Goal: Task Accomplishment & Management: Manage account settings

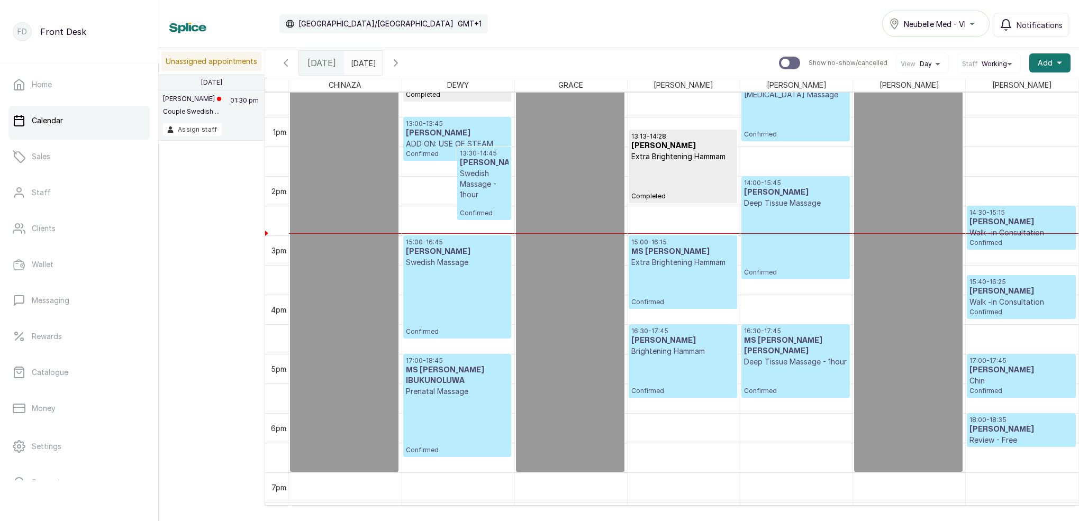
scroll to position [748, 0]
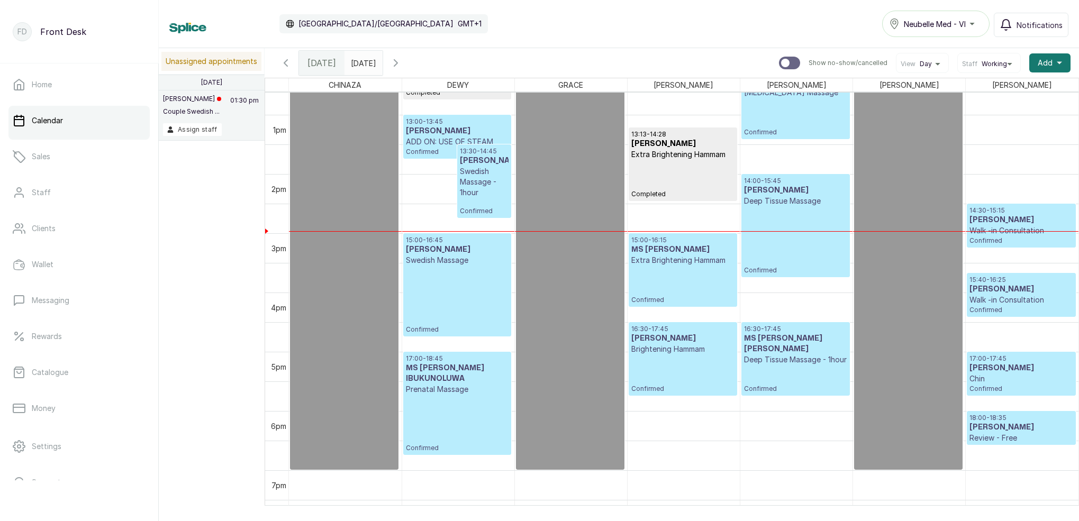
click at [409, 62] on button "Show no-show/cancelled" at bounding box center [395, 62] width 25 height 25
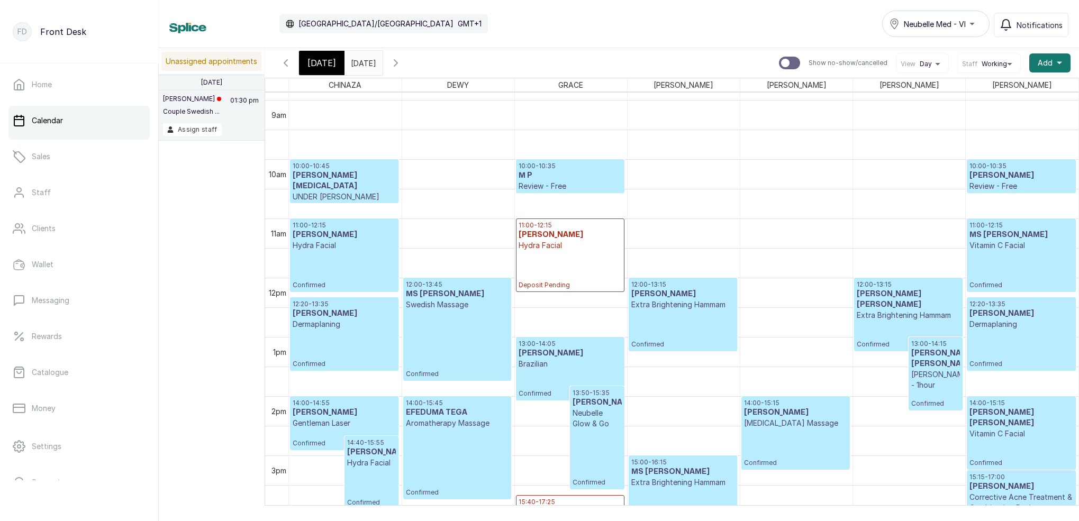
scroll to position [0, 0]
click at [331, 66] on span "[DATE]" at bounding box center [321, 63] width 29 height 13
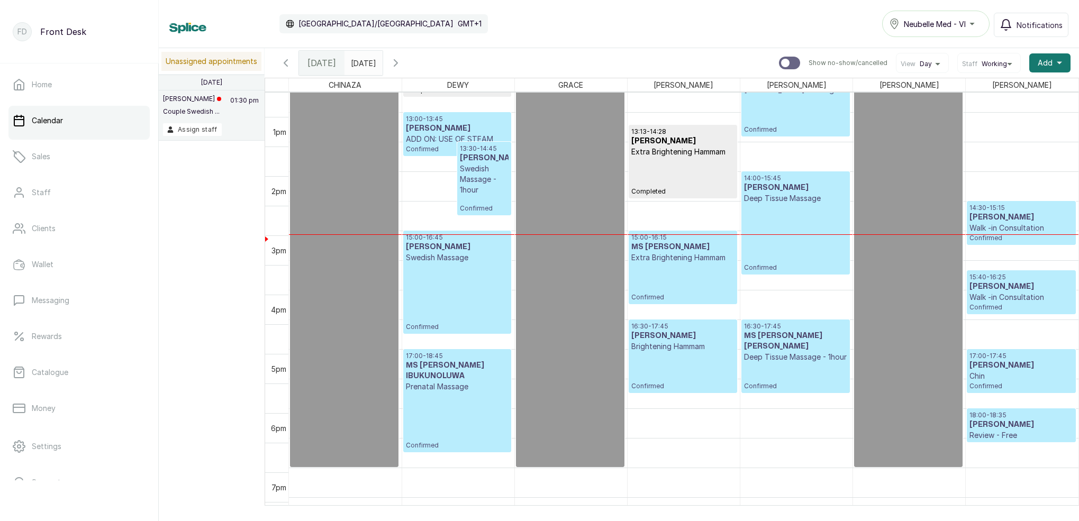
scroll to position [746, 0]
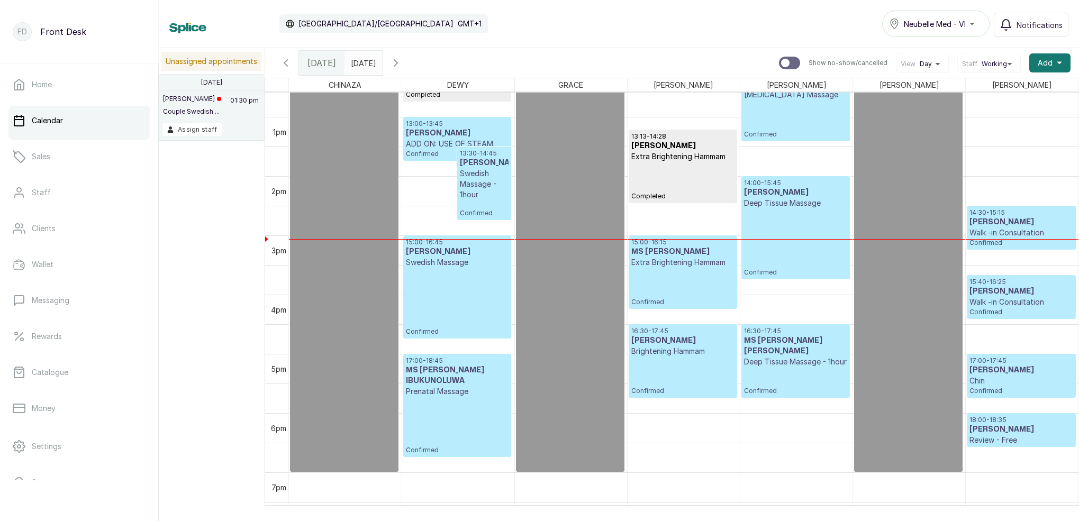
click at [402, 62] on icon "button" at bounding box center [396, 63] width 13 height 13
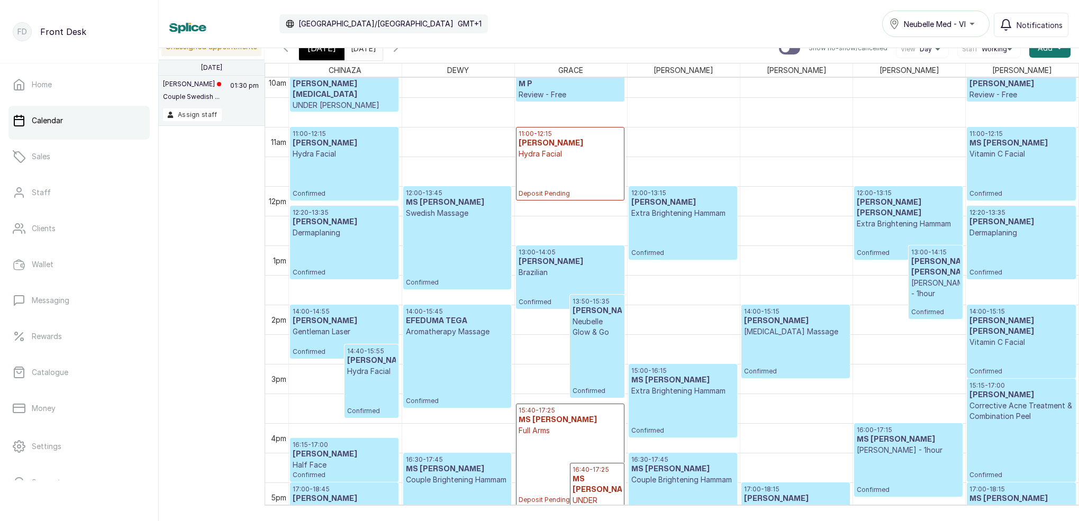
scroll to position [697, 0]
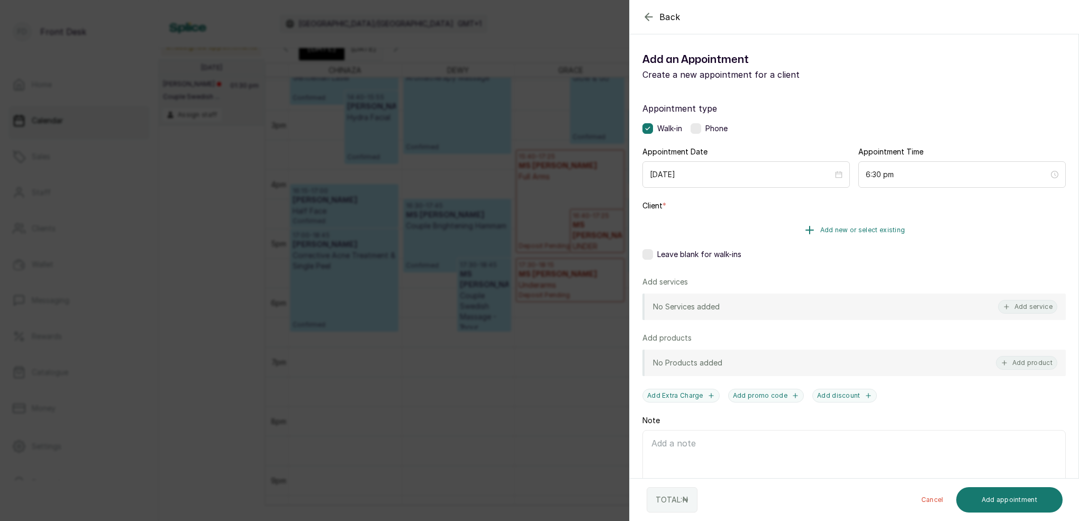
click at [843, 230] on span "Add new or select existing" at bounding box center [862, 230] width 85 height 8
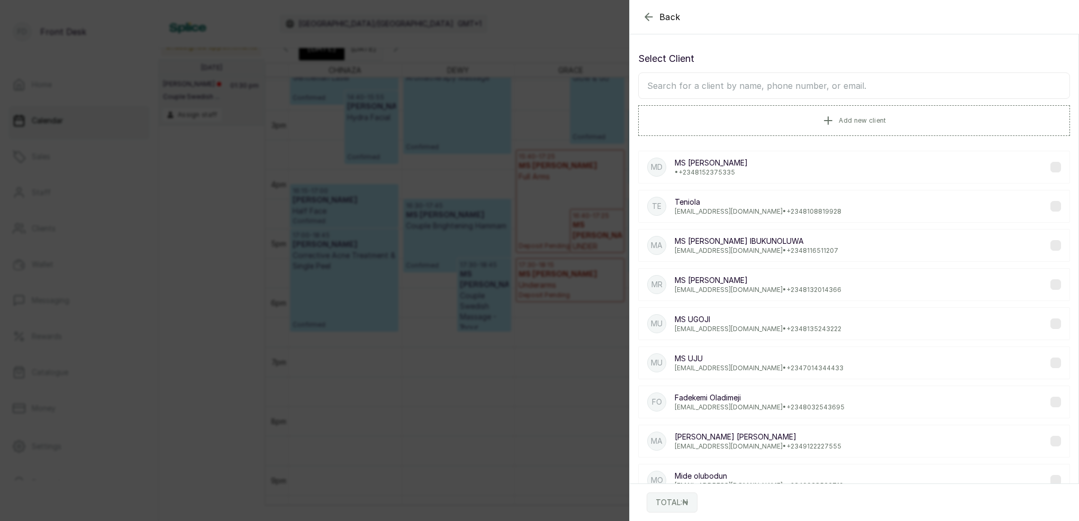
click at [790, 86] on input "text" at bounding box center [854, 86] width 432 height 26
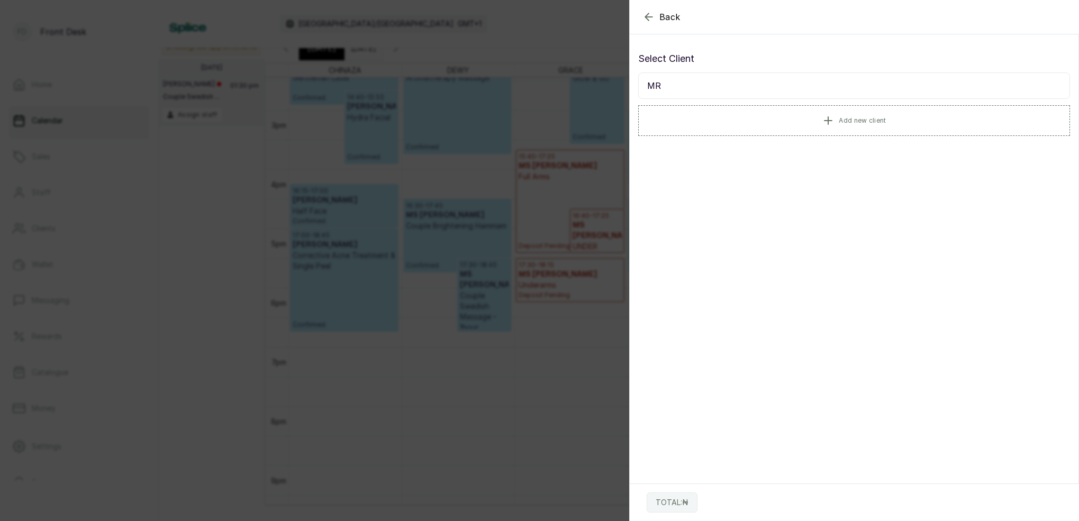
type input "M"
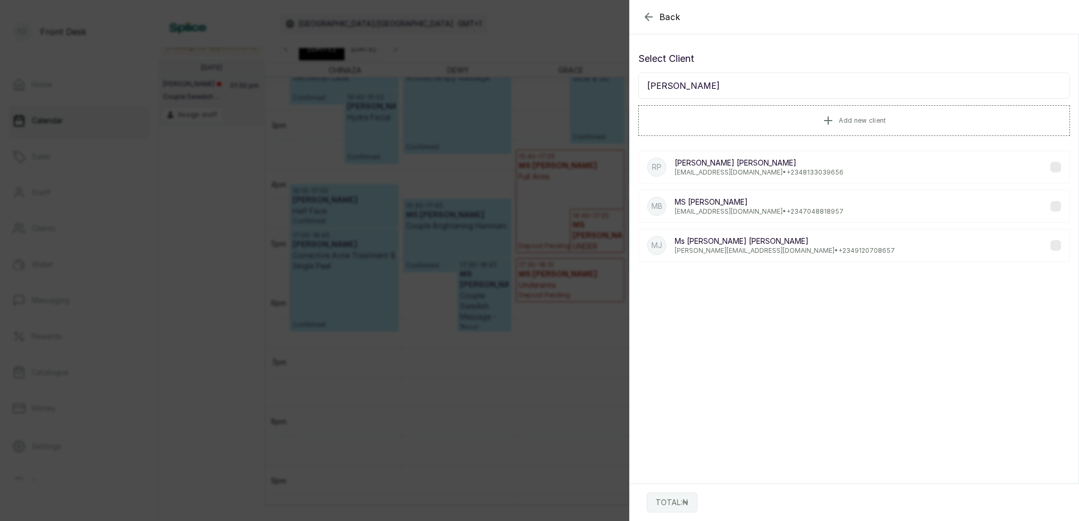
type input "[PERSON_NAME]"
click at [645, 17] on icon "button" at bounding box center [648, 16] width 7 height 7
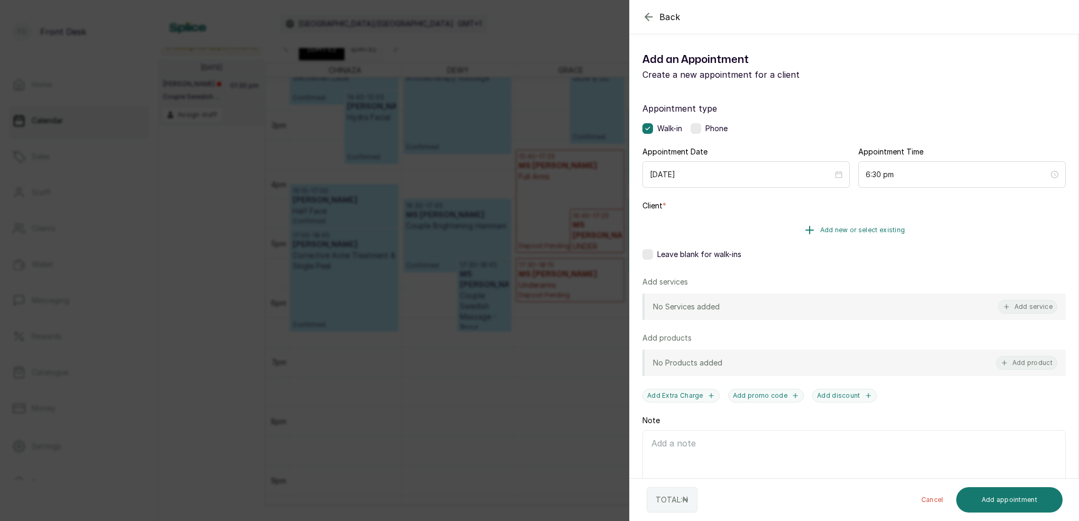
click at [838, 231] on span "Add new or select existing" at bounding box center [862, 230] width 85 height 8
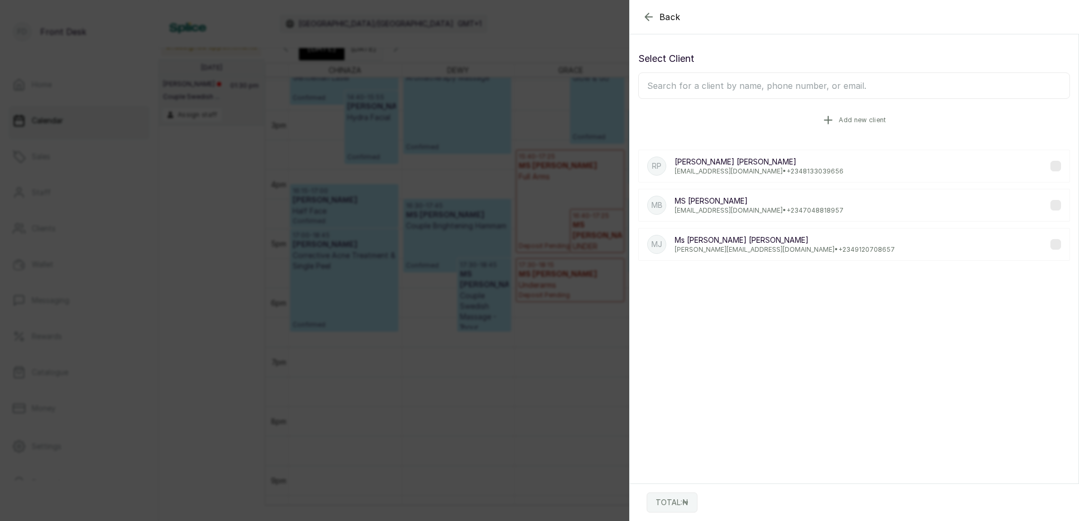
click at [856, 119] on span "Add new client" at bounding box center [862, 120] width 47 height 8
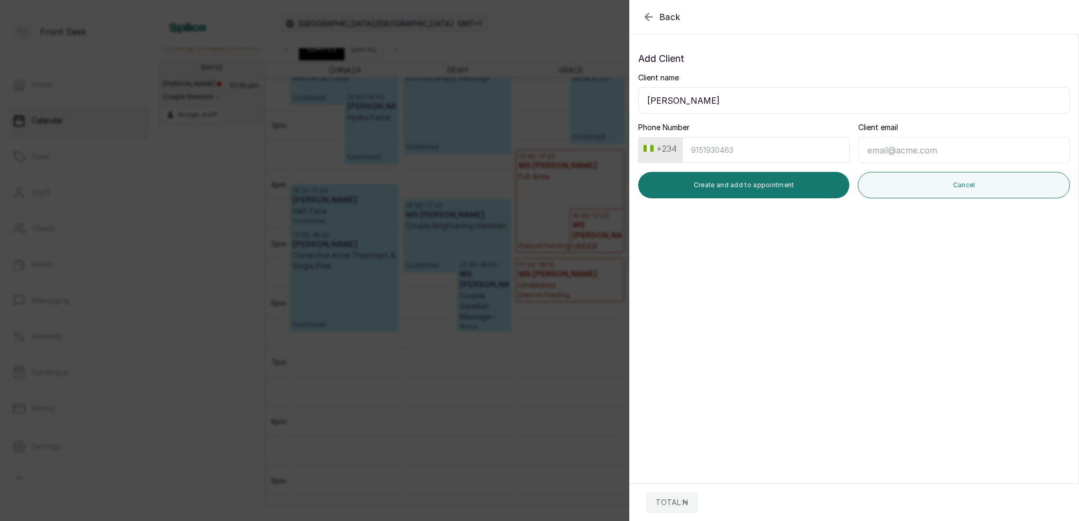
type input "[PERSON_NAME]"
type input "9"
type input "8034005289"
click at [794, 187] on button "Create and add to appointment" at bounding box center [743, 185] width 211 height 26
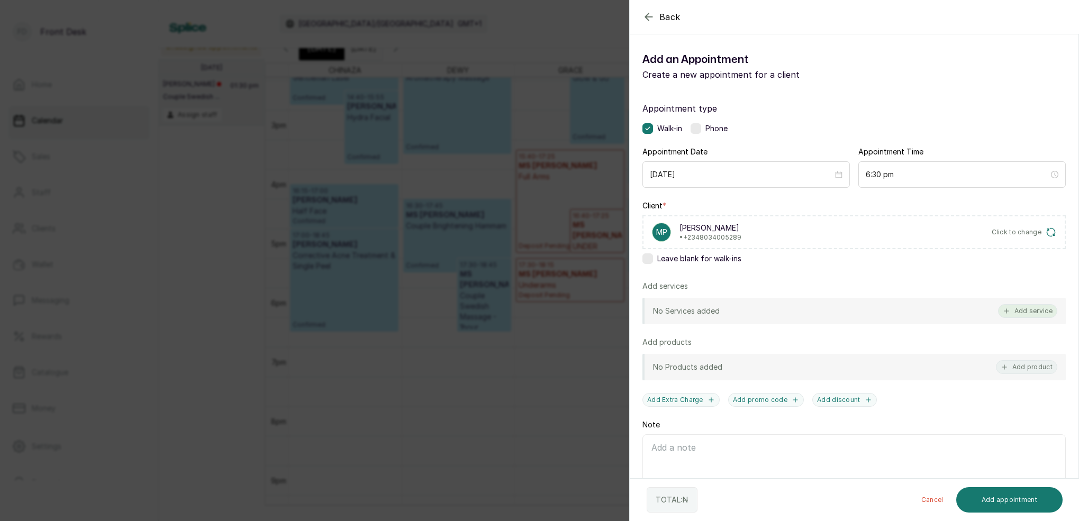
click at [1028, 308] on button "Add service" at bounding box center [1027, 311] width 59 height 14
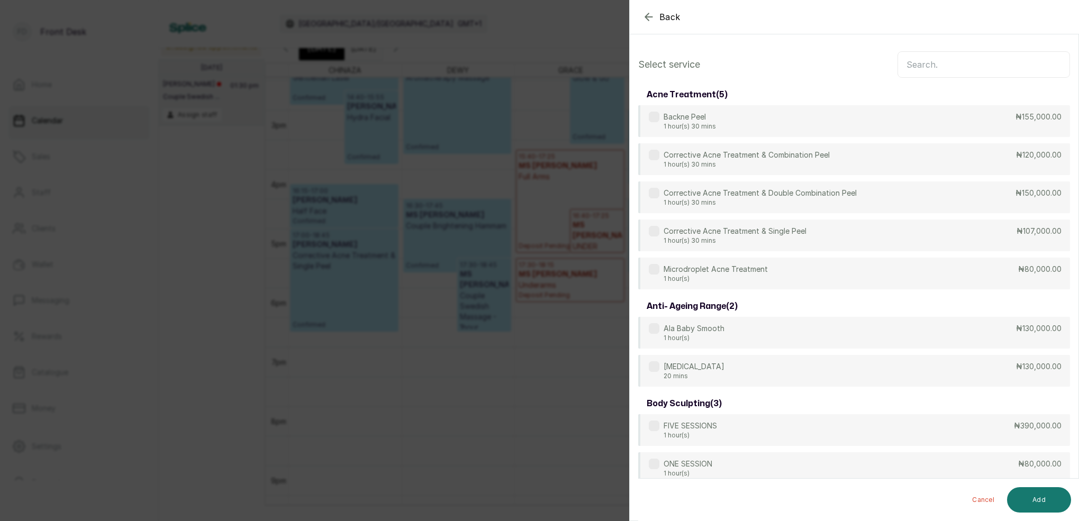
scroll to position [0, 0]
click at [945, 60] on input "text" at bounding box center [984, 64] width 173 height 26
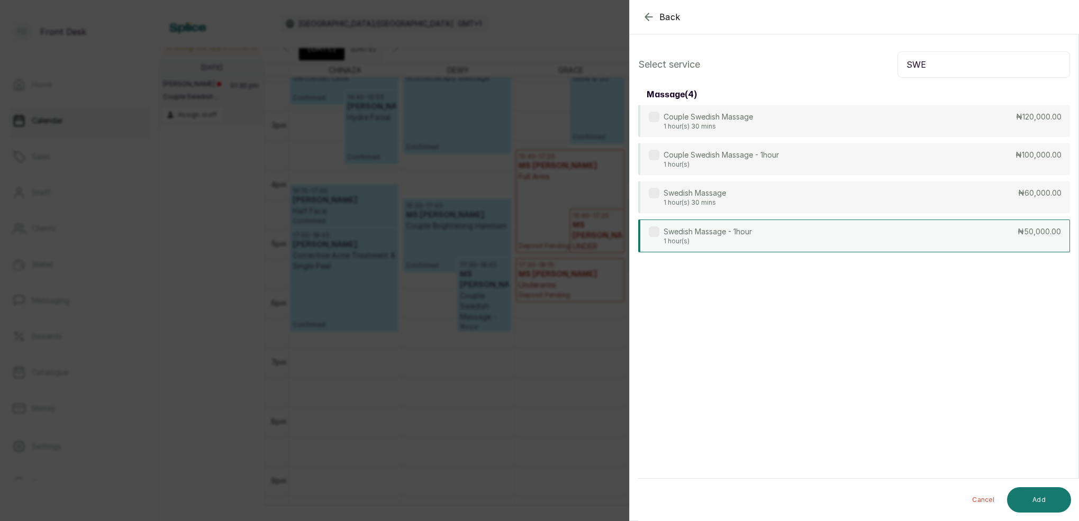
type input "SWE"
click at [759, 244] on div "Swedish Massage - 1hour 1 hour(s) ₦50,000.00" at bounding box center [854, 236] width 432 height 33
click at [1038, 496] on button "Add" at bounding box center [1039, 499] width 64 height 25
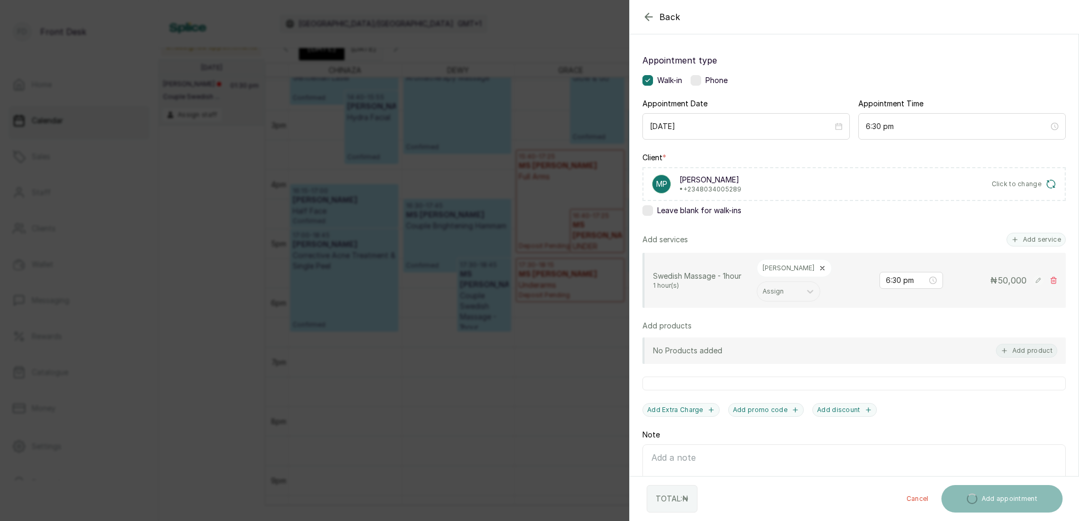
scroll to position [90, 0]
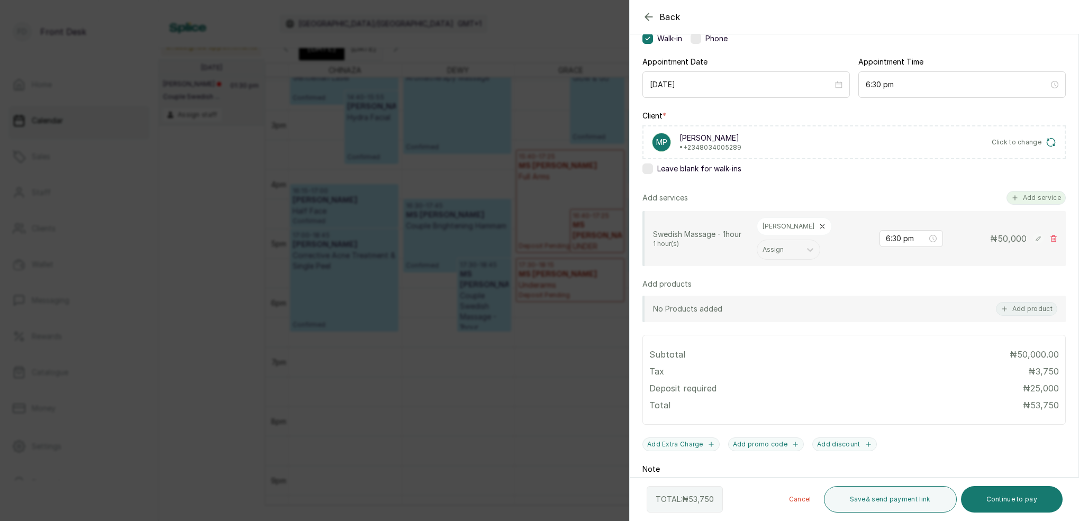
click at [1041, 199] on button "Add service" at bounding box center [1036, 198] width 59 height 14
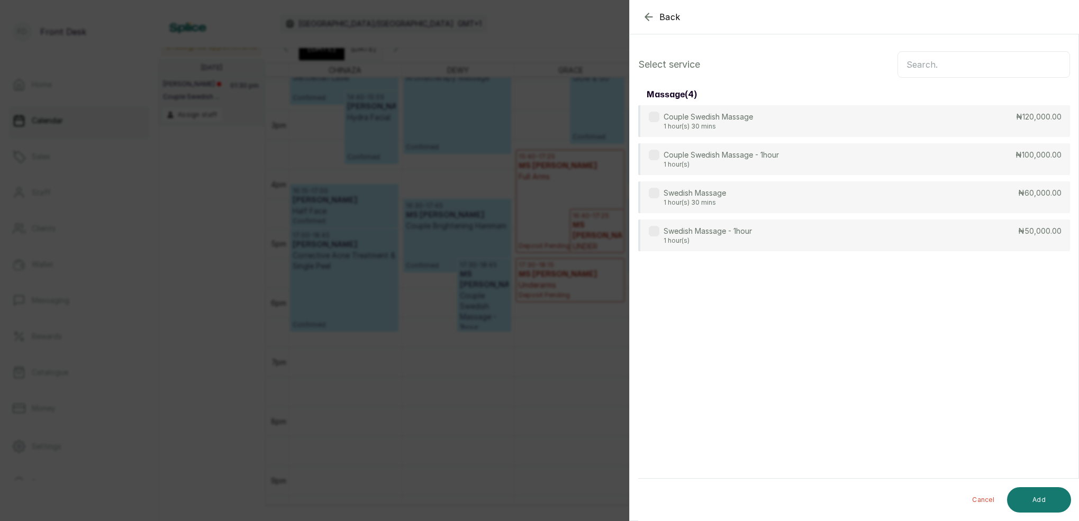
click at [946, 74] on input "text" at bounding box center [984, 64] width 173 height 26
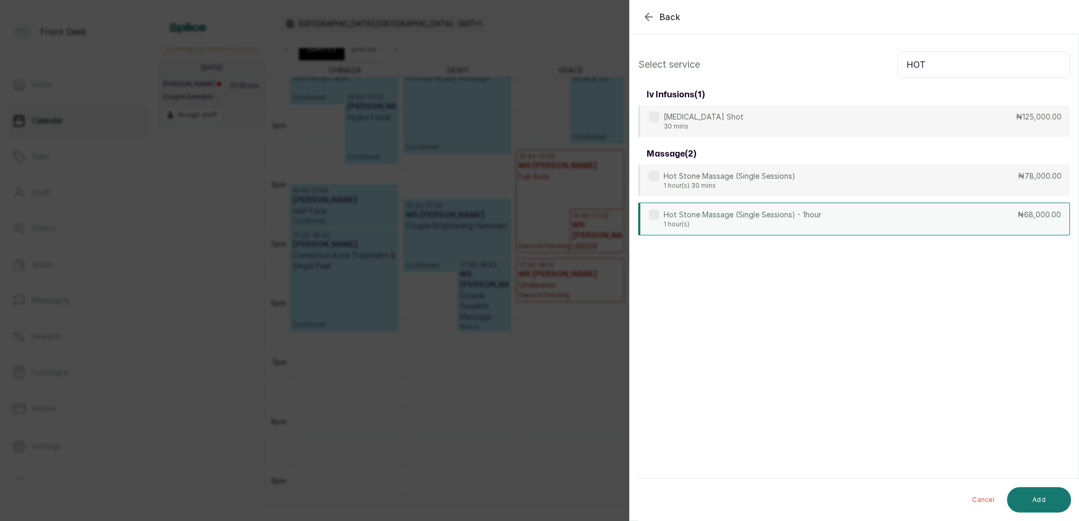
type input "HOT"
click at [747, 220] on p "1 hour(s)" at bounding box center [743, 224] width 158 height 8
click at [1039, 498] on button "Add" at bounding box center [1039, 499] width 64 height 25
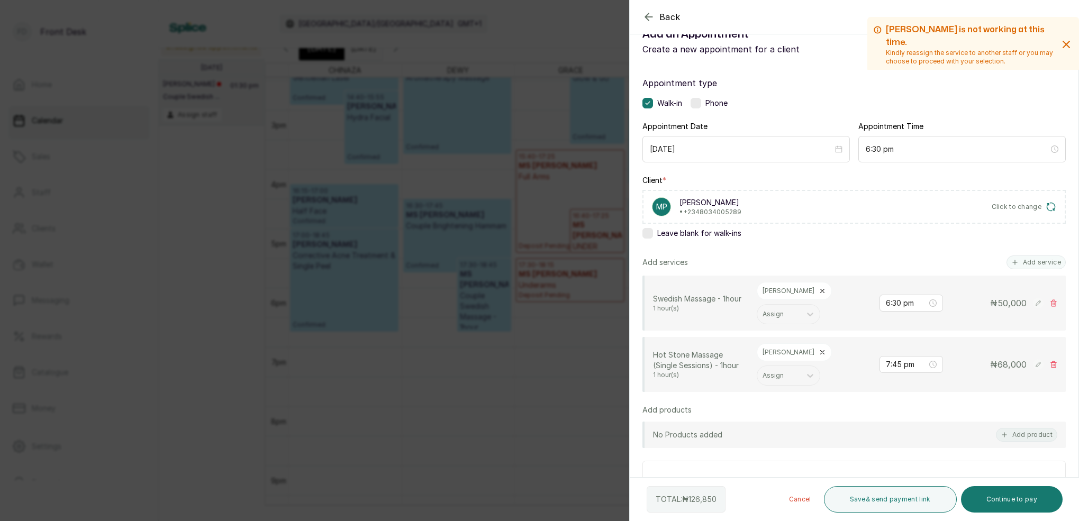
scroll to position [45, 0]
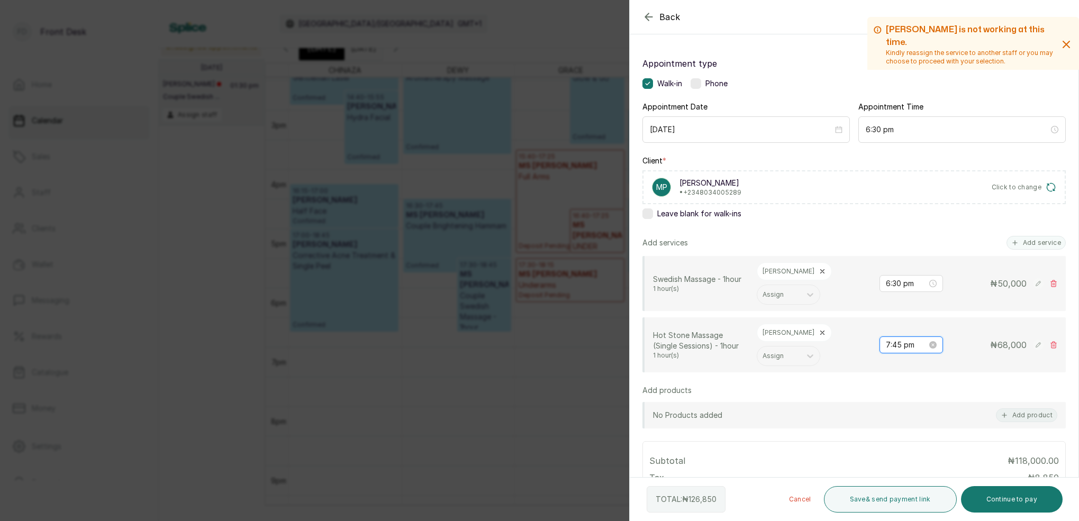
click at [898, 342] on input "7:45 pm" at bounding box center [906, 345] width 41 height 12
click at [892, 409] on div "06" at bounding box center [894, 414] width 25 height 15
type input "6:30 pm"
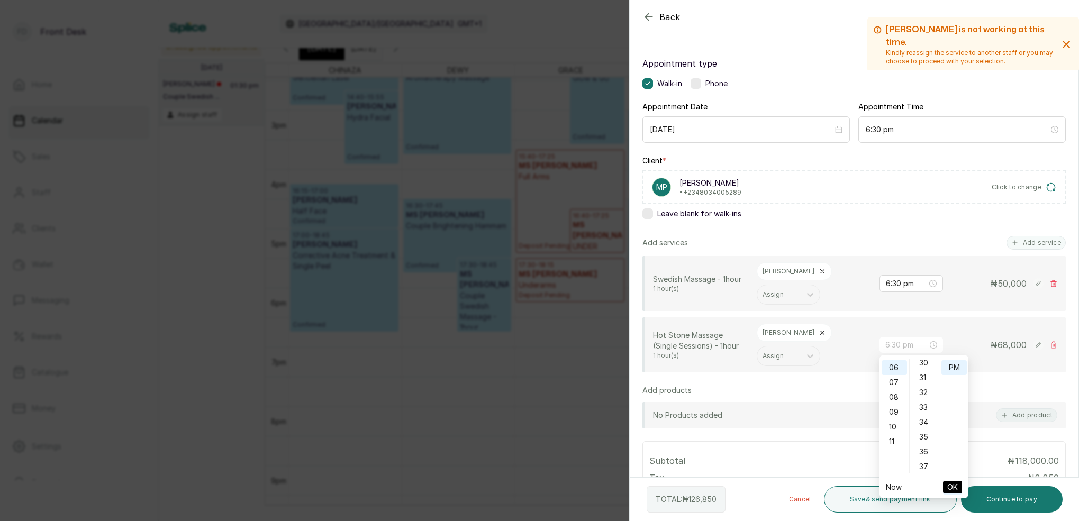
drag, startPoint x: 923, startPoint y: 362, endPoint x: 976, endPoint y: 411, distance: 71.9
click at [923, 363] on div "30" at bounding box center [924, 363] width 25 height 15
drag, startPoint x: 945, startPoint y: 484, endPoint x: 1062, endPoint y: 500, distance: 118.0
click at [944, 485] on button "OK" at bounding box center [952, 487] width 19 height 13
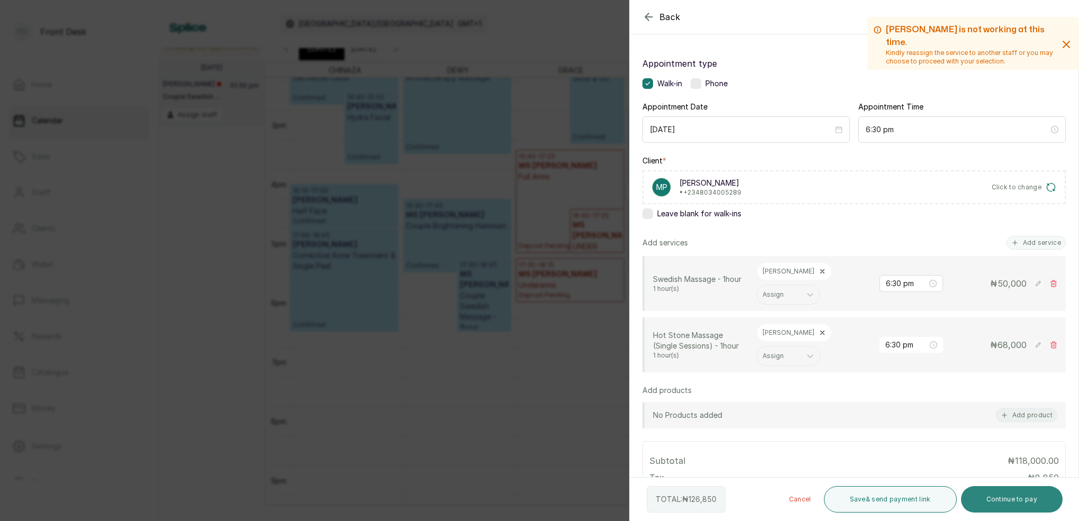
click at [1028, 503] on button "Continue to pay" at bounding box center [1012, 499] width 102 height 26
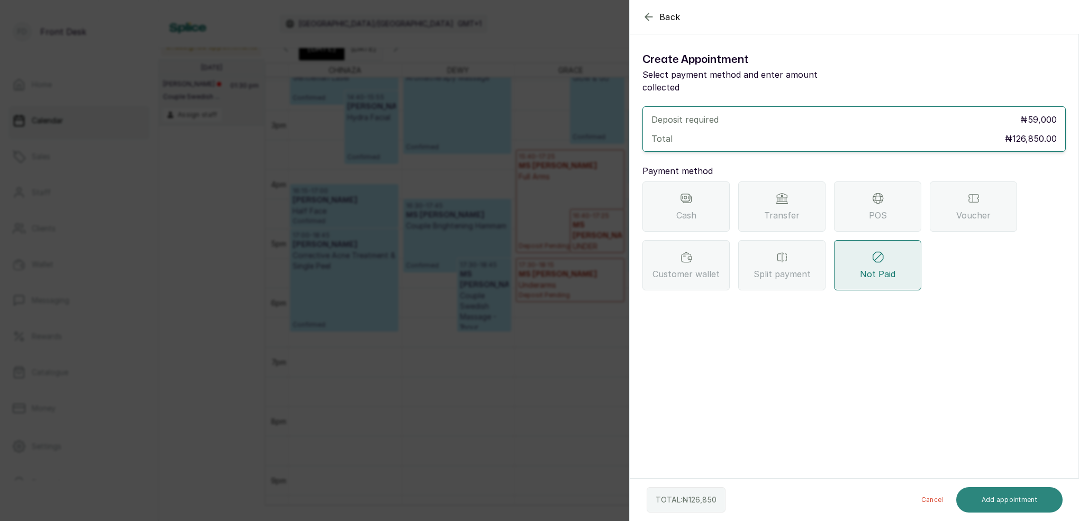
scroll to position [0, 0]
click at [789, 189] on div "Transfer" at bounding box center [781, 207] width 87 height 50
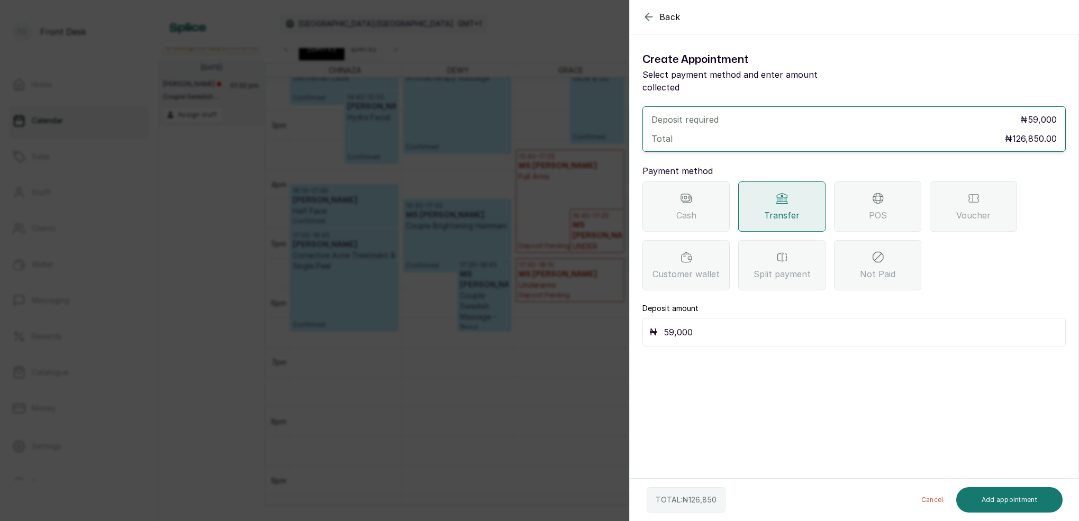
click at [707, 325] on input "59,000" at bounding box center [861, 332] width 395 height 15
type input "5"
type input "1"
type input "84,500"
click at [1002, 499] on button "Add appointment" at bounding box center [1009, 499] width 107 height 25
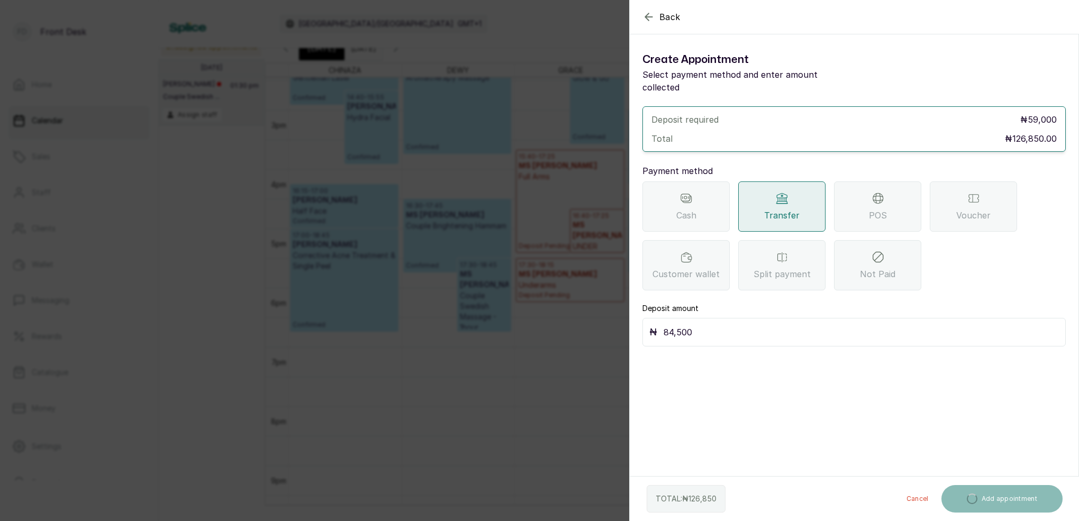
click at [714, 325] on input "84,500" at bounding box center [861, 332] width 395 height 15
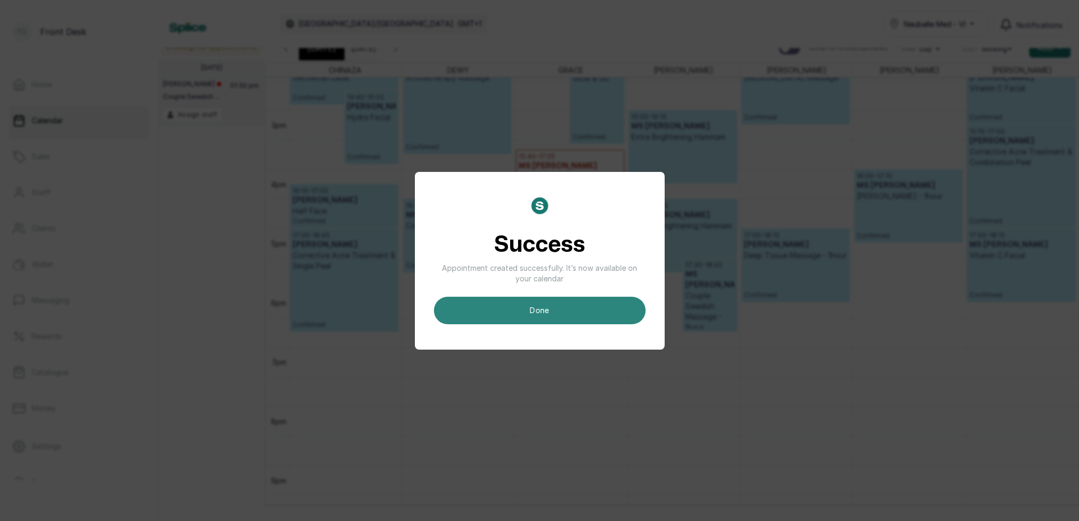
click at [549, 306] on button "done" at bounding box center [540, 311] width 212 height 28
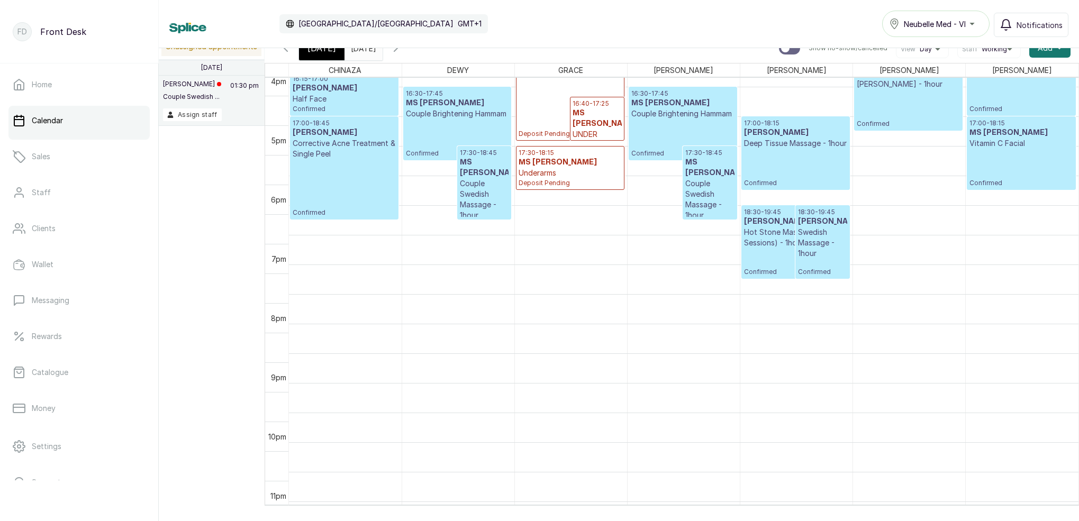
scroll to position [969, 0]
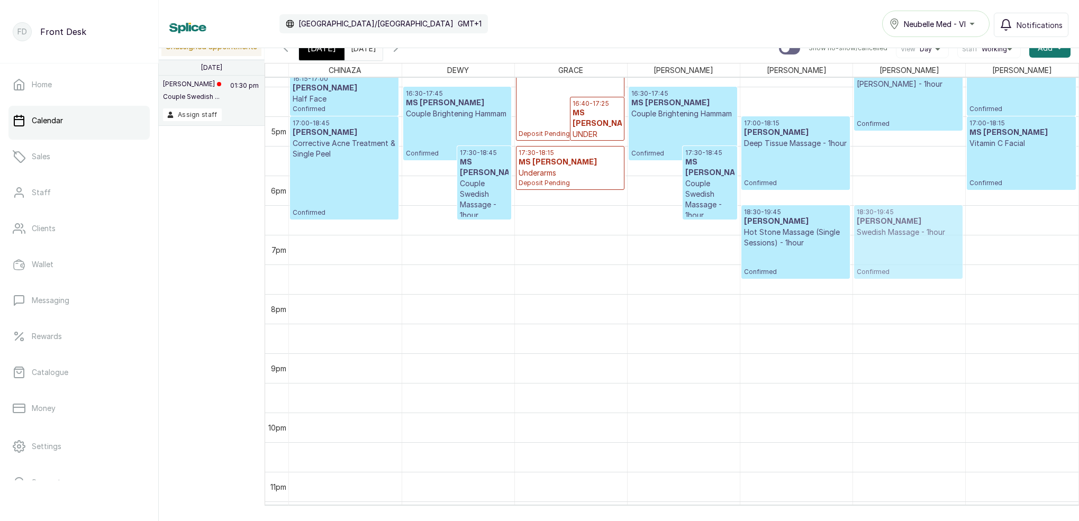
drag, startPoint x: 826, startPoint y: 238, endPoint x: 898, endPoint y: 232, distance: 72.2
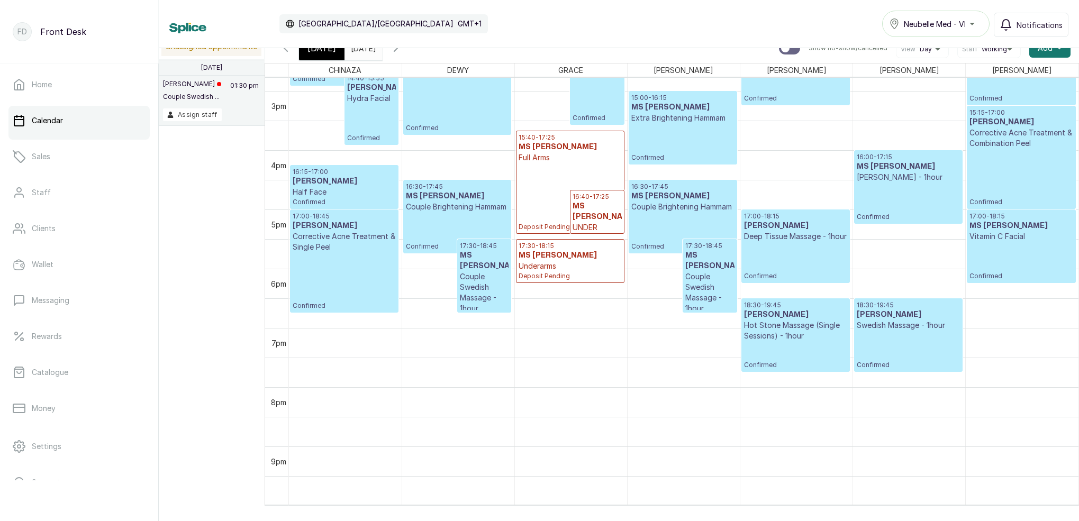
scroll to position [893, 0]
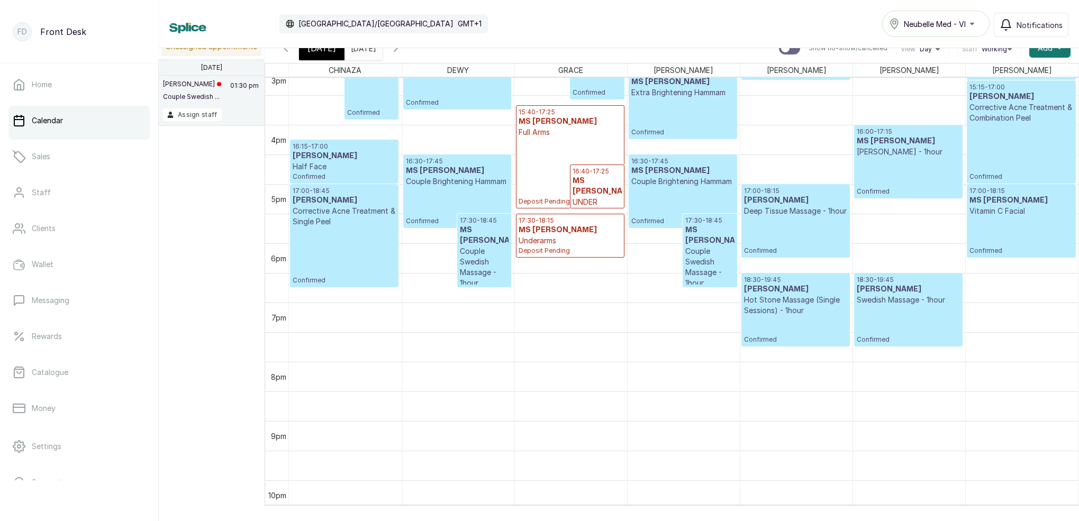
click at [922, 329] on div "18:30 - 19:45 [PERSON_NAME] Massage - 1hour Confirmed" at bounding box center [908, 310] width 103 height 68
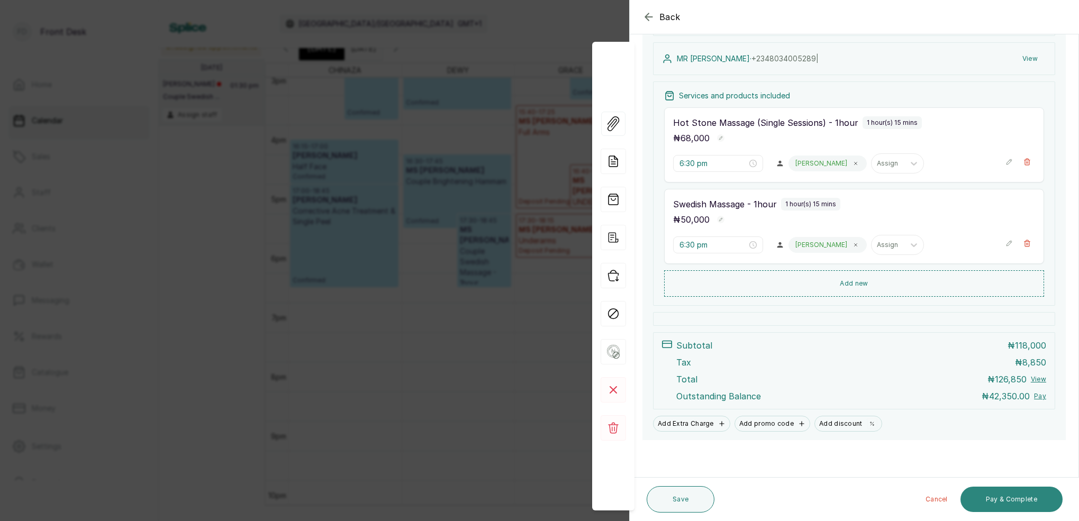
click at [1032, 497] on button "Pay & Complete" at bounding box center [1012, 499] width 102 height 25
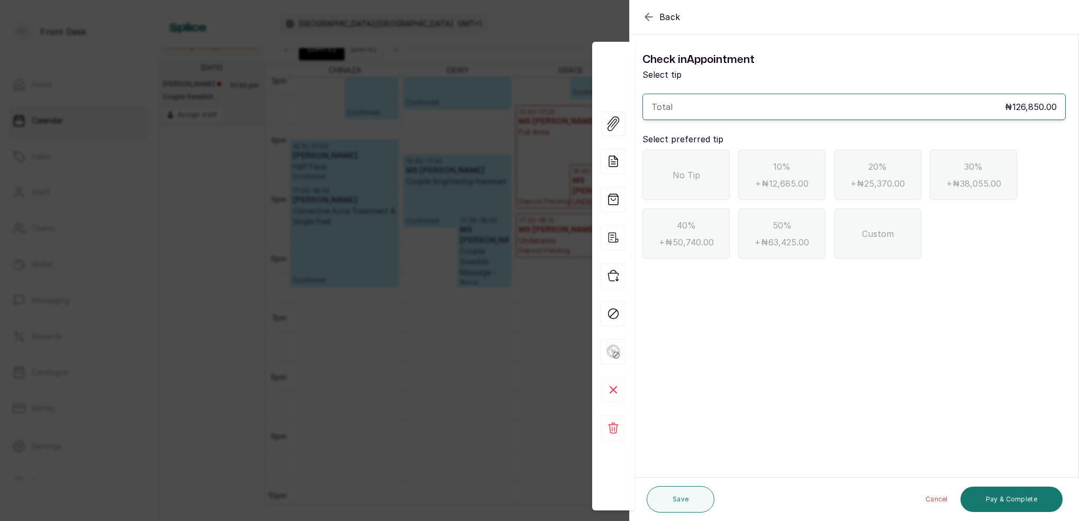
click at [711, 170] on div "No Tip" at bounding box center [685, 175] width 87 height 50
drag, startPoint x: 1004, startPoint y: 498, endPoint x: 1010, endPoint y: 494, distance: 6.9
click at [1004, 498] on button "Pay & Complete" at bounding box center [1012, 499] width 102 height 25
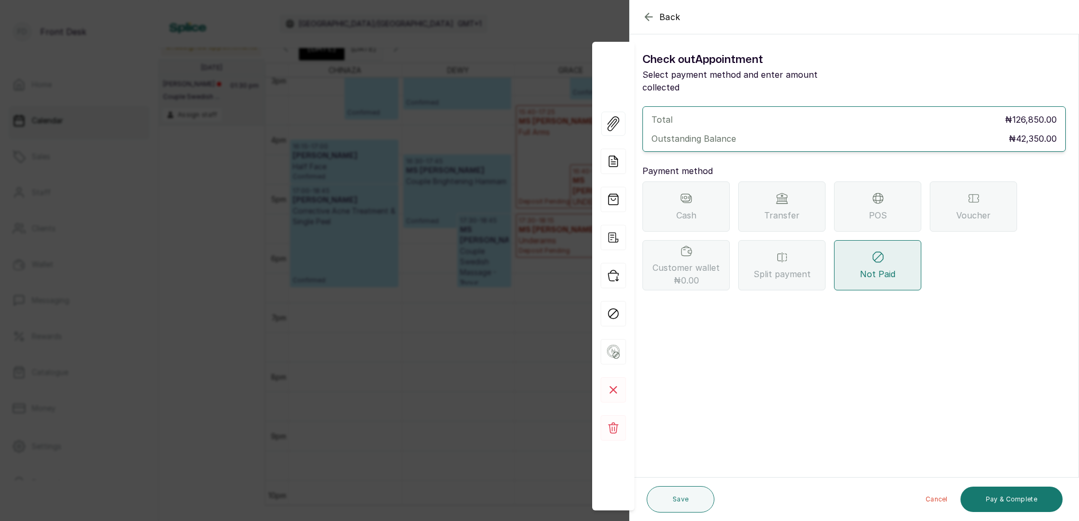
drag, startPoint x: 784, startPoint y: 187, endPoint x: 787, endPoint y: 192, distance: 5.7
click at [784, 192] on icon at bounding box center [782, 198] width 13 height 13
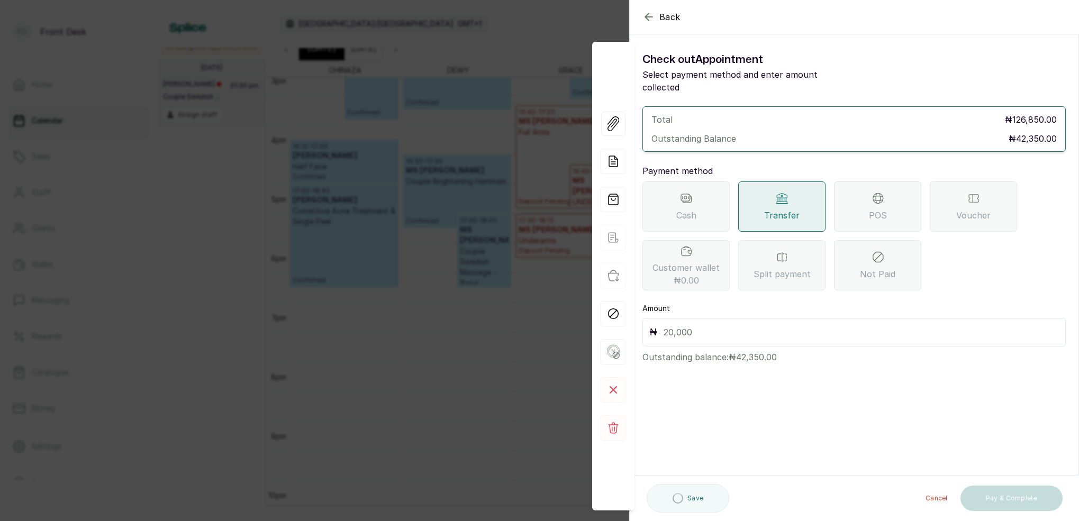
click at [666, 325] on input "text" at bounding box center [861, 332] width 395 height 15
type input "42,350"
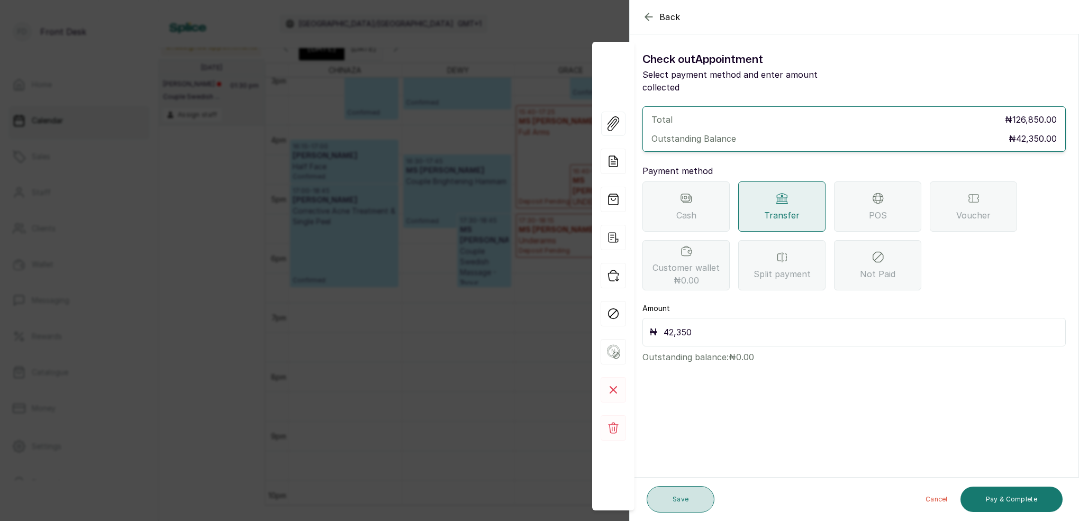
click at [668, 511] on button "Save" at bounding box center [681, 499] width 68 height 26
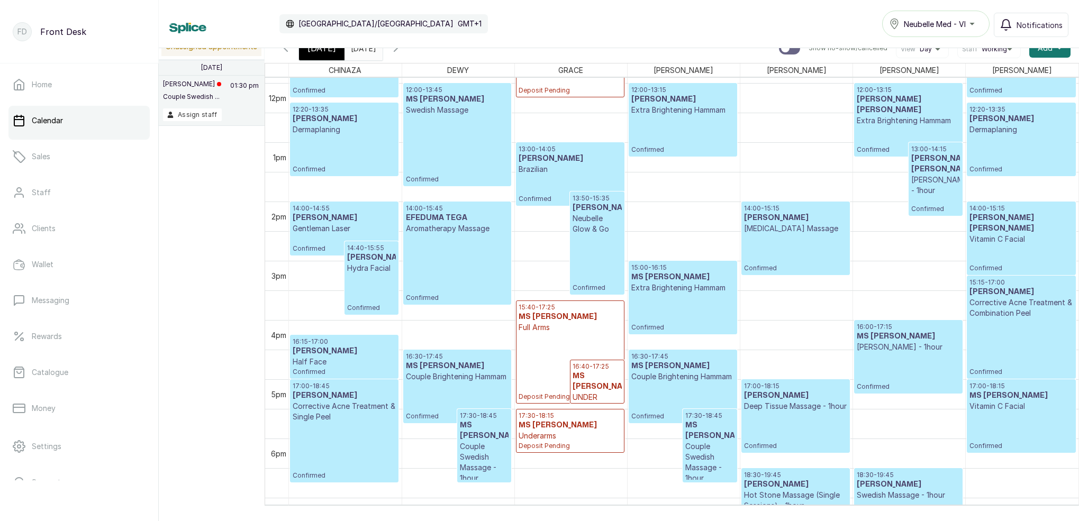
scroll to position [637, 0]
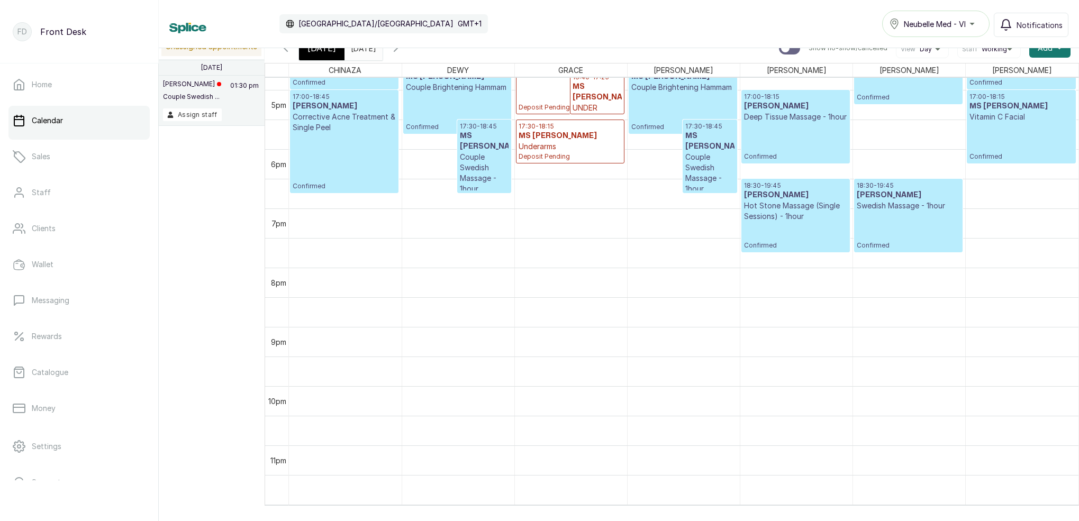
click at [857, 210] on p "Swedish Massage - 1hour" at bounding box center [908, 206] width 103 height 11
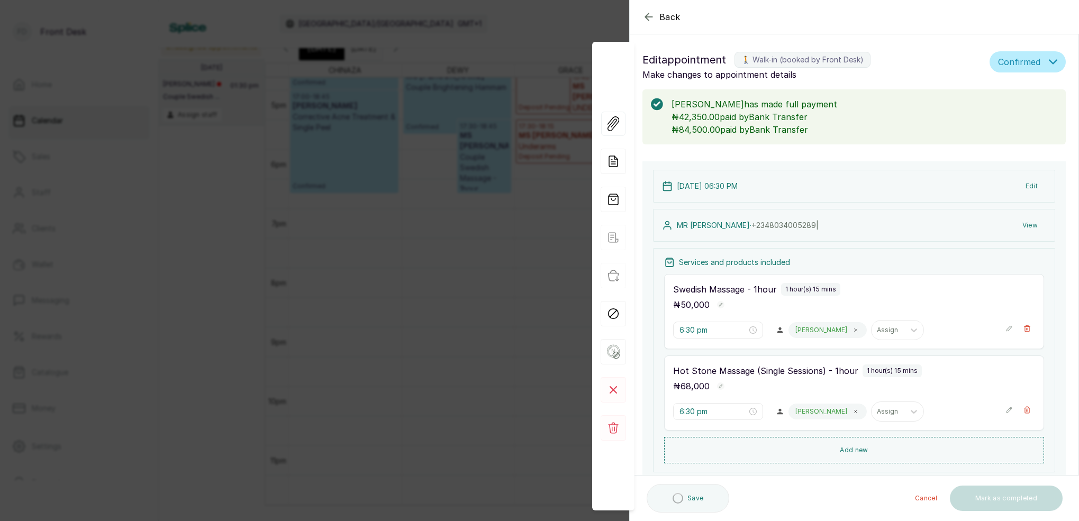
click at [1033, 224] on button "View" at bounding box center [1030, 225] width 32 height 19
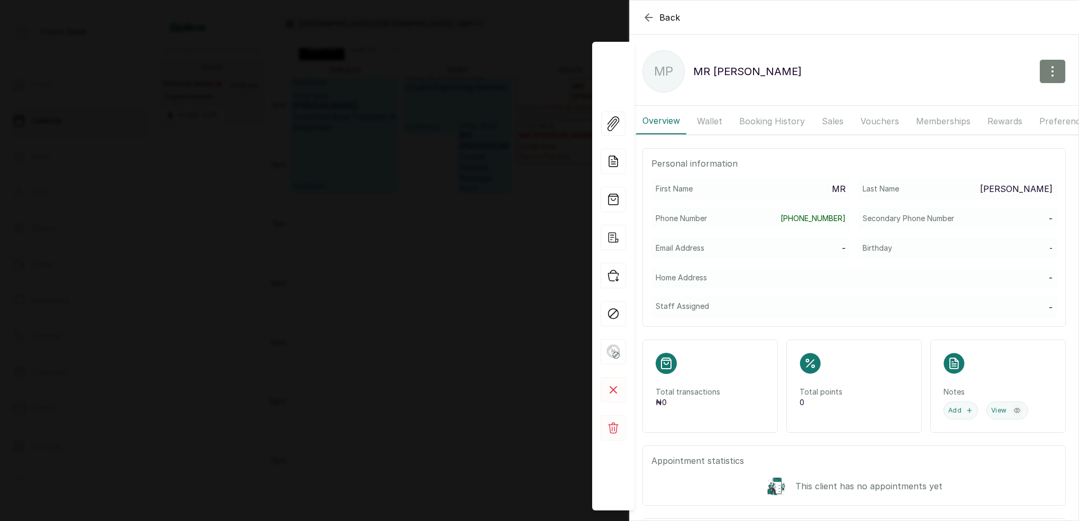
click at [1056, 70] on icon "button" at bounding box center [1052, 71] width 13 height 13
click at [963, 101] on span "Edit" at bounding box center [1007, 102] width 102 height 13
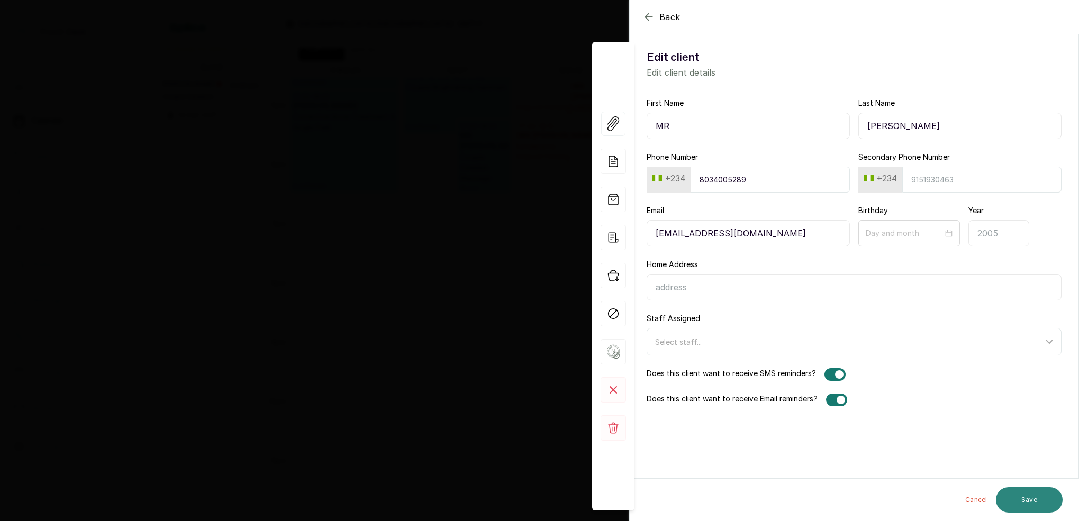
type input "[EMAIL_ADDRESS][DOMAIN_NAME]"
click at [1018, 499] on button "Save" at bounding box center [1029, 499] width 67 height 25
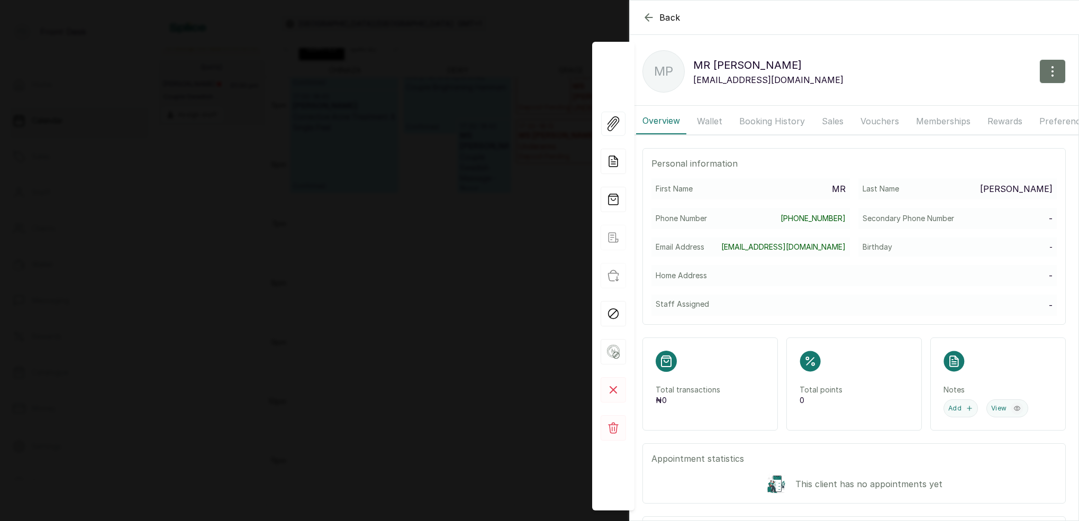
click at [647, 17] on icon "button" at bounding box center [648, 17] width 7 height 7
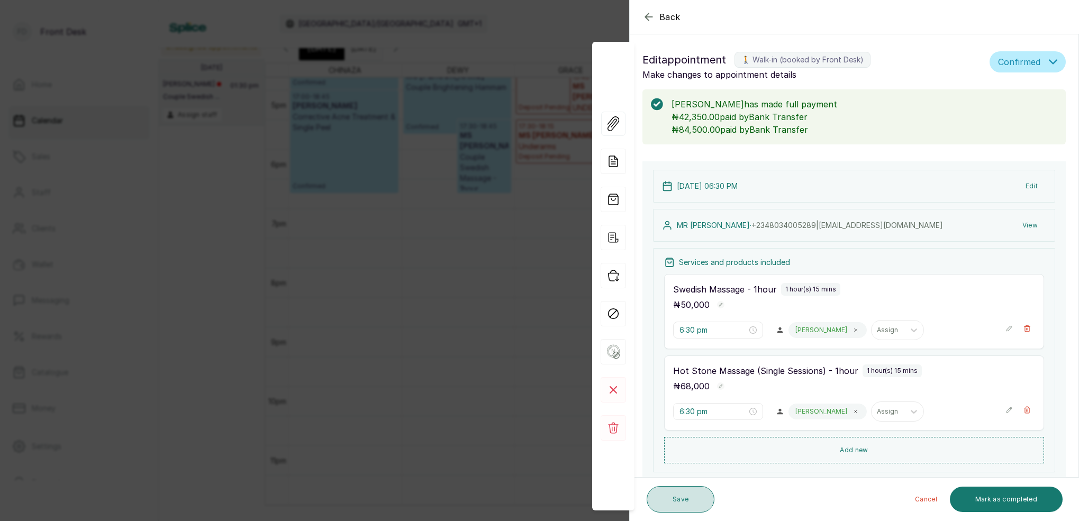
click at [691, 502] on button "Save" at bounding box center [681, 499] width 68 height 26
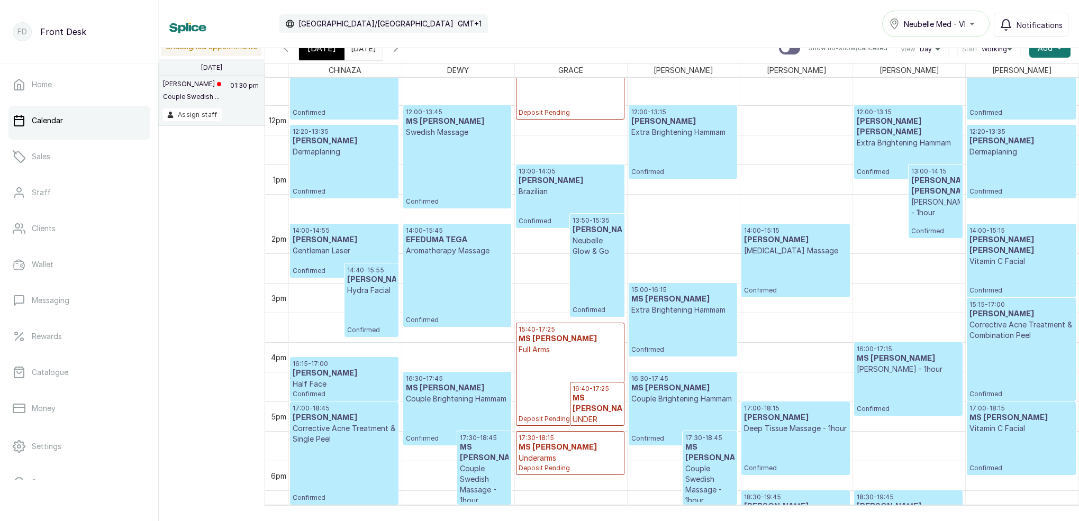
scroll to position [687, 0]
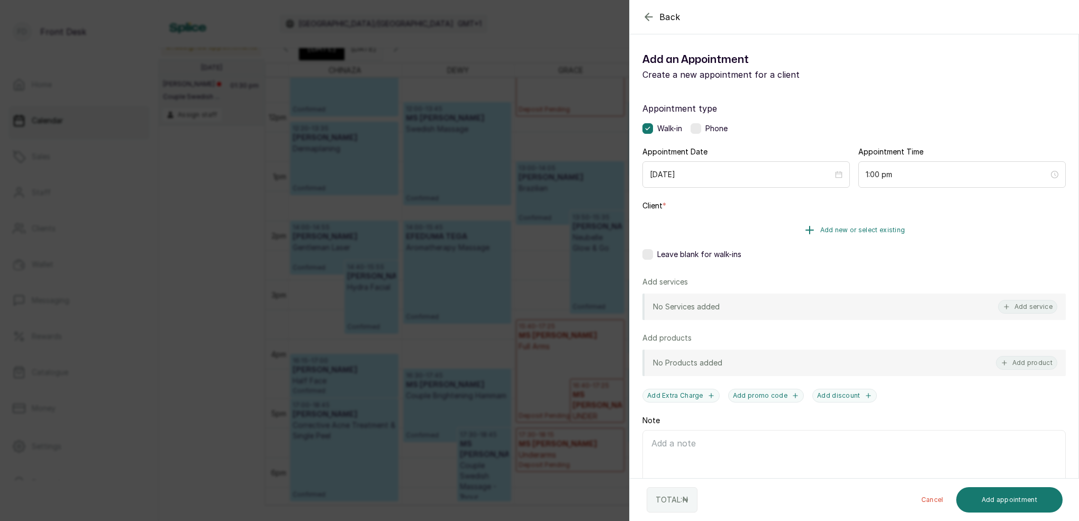
click at [897, 230] on span "Add new or select existing" at bounding box center [862, 230] width 85 height 8
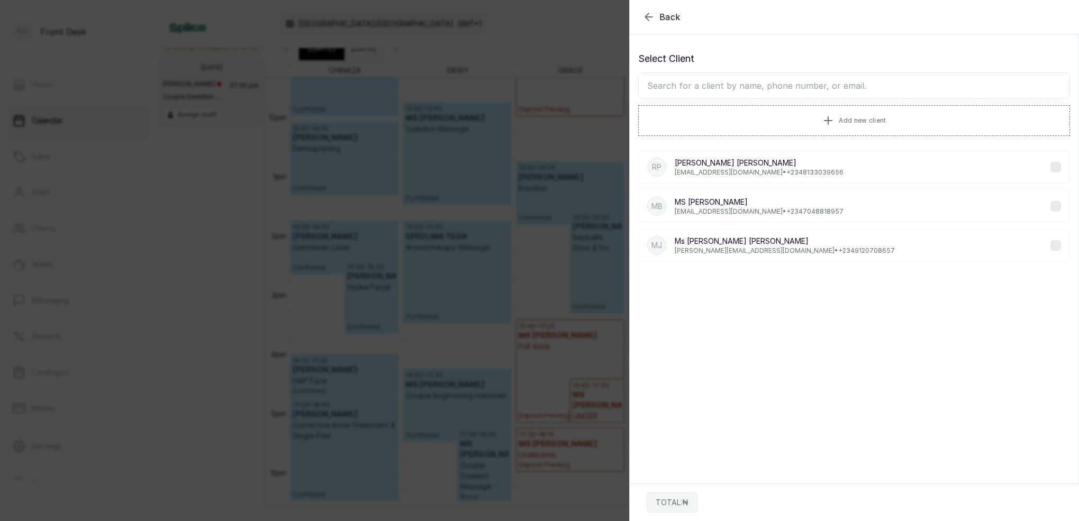
click at [808, 87] on input "text" at bounding box center [854, 86] width 432 height 26
type input "[PERSON_NAME]"
click at [717, 172] on p "[EMAIL_ADDRESS][DOMAIN_NAME] • [PHONE_NUMBER]" at bounding box center [759, 172] width 168 height 8
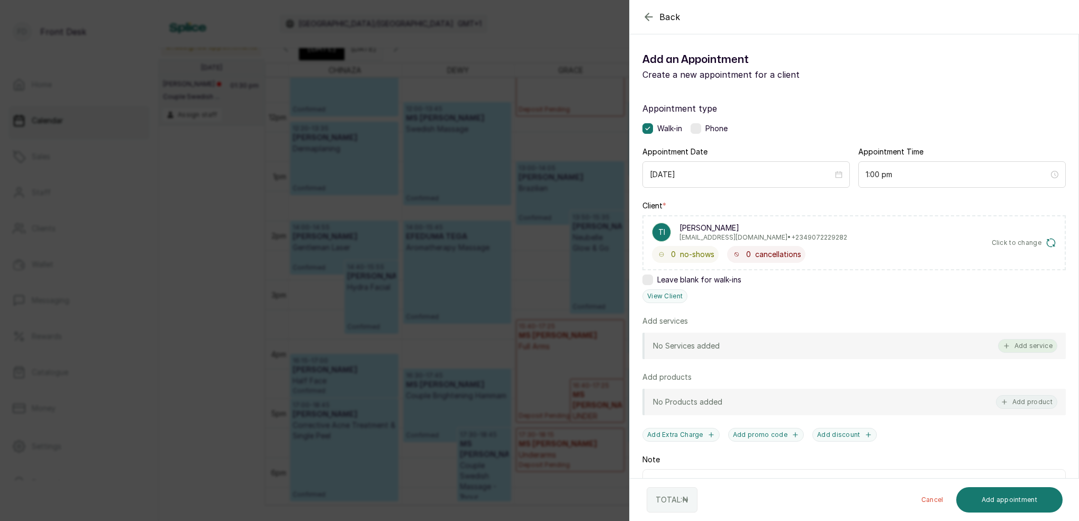
click at [1040, 345] on button "Add service" at bounding box center [1027, 346] width 59 height 14
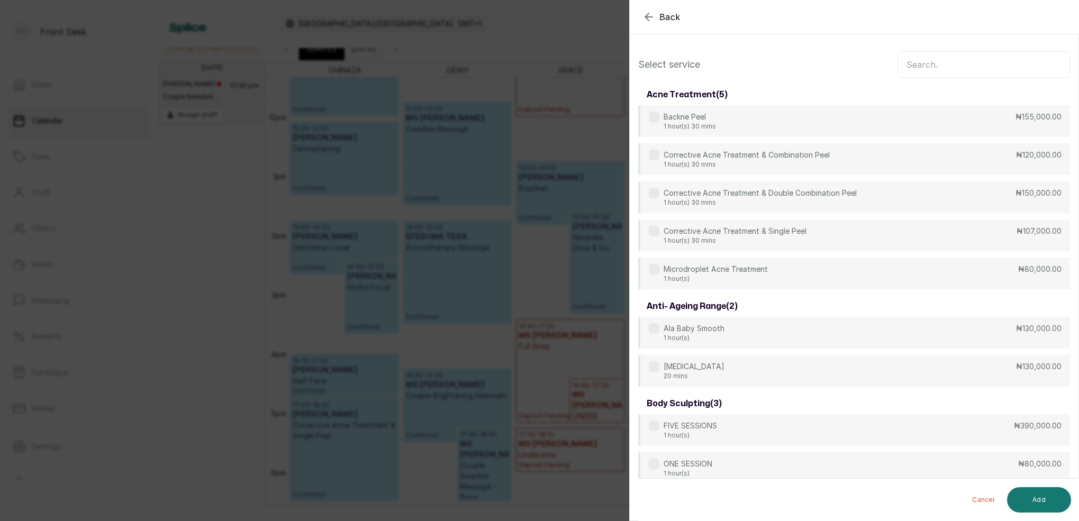
click at [935, 63] on input "text" at bounding box center [984, 64] width 173 height 26
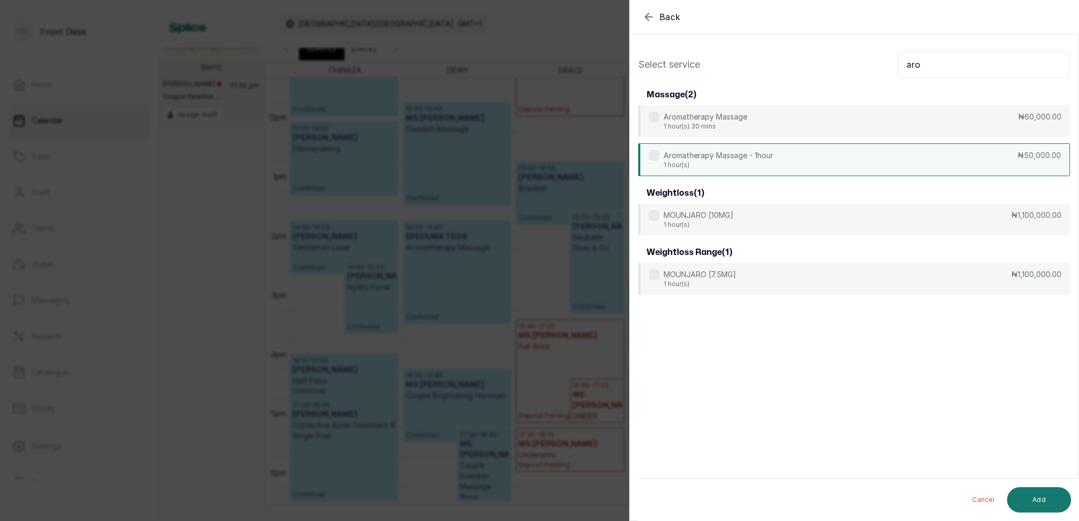
type input "aro"
drag, startPoint x: 709, startPoint y: 149, endPoint x: 771, endPoint y: 192, distance: 74.6
click at [711, 150] on div "Aromatherapy Massage - 1hour 1 hour(s) ₦50,000.00" at bounding box center [854, 159] width 432 height 32
click at [1062, 495] on button "Add" at bounding box center [1039, 499] width 64 height 25
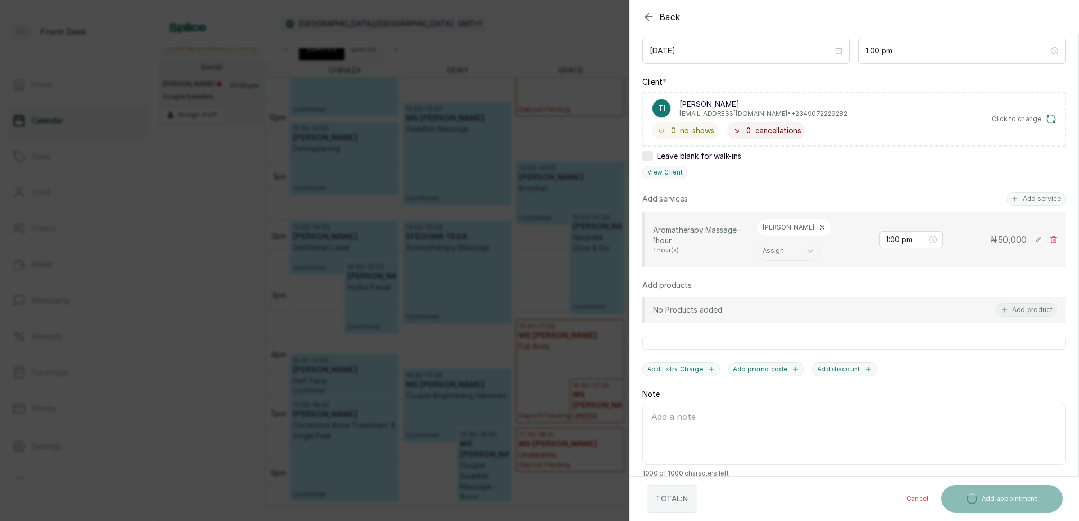
scroll to position [123, 0]
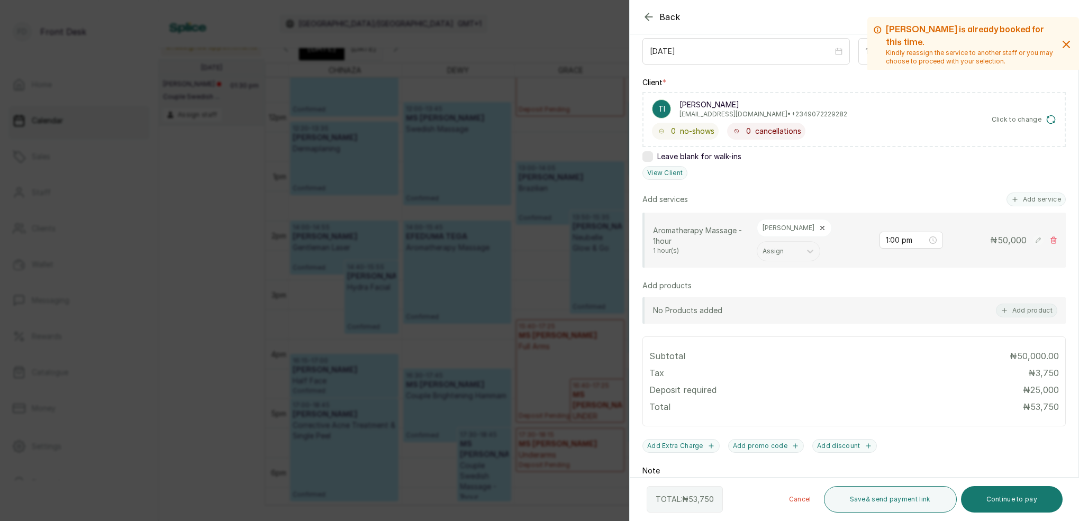
drag, startPoint x: 1009, startPoint y: 501, endPoint x: 985, endPoint y: 472, distance: 37.9
click at [1009, 499] on button "Continue to pay" at bounding box center [1012, 499] width 102 height 26
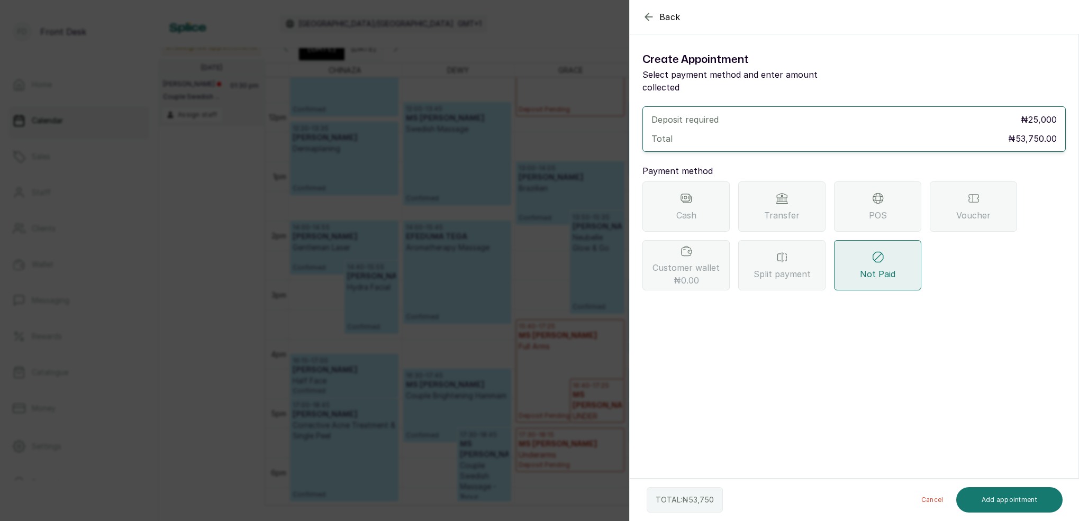
click at [802, 201] on div "Transfer" at bounding box center [781, 207] width 87 height 50
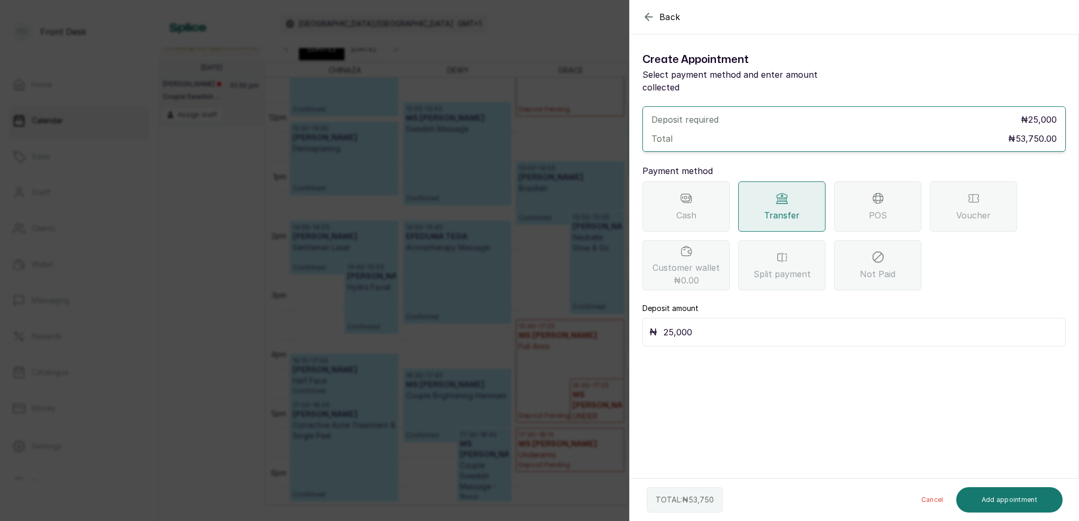
drag, startPoint x: 723, startPoint y: 313, endPoint x: 754, endPoint y: 312, distance: 30.2
click at [722, 325] on input "25,000" at bounding box center [861, 332] width 395 height 15
click at [740, 325] on input "25,000" at bounding box center [861, 332] width 395 height 15
click at [1013, 490] on button "Add appointment" at bounding box center [1009, 499] width 107 height 25
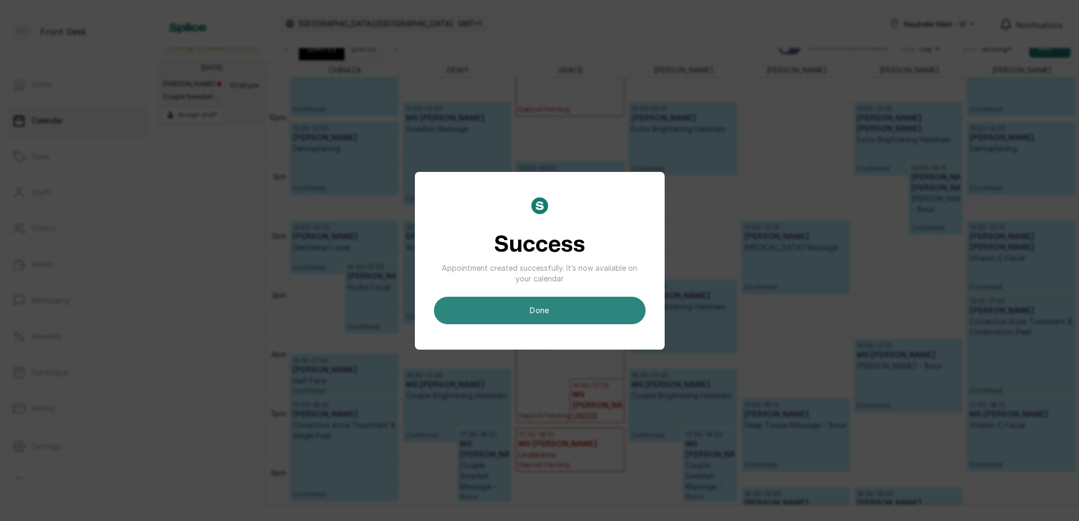
click at [554, 316] on button "done" at bounding box center [540, 311] width 212 height 28
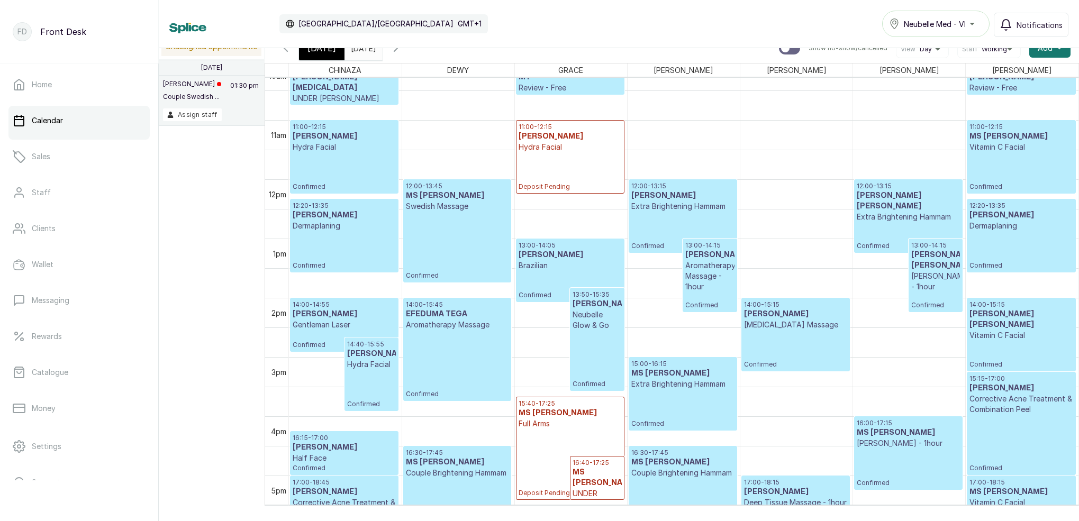
scroll to position [614, 0]
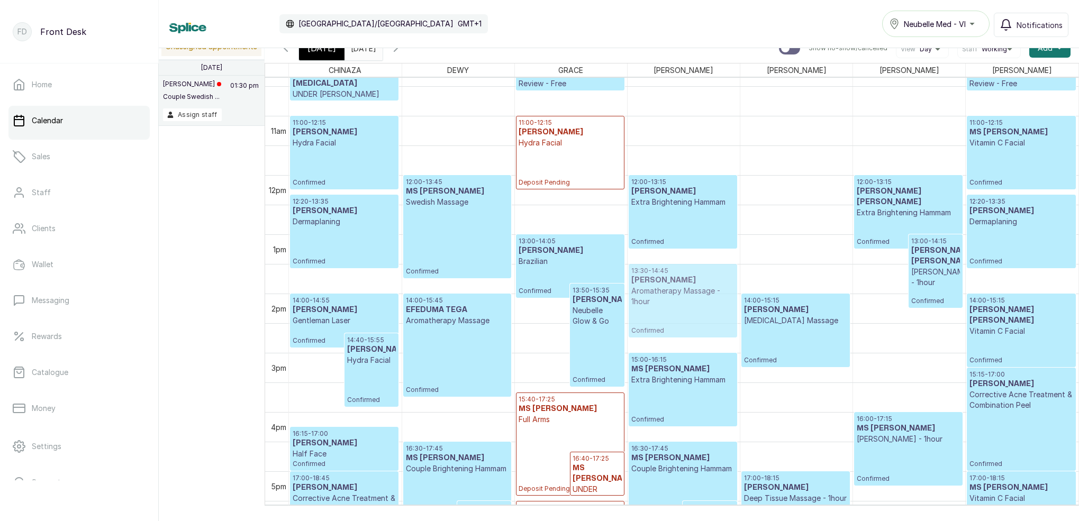
drag, startPoint x: 708, startPoint y: 256, endPoint x: 684, endPoint y: 271, distance: 27.9
click at [685, 271] on div "12:00 - 13:15 [PERSON_NAME] Extra Brightening Hammam Confirmed 13:00 - 14:15 [P…" at bounding box center [684, 175] width 112 height 1423
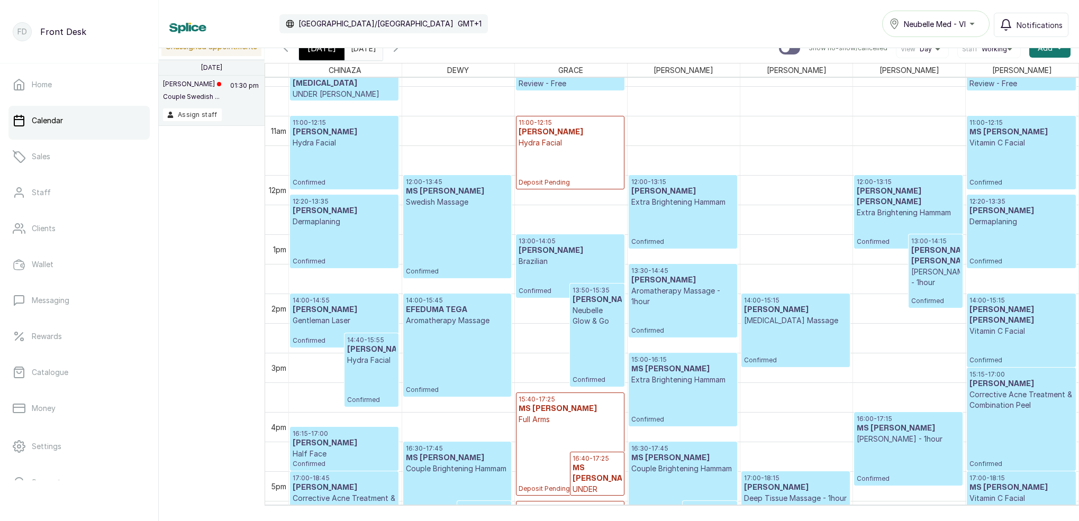
click at [684, 271] on p "13:30 - 14:45" at bounding box center [682, 271] width 103 height 8
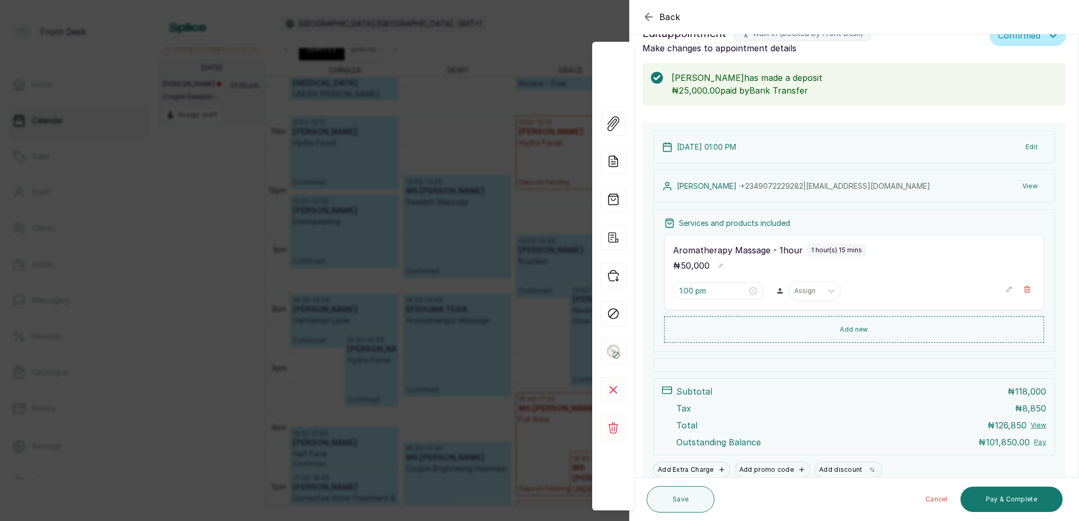
scroll to position [0, 0]
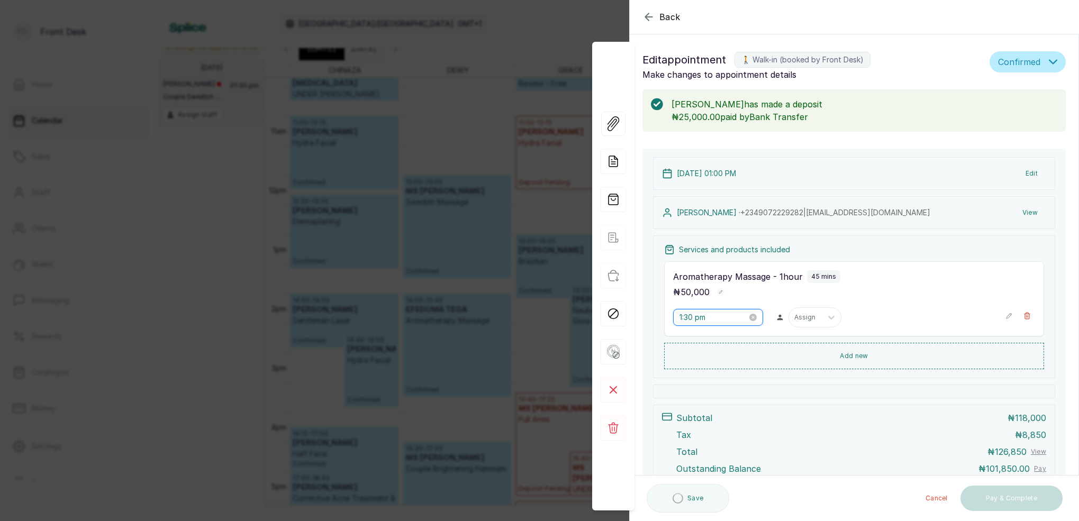
drag, startPoint x: 690, startPoint y: 318, endPoint x: 695, endPoint y: 320, distance: 6.2
click at [690, 318] on input "1:30 pm" at bounding box center [714, 318] width 68 height 12
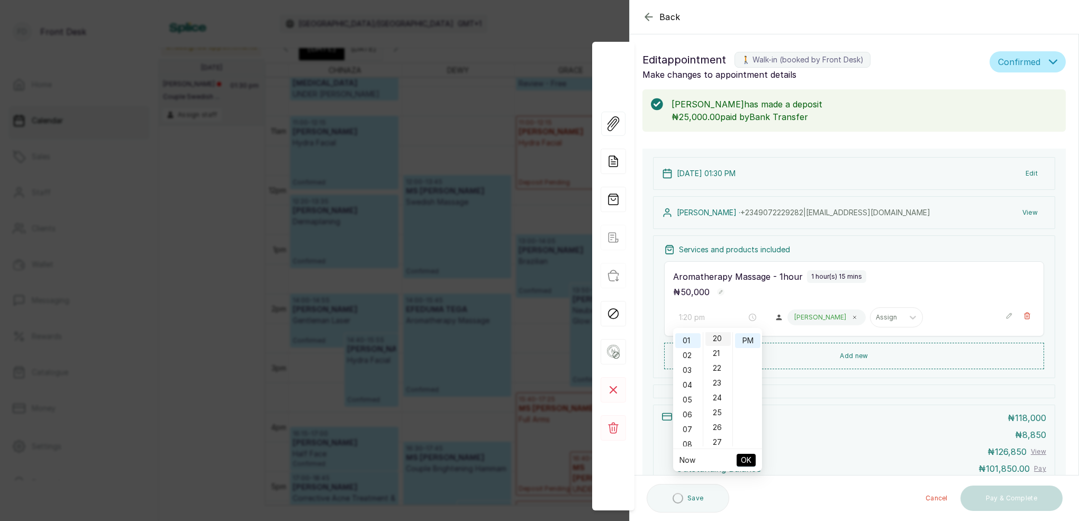
click at [718, 340] on div "20" at bounding box center [717, 338] width 25 height 15
drag, startPoint x: 745, startPoint y: 343, endPoint x: 748, endPoint y: 350, distance: 6.9
click at [746, 344] on div "PM" at bounding box center [747, 340] width 25 height 15
click at [744, 455] on span "OK" at bounding box center [746, 460] width 11 height 20
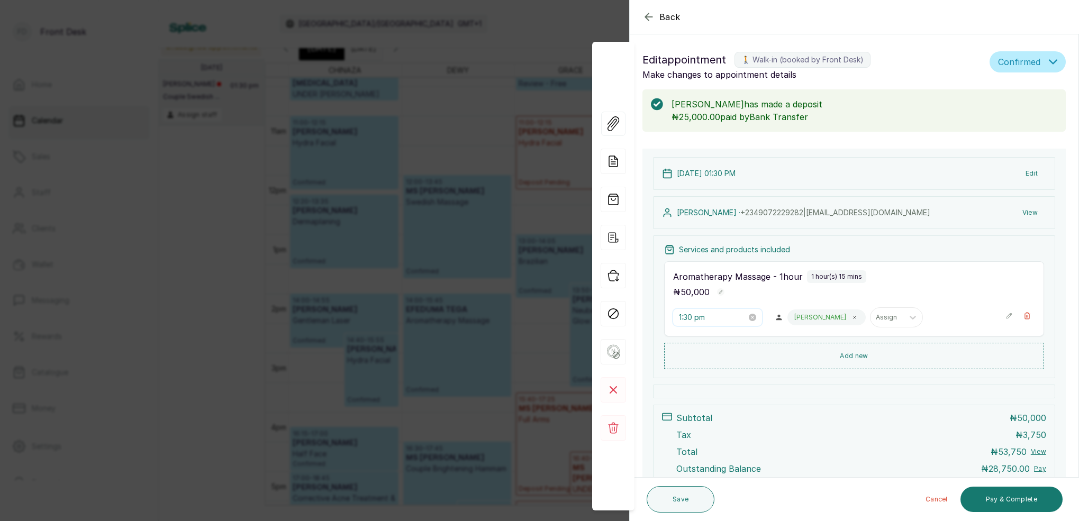
drag, startPoint x: 685, startPoint y: 314, endPoint x: 692, endPoint y: 322, distance: 10.5
click at [685, 314] on input "1:30 pm" at bounding box center [713, 318] width 68 height 12
click at [722, 361] on div "20" at bounding box center [717, 366] width 25 height 15
click at [742, 347] on div "PM" at bounding box center [747, 340] width 25 height 15
type input "1:20 pm"
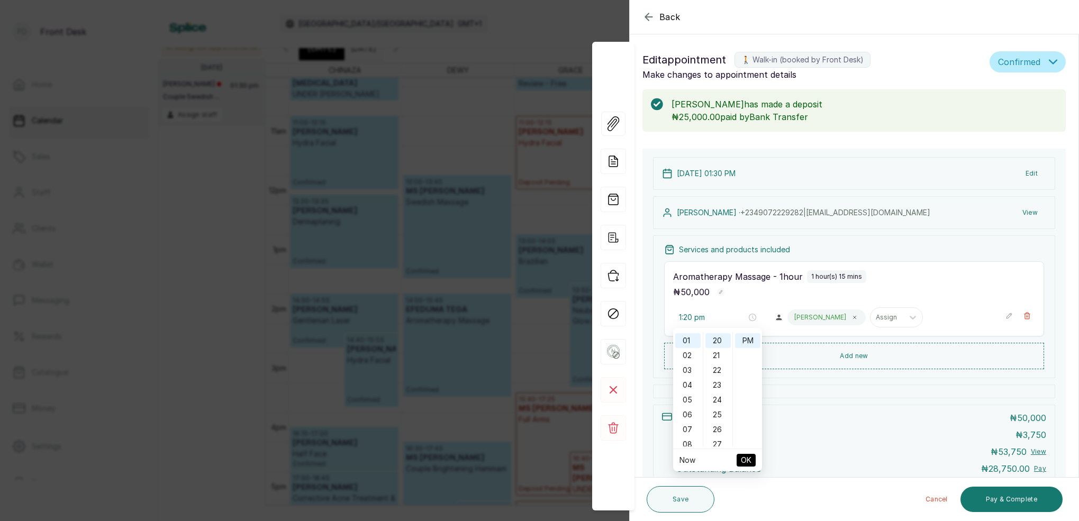
click at [745, 460] on span "OK" at bounding box center [746, 460] width 11 height 20
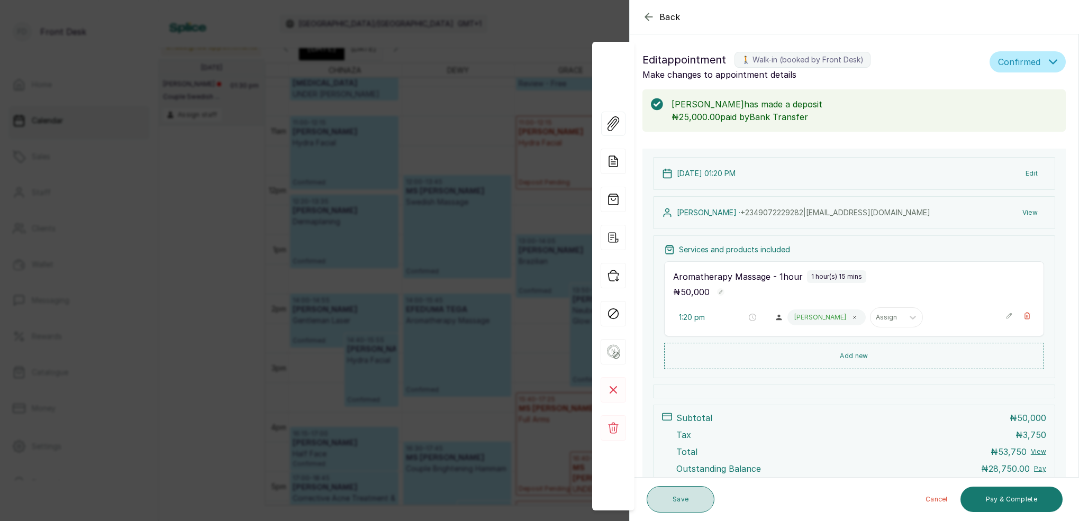
click at [687, 500] on button "Save" at bounding box center [681, 499] width 68 height 26
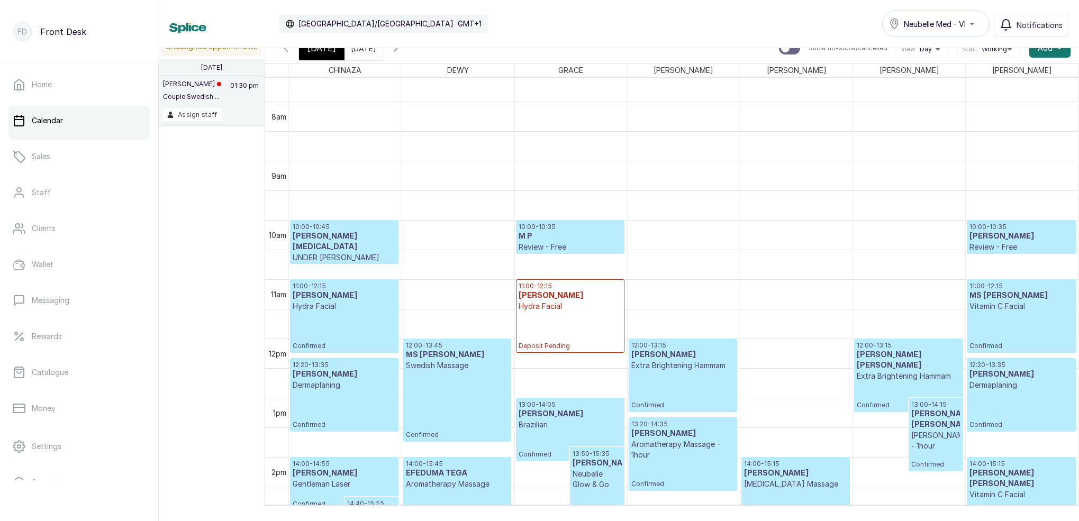
scroll to position [459, 0]
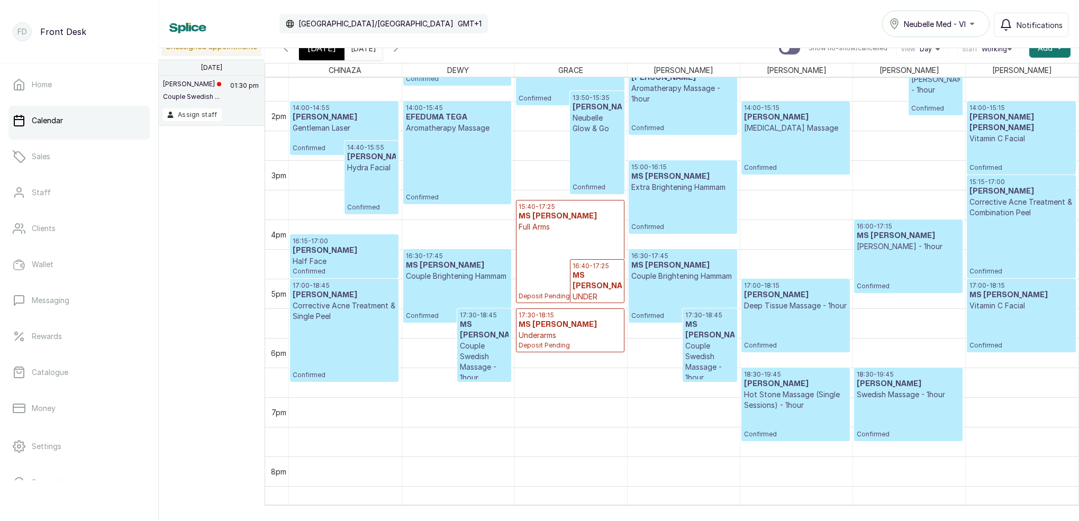
click at [409, 57] on button "Show no-show/cancelled" at bounding box center [395, 47] width 25 height 25
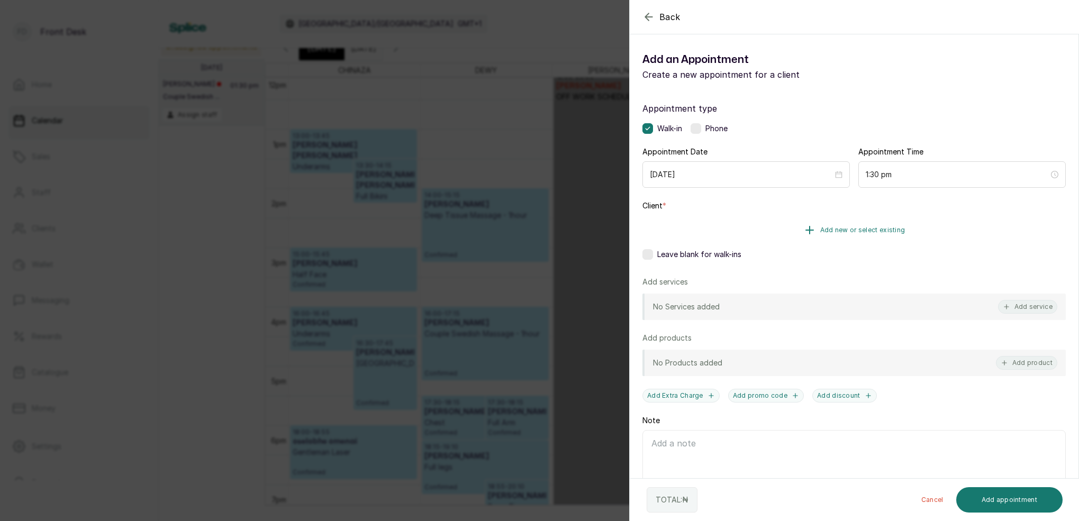
click at [875, 228] on span "Add new or select existing" at bounding box center [862, 230] width 85 height 8
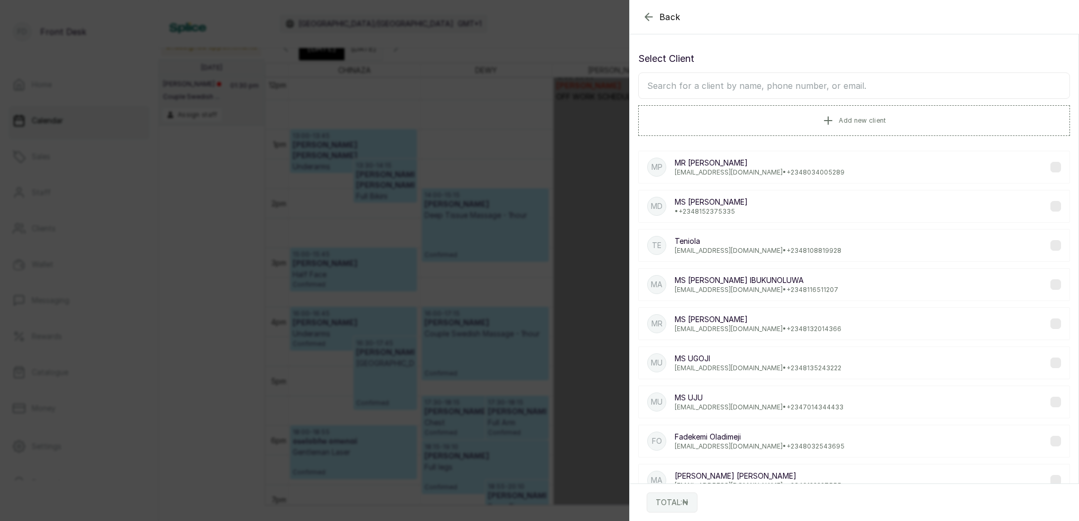
drag, startPoint x: 654, startPoint y: 16, endPoint x: 669, endPoint y: 25, distance: 17.3
click at [654, 16] on icon "button" at bounding box center [648, 17] width 13 height 13
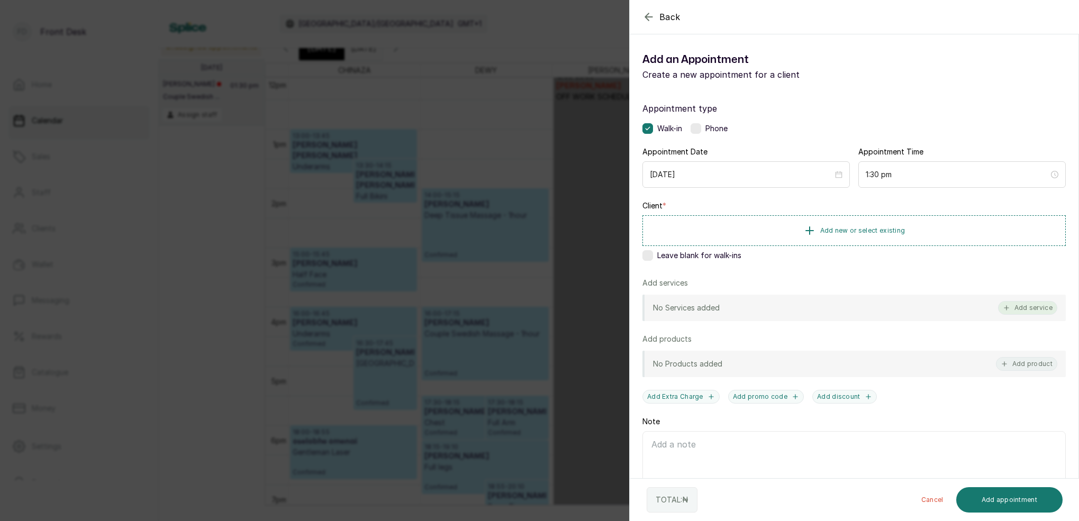
click at [1043, 308] on button "Add service" at bounding box center [1027, 308] width 59 height 14
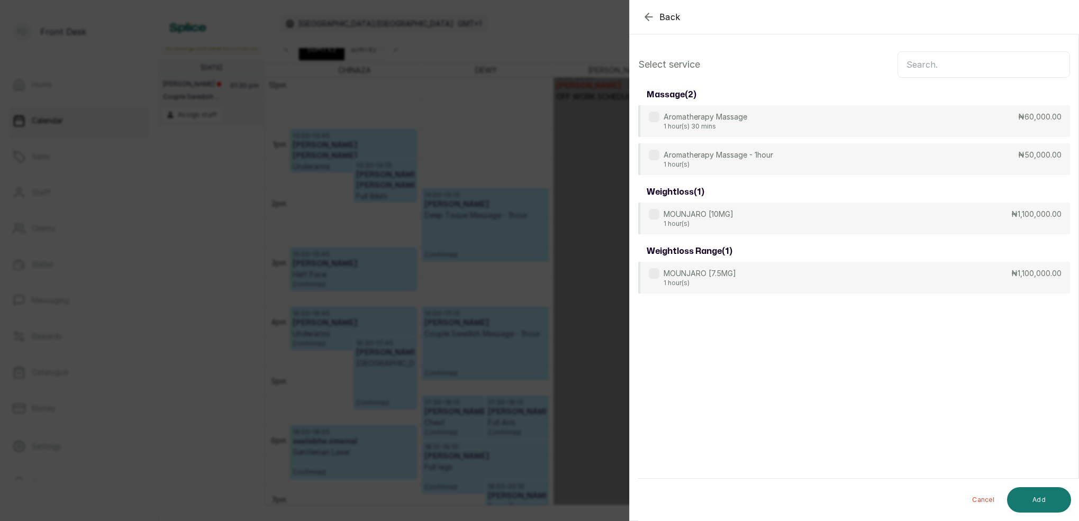
click at [944, 74] on input "text" at bounding box center [984, 64] width 173 height 26
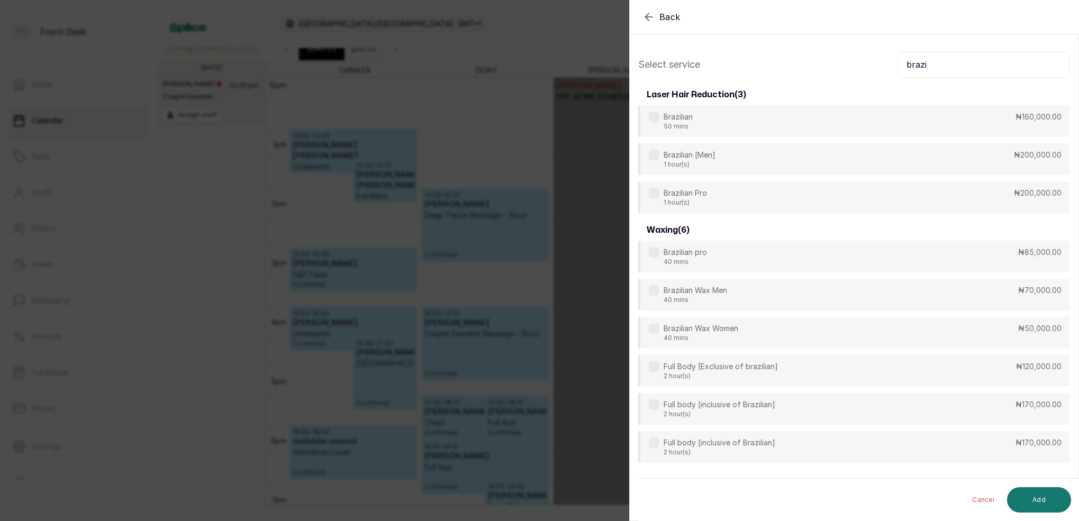
type input "brazi"
click at [581, 41] on div "Back Add Appointment Select service brazi laser hair reduction ( 3 ) Brazilian …" at bounding box center [539, 260] width 1079 height 521
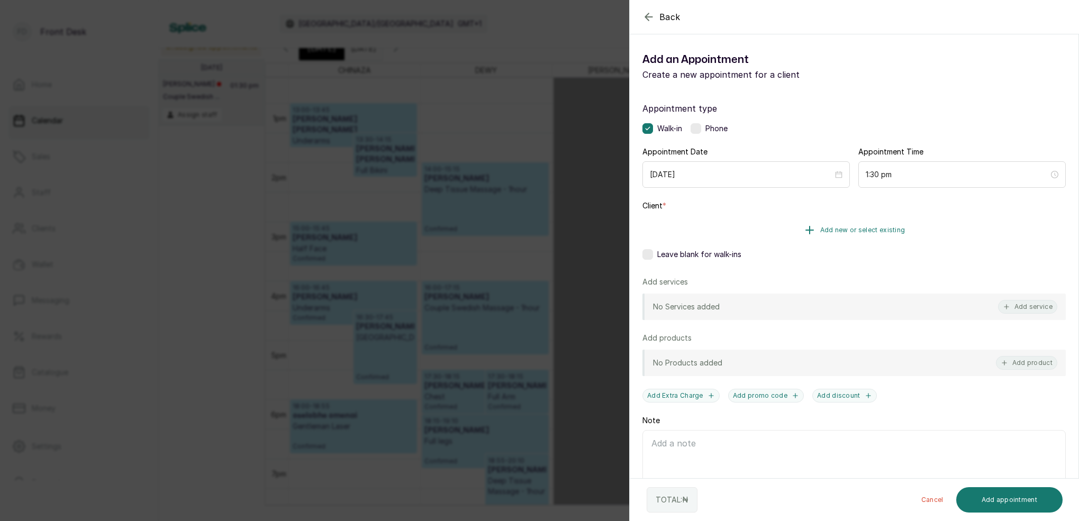
click at [886, 228] on span "Add new or select existing" at bounding box center [862, 230] width 85 height 8
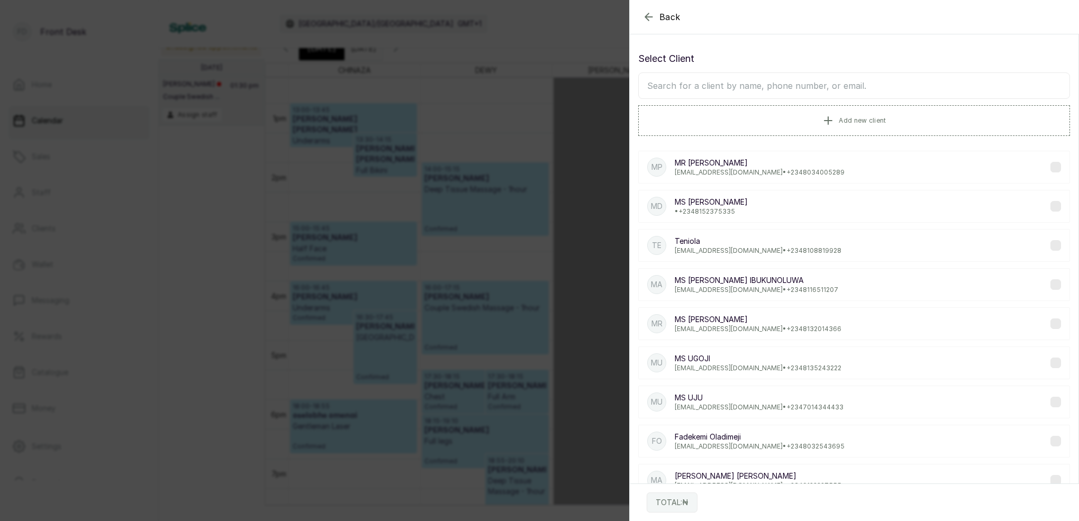
click at [842, 89] on input "text" at bounding box center [854, 86] width 432 height 26
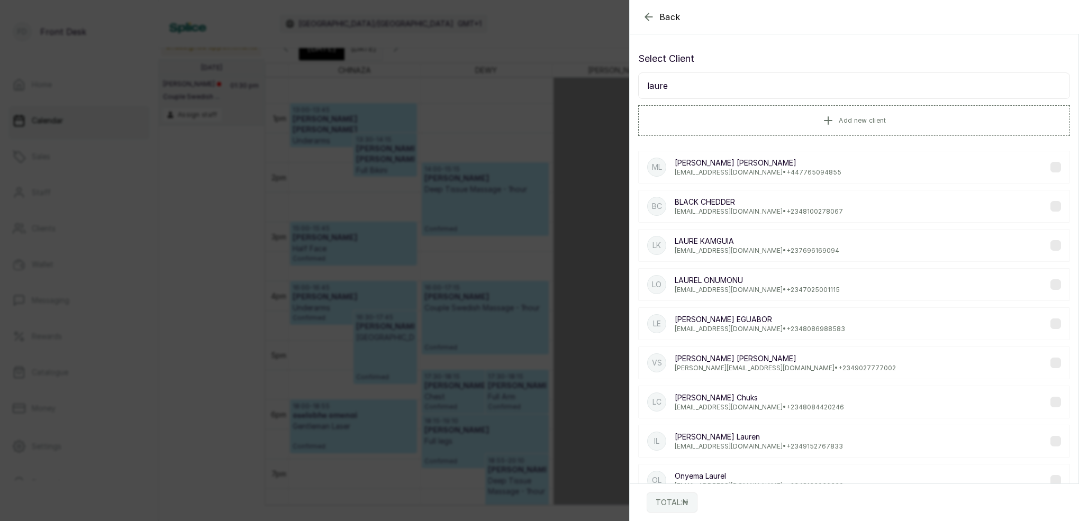
type input "laure"
click at [712, 240] on p "[PERSON_NAME]" at bounding box center [757, 241] width 165 height 11
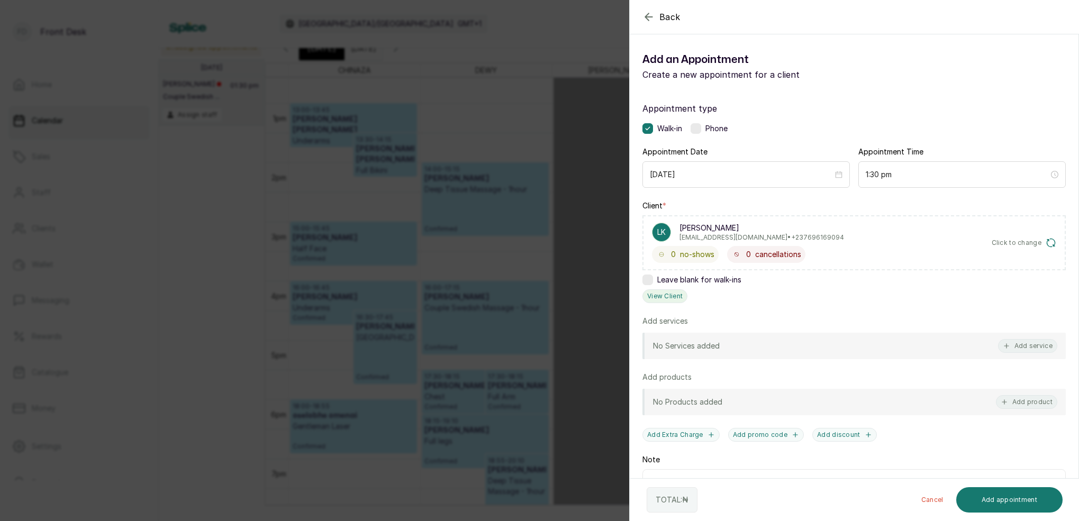
click at [673, 294] on button "View Client" at bounding box center [664, 296] width 45 height 14
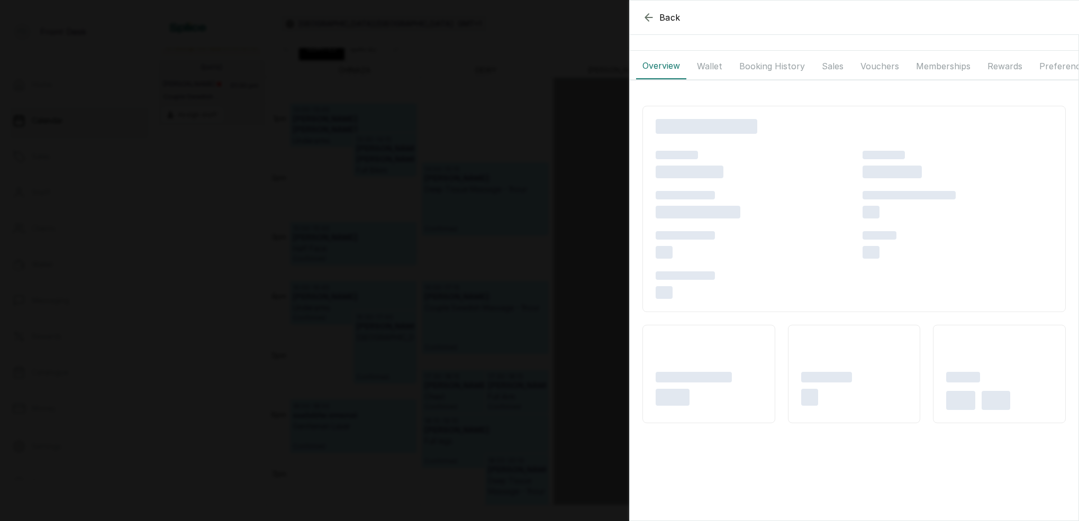
click at [756, 70] on button "Booking History" at bounding box center [772, 66] width 78 height 26
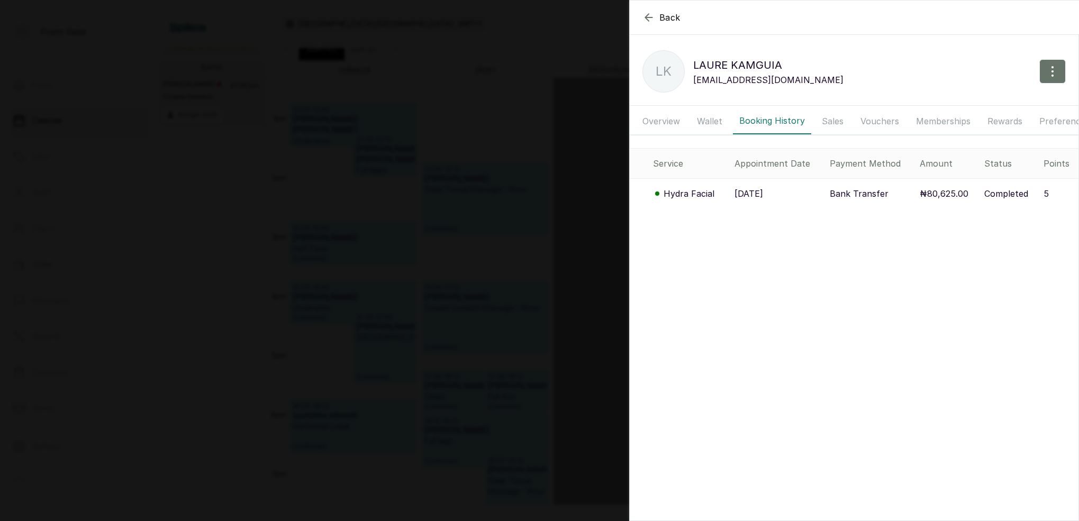
drag, startPoint x: 660, startPoint y: 124, endPoint x: 668, endPoint y: 124, distance: 8.5
click at [662, 124] on button "Overview" at bounding box center [661, 121] width 50 height 26
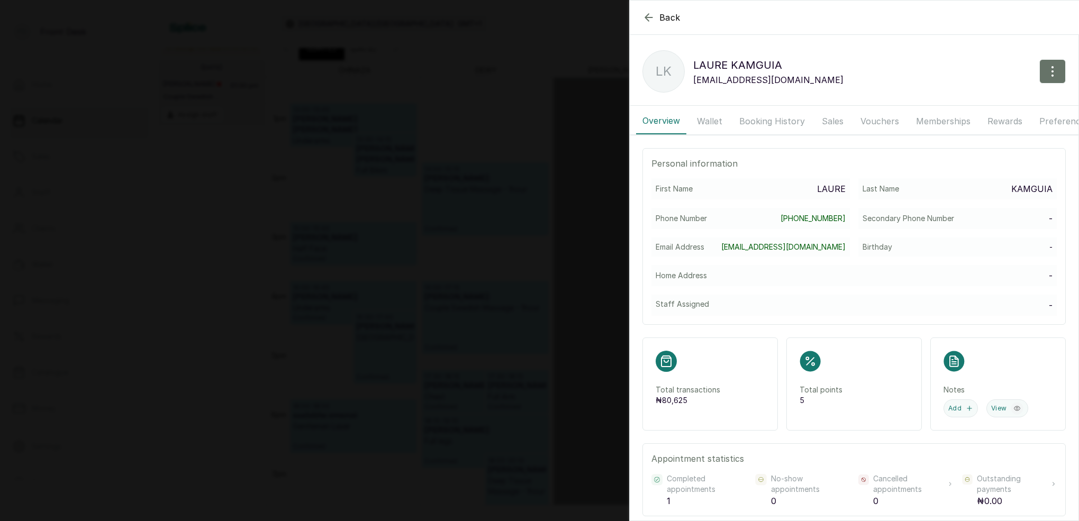
drag, startPoint x: 710, startPoint y: 121, endPoint x: 728, endPoint y: 122, distance: 18.0
click at [710, 122] on button "Wallet" at bounding box center [710, 121] width 38 height 26
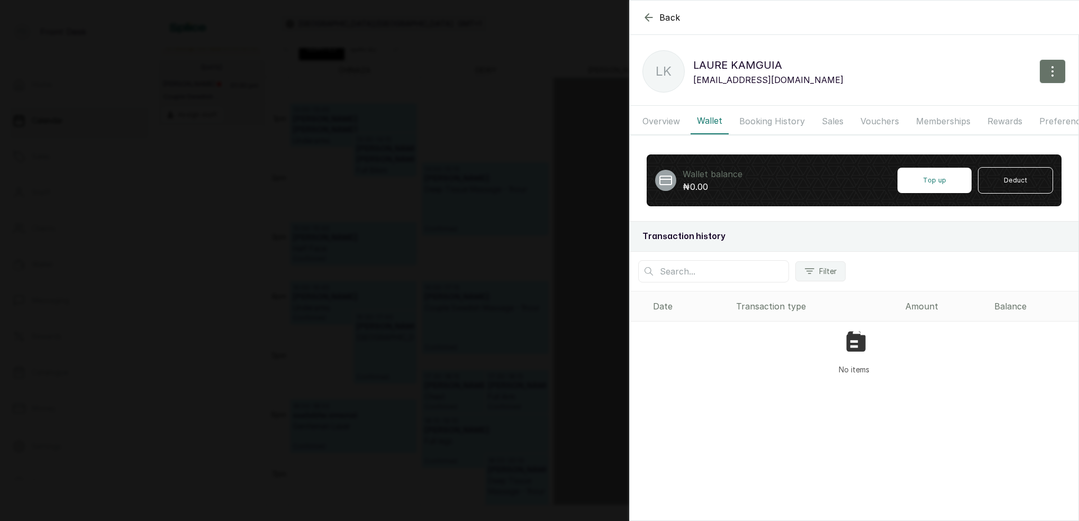
click at [756, 121] on button "Booking History" at bounding box center [772, 121] width 78 height 26
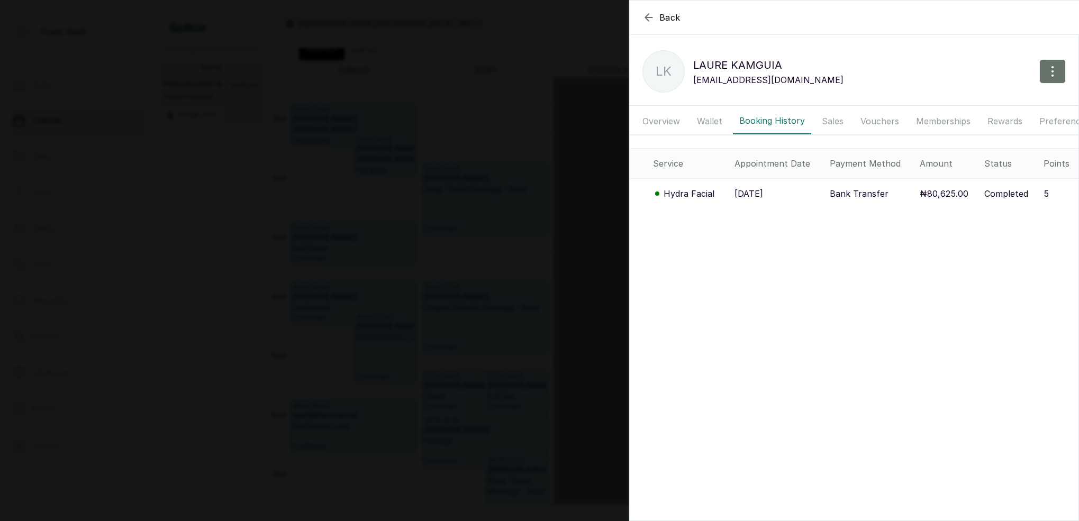
click at [695, 195] on p "Hydra Facial" at bounding box center [689, 193] width 51 height 13
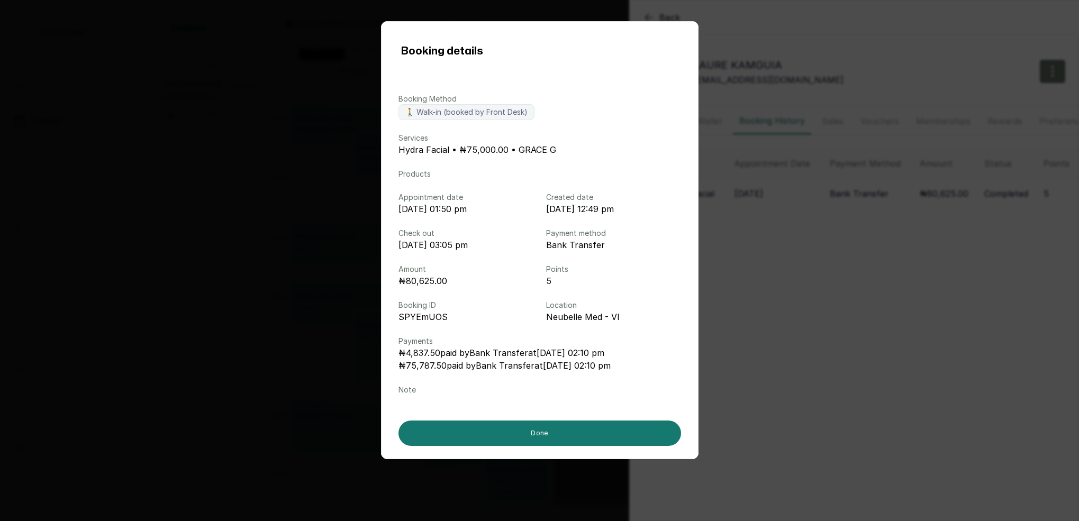
click at [915, 221] on div "Booking details Booking Method 🚶 Walk-in (booked by Front Desk) Services Hydra …" at bounding box center [539, 260] width 1079 height 521
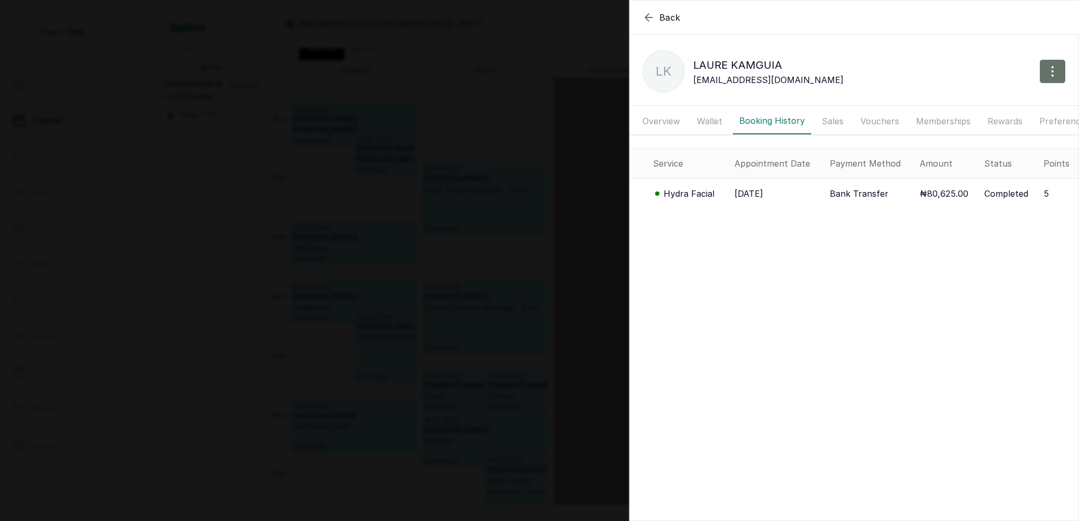
click at [449, 186] on div "Back [PERSON_NAME] LK LAURE KAMGUIA [EMAIL_ADDRESS][DOMAIN_NAME] Overview Walle…" at bounding box center [539, 260] width 1079 height 521
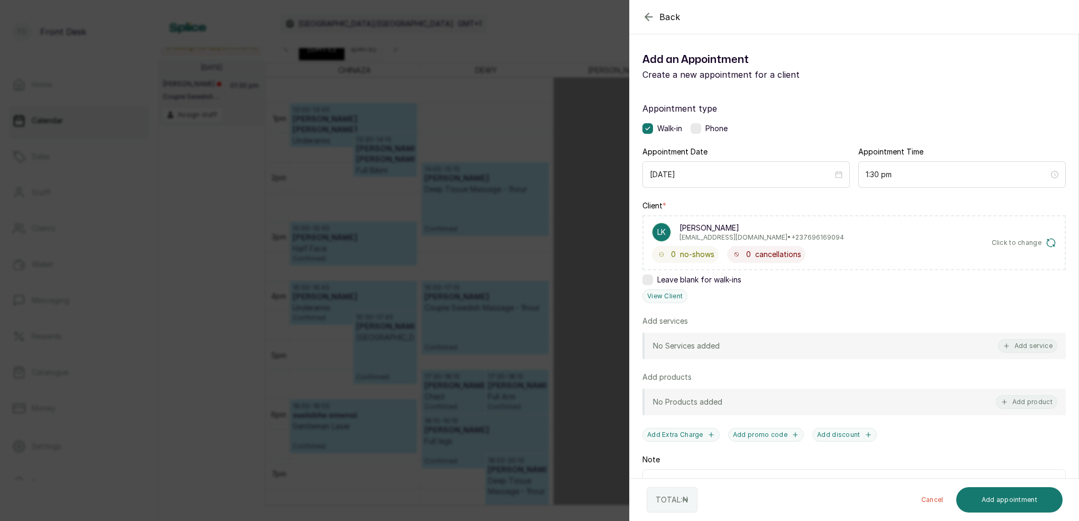
click at [474, 185] on div "Back Add Appointment Add an Appointment Create a new appointment for a client A…" at bounding box center [539, 260] width 1079 height 521
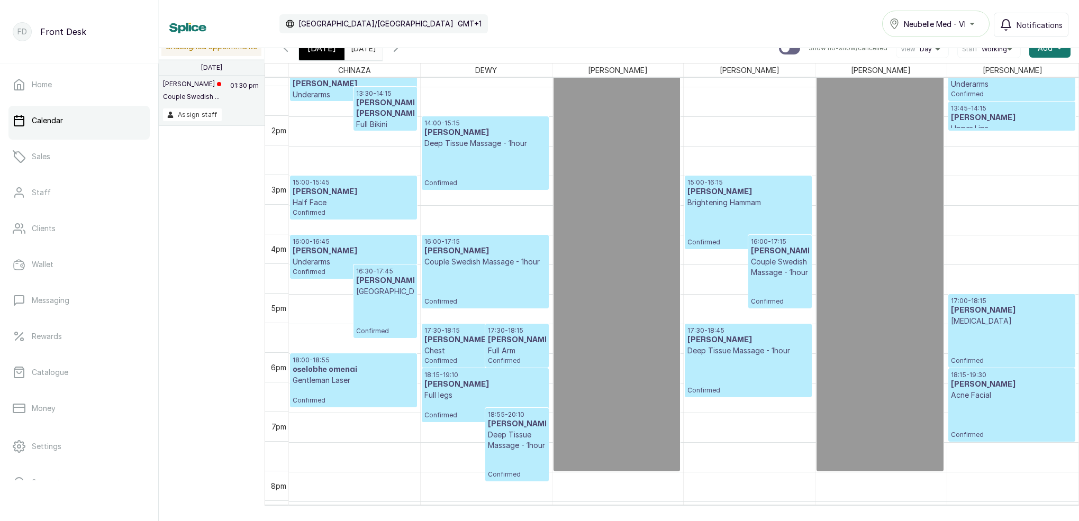
scroll to position [792, 0]
click at [323, 54] on div "[DATE]" at bounding box center [322, 48] width 46 height 24
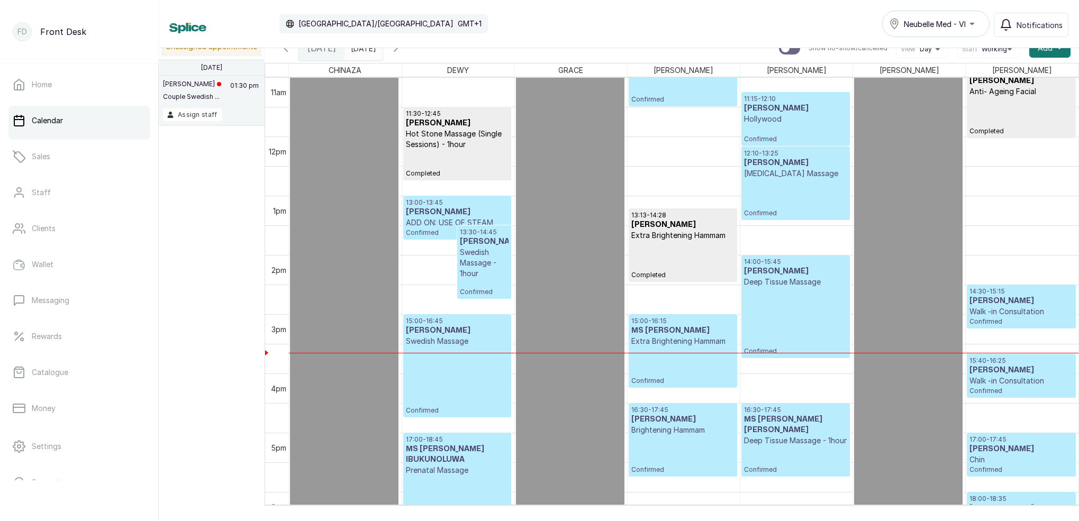
scroll to position [656, 0]
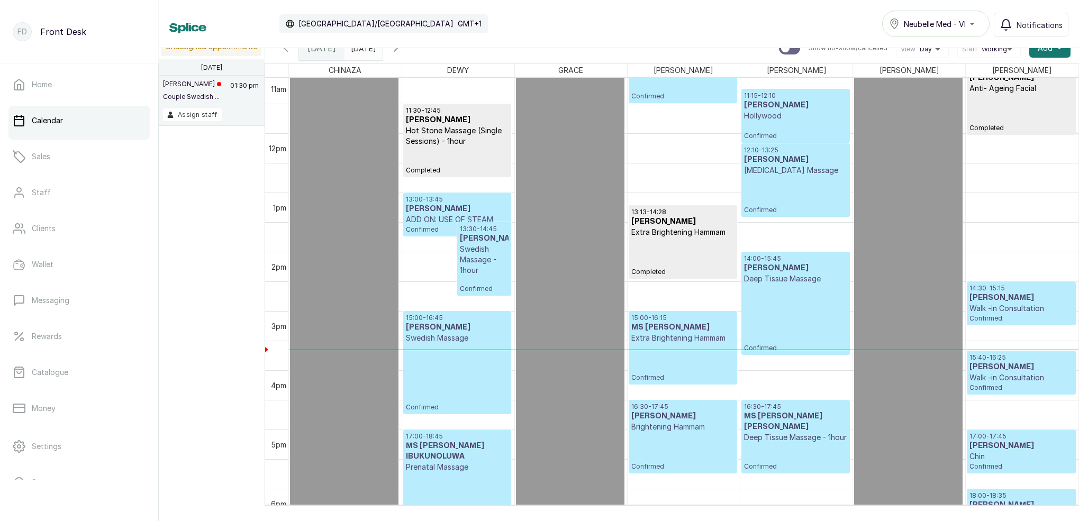
click at [785, 297] on div "14:00 - 15:45 [PERSON_NAME] Deep Tissue Massage Confirmed" at bounding box center [795, 304] width 103 height 98
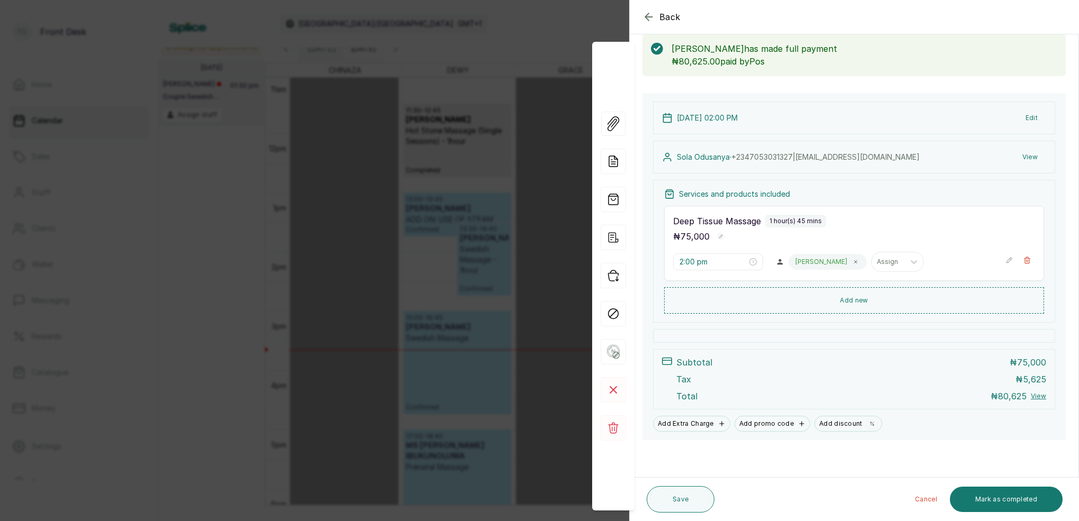
scroll to position [56, 0]
drag, startPoint x: 564, startPoint y: 45, endPoint x: 573, endPoint y: 49, distance: 9.2
click at [564, 44] on div "Back Appointment Details Edit appointment 🚶 Walk-in (booked by Front Desk) Make…" at bounding box center [539, 260] width 1079 height 521
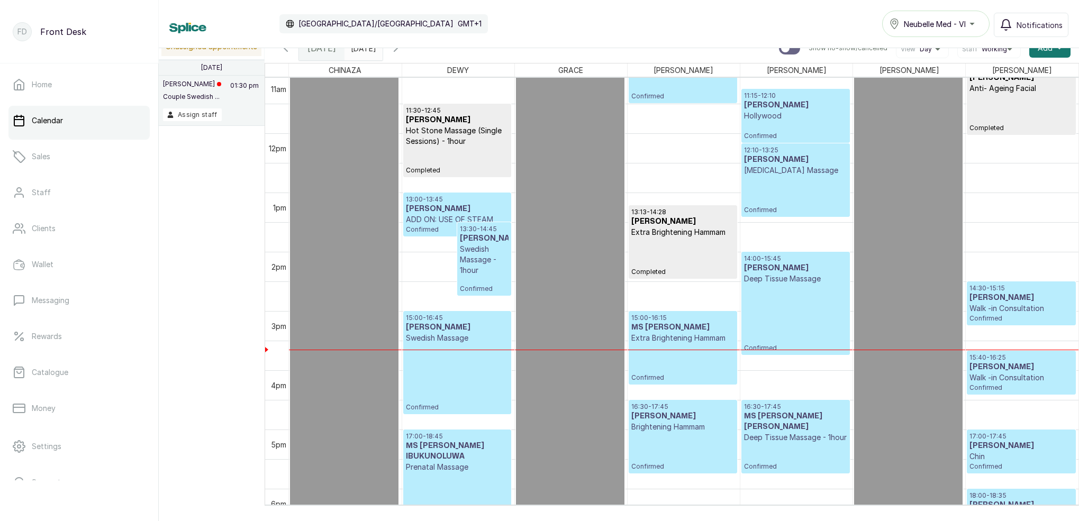
click at [805, 176] on p "[MEDICAL_DATA] Massage" at bounding box center [795, 170] width 103 height 11
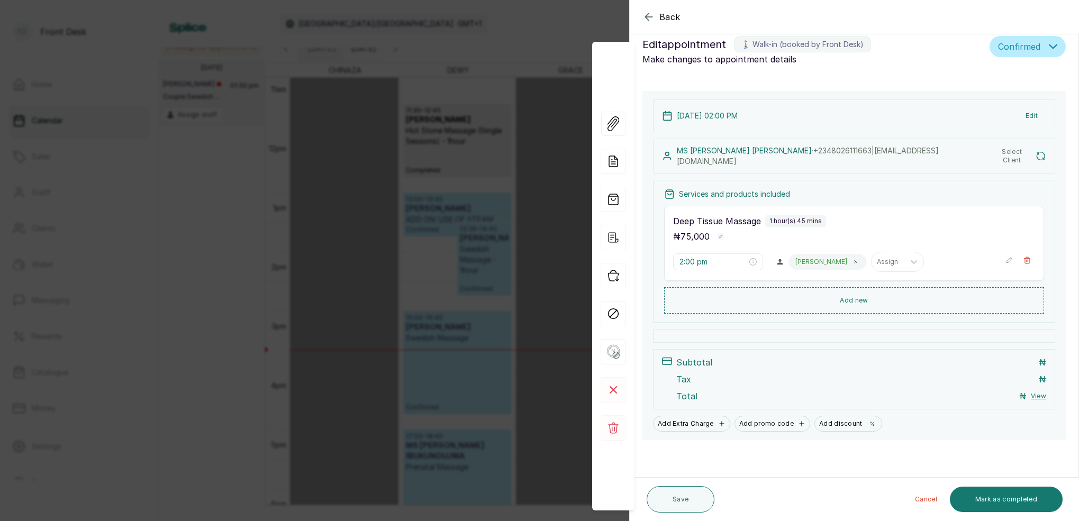
type input "10:30 am"
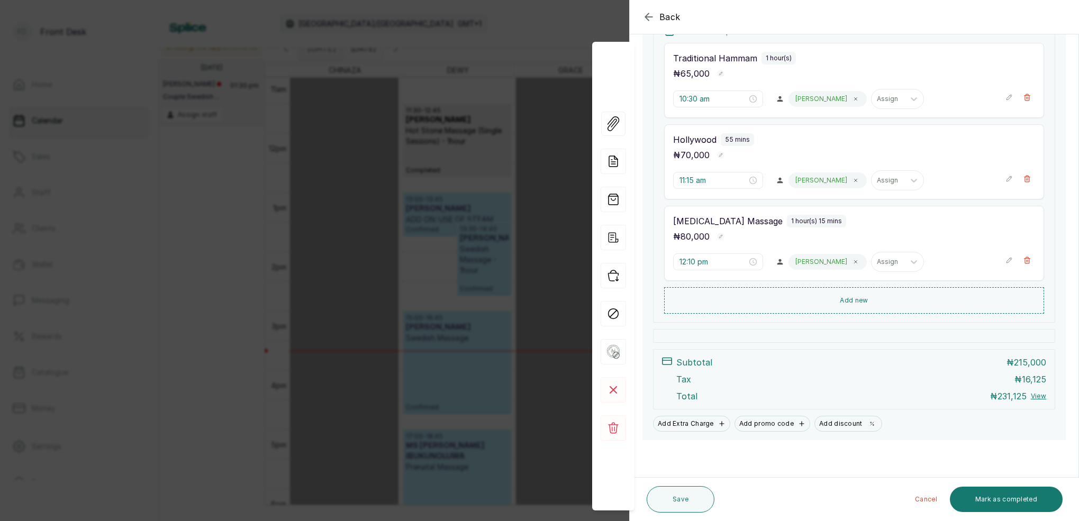
scroll to position [219, 0]
click at [1034, 503] on button "Mark as completed" at bounding box center [1006, 499] width 113 height 25
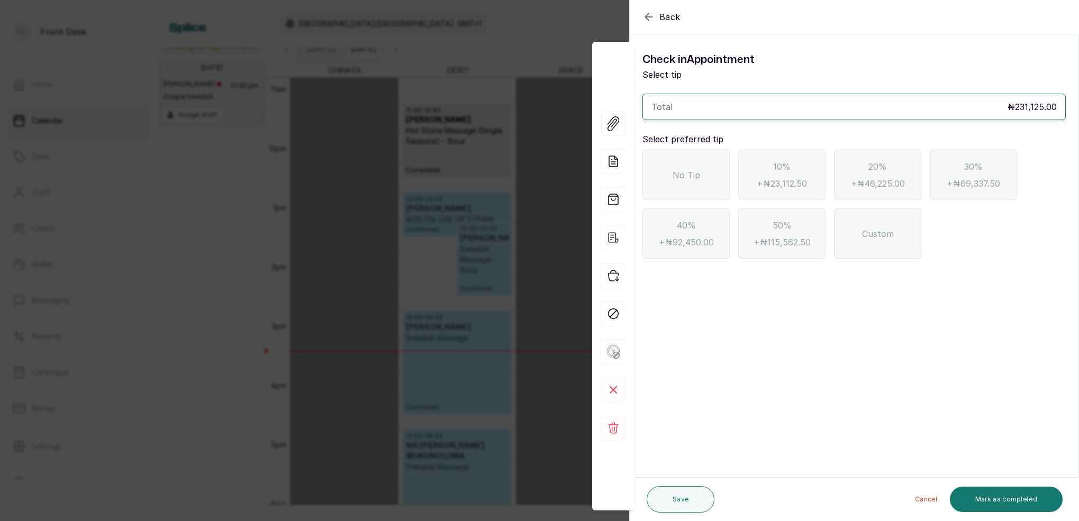
scroll to position [0, 0]
click at [701, 182] on div "No Tip" at bounding box center [685, 175] width 87 height 50
click at [1017, 503] on button "Mark as completed" at bounding box center [1006, 499] width 113 height 25
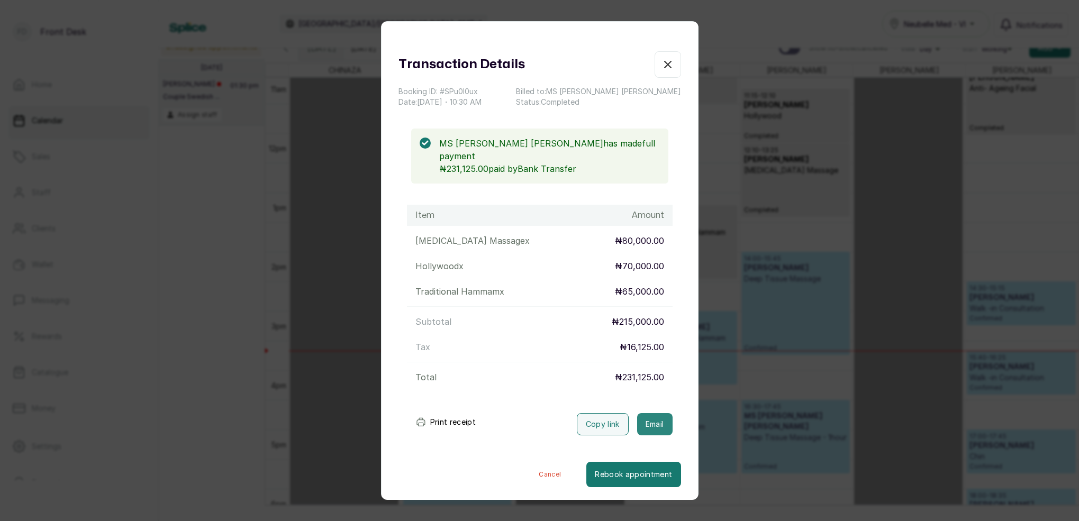
click at [651, 421] on button "Email" at bounding box center [654, 424] width 35 height 22
click at [668, 66] on icon "button" at bounding box center [668, 64] width 6 height 6
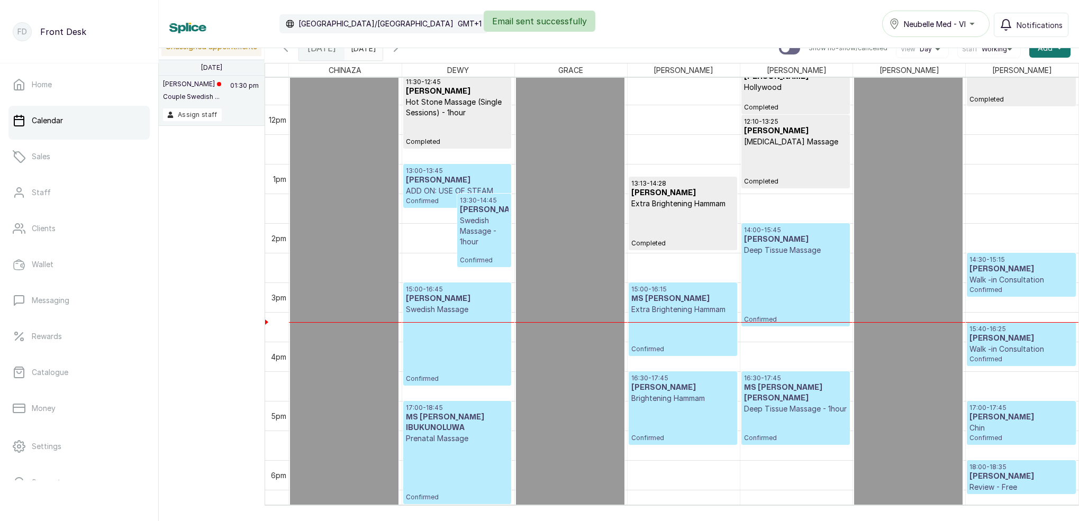
scroll to position [688, 0]
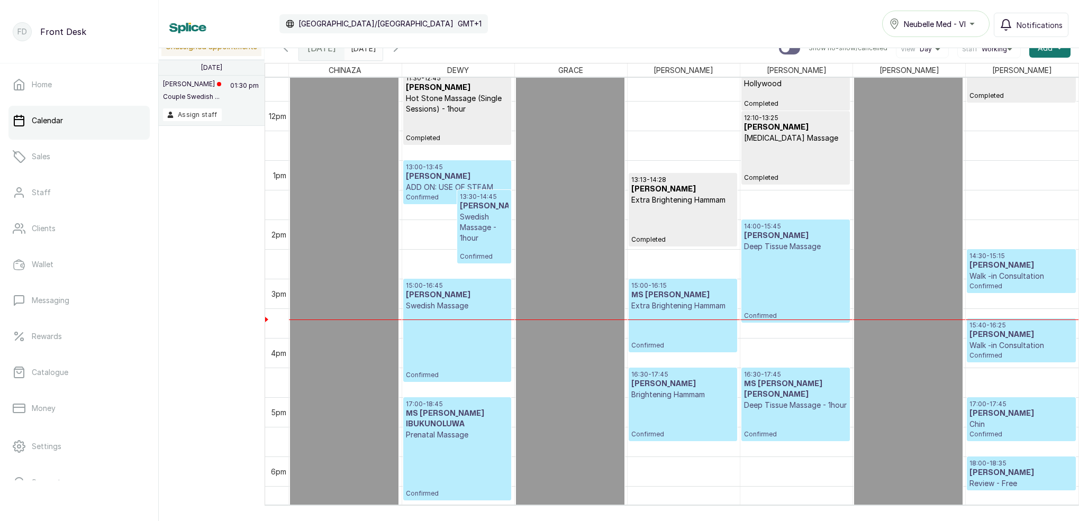
click at [795, 260] on div "14:00 - 15:45 [PERSON_NAME] Deep Tissue Massage Confirmed" at bounding box center [795, 271] width 103 height 98
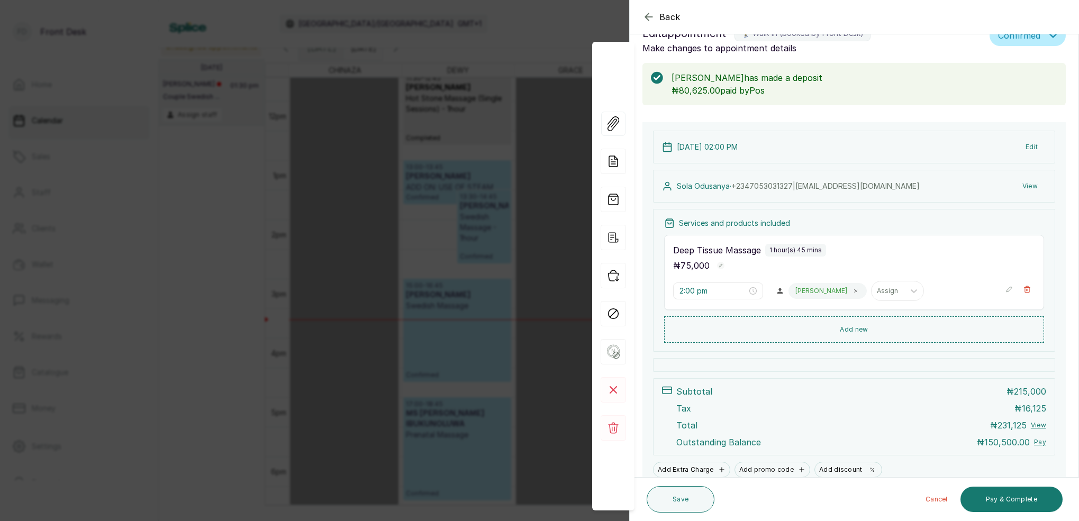
scroll to position [0, 0]
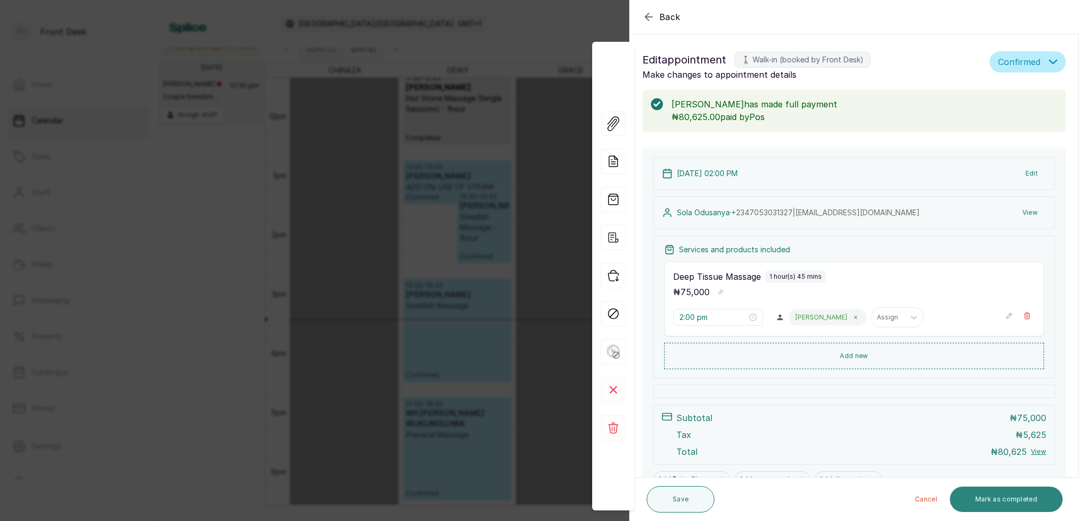
click at [1020, 492] on button "Mark as completed" at bounding box center [1006, 499] width 113 height 25
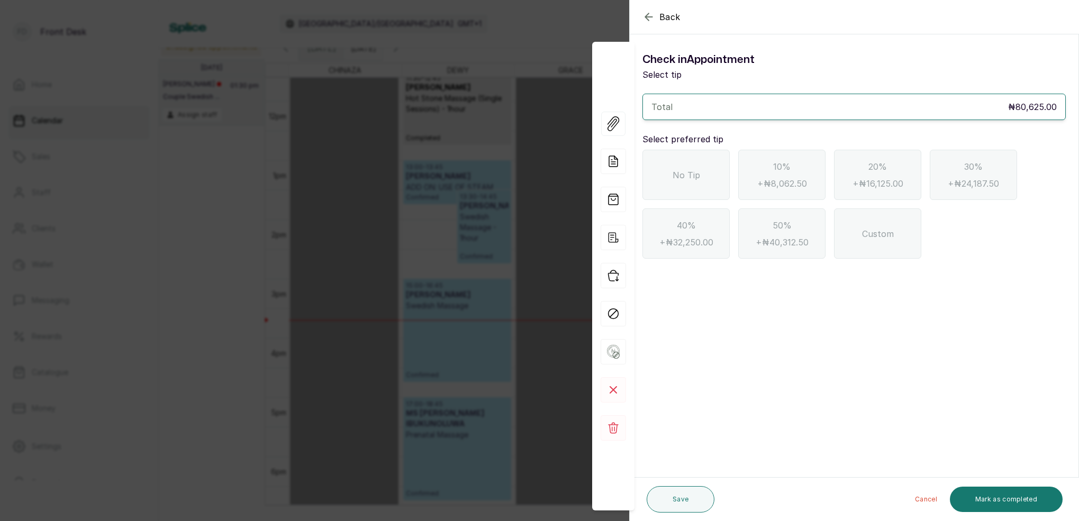
click at [708, 165] on div "No Tip" at bounding box center [685, 175] width 87 height 50
click at [1017, 501] on button "Mark as completed" at bounding box center [1006, 499] width 113 height 25
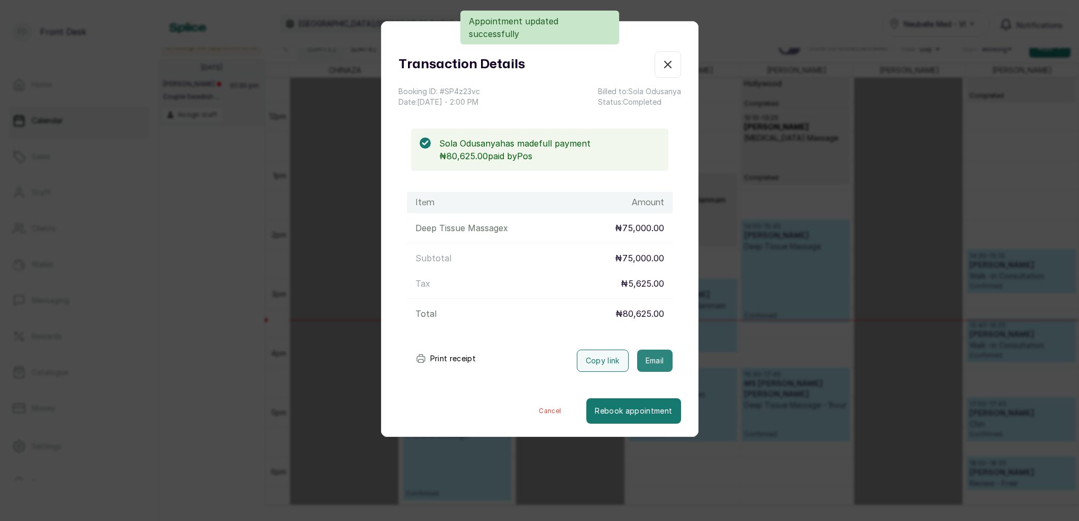
click at [654, 367] on button "Email" at bounding box center [654, 361] width 35 height 22
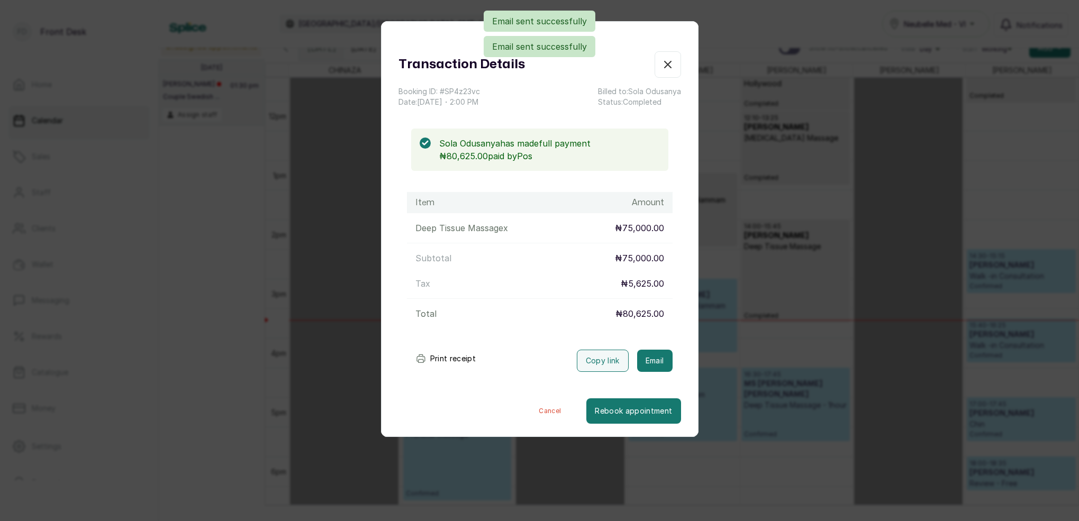
click at [672, 64] on icon "button" at bounding box center [668, 64] width 13 height 13
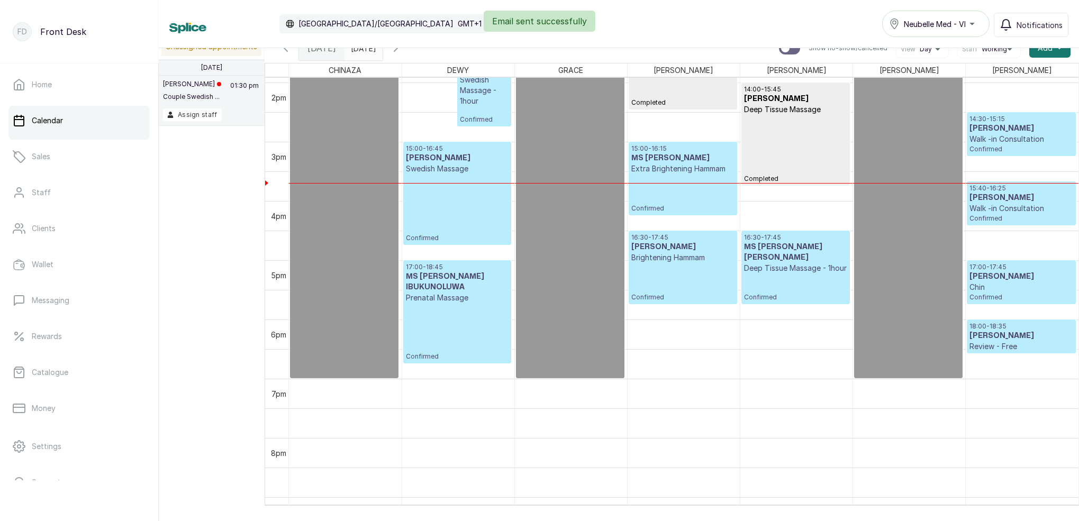
scroll to position [827, 0]
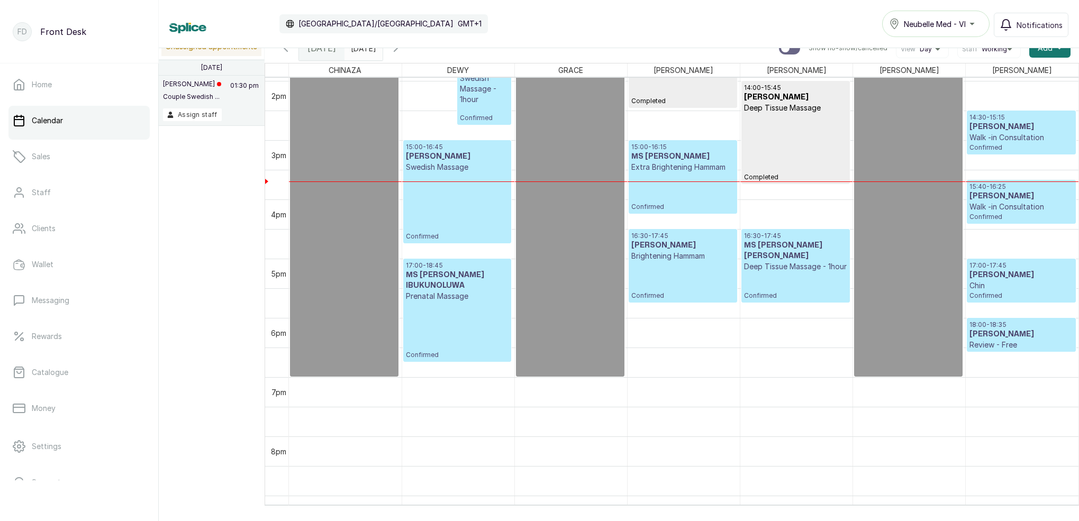
click at [680, 269] on div "16:30 - 17:45 [PERSON_NAME] Brightening Hammam Confirmed" at bounding box center [682, 266] width 103 height 68
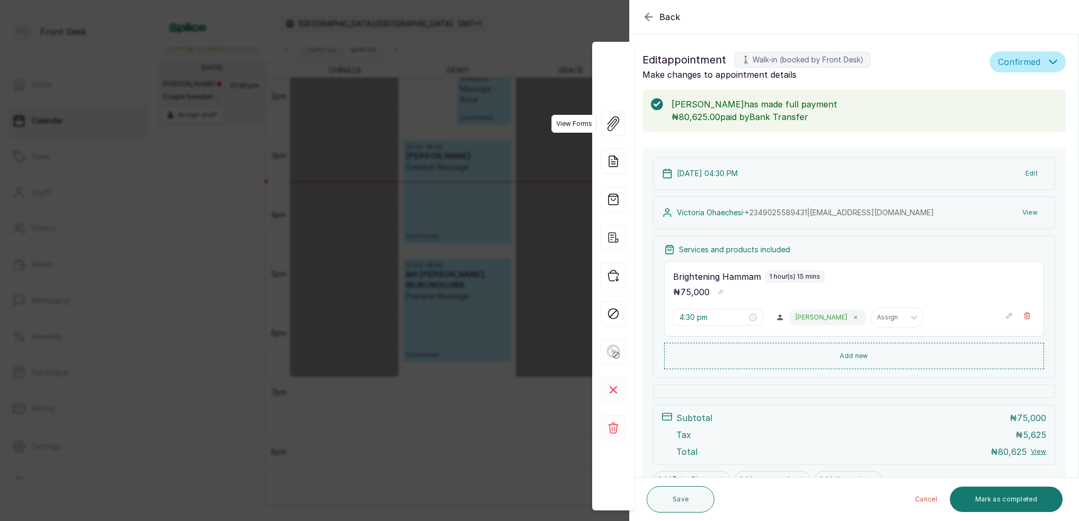
click at [558, 124] on span "View Forms" at bounding box center [574, 124] width 46 height 18
click at [580, 39] on div "Back Appointment Details Edit appointment 🚶 Walk-in (booked by Front Desk) Make…" at bounding box center [539, 260] width 1079 height 521
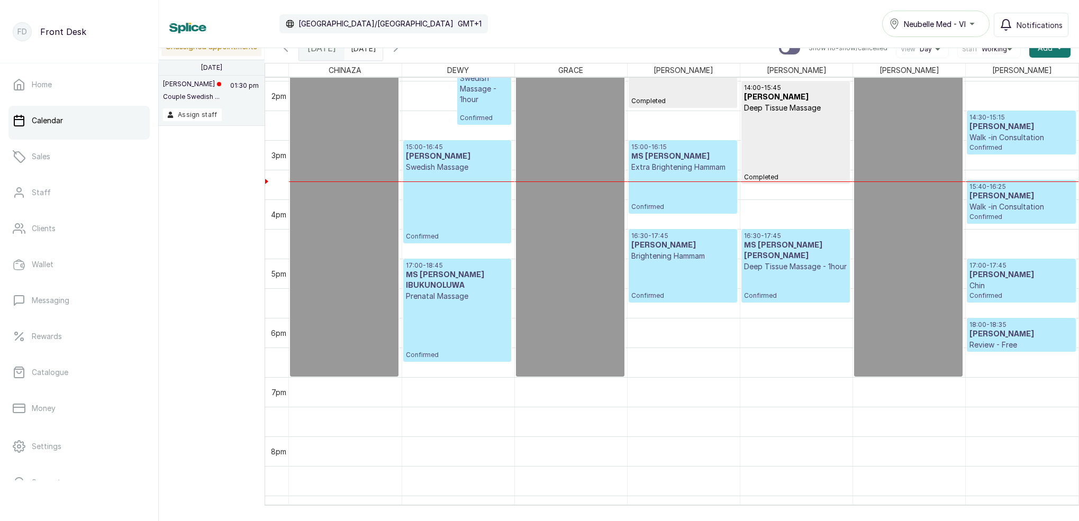
click at [689, 179] on div "15:00 - 16:15 MS [PERSON_NAME] Extra Brightening Hammam Confirmed" at bounding box center [682, 177] width 103 height 68
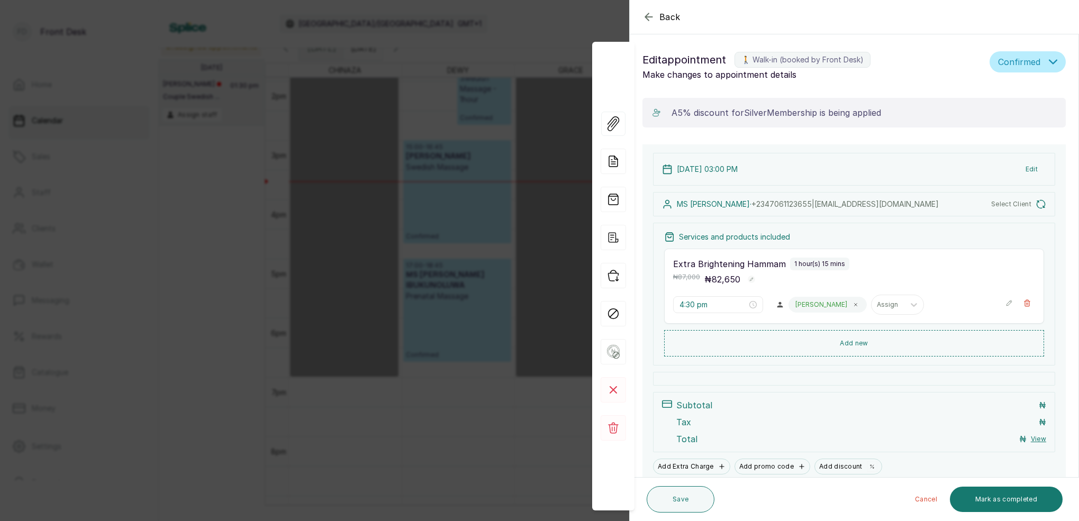
type input "3:00 pm"
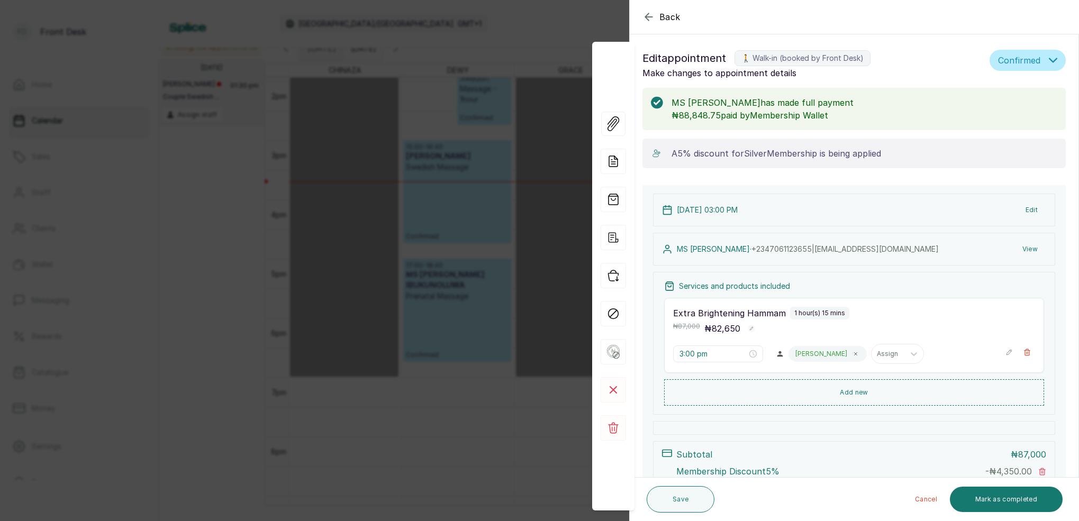
scroll to position [0, 0]
click at [498, 113] on div "Back Appointment Details Edit appointment 🚶 Walk-in (booked by Front Desk) Make…" at bounding box center [539, 260] width 1079 height 521
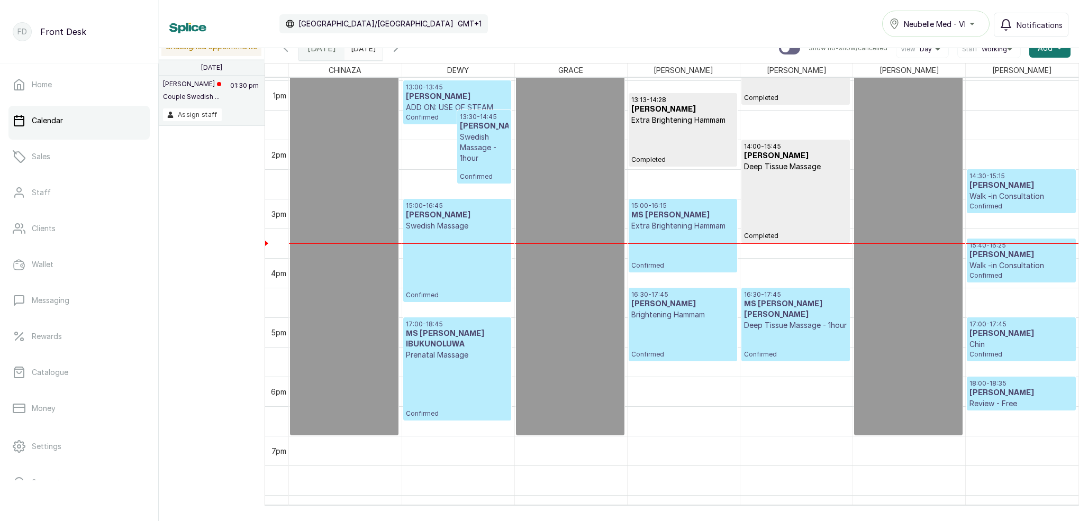
scroll to position [786, 0]
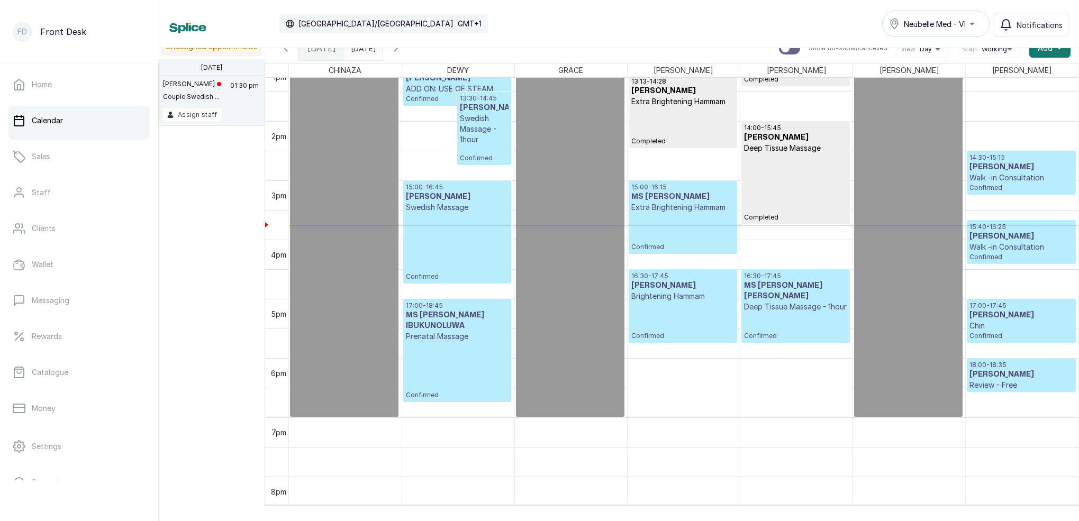
click at [402, 51] on icon "button" at bounding box center [396, 48] width 13 height 13
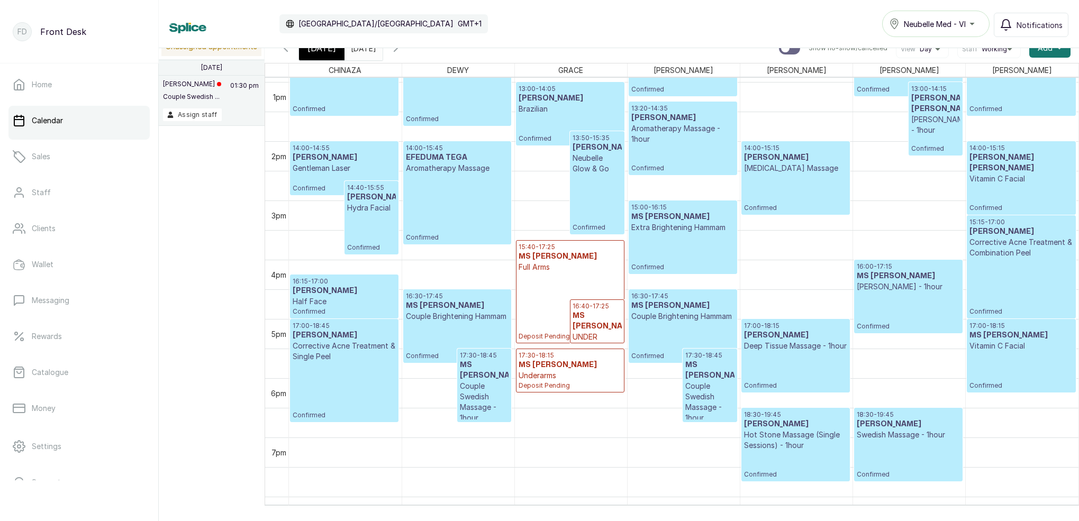
scroll to position [782, 0]
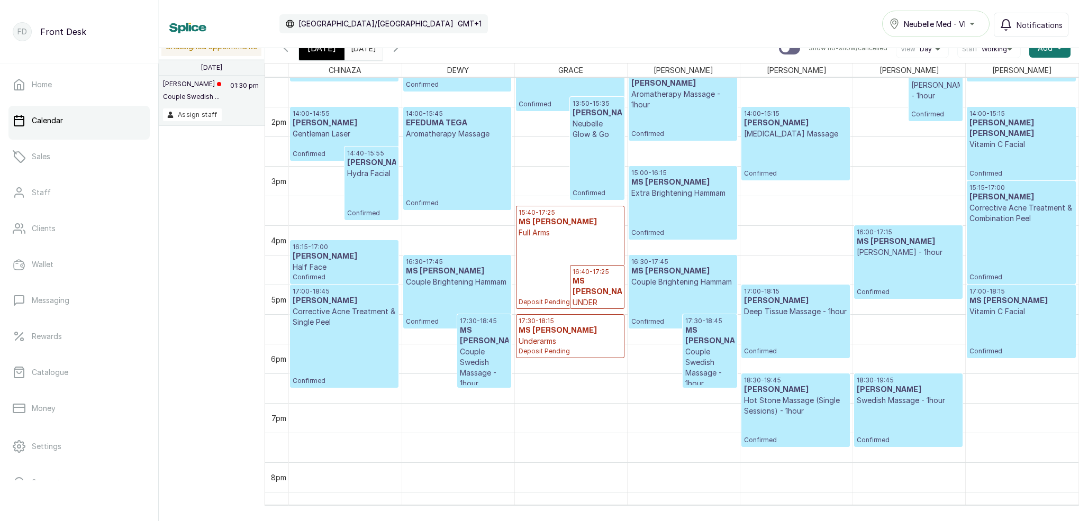
click at [816, 317] on p "Deep Tissue Massage - 1hour" at bounding box center [795, 311] width 103 height 11
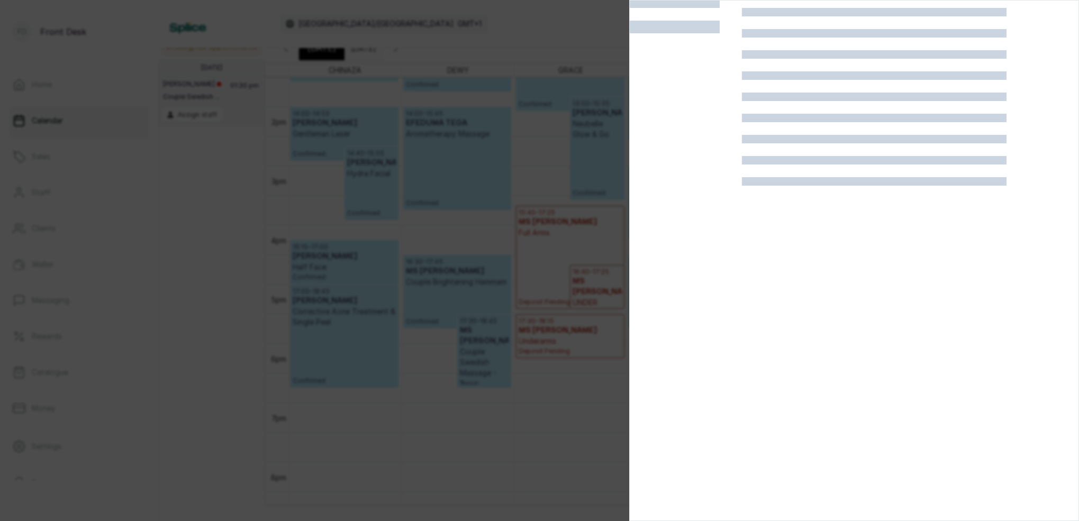
scroll to position [0, 0]
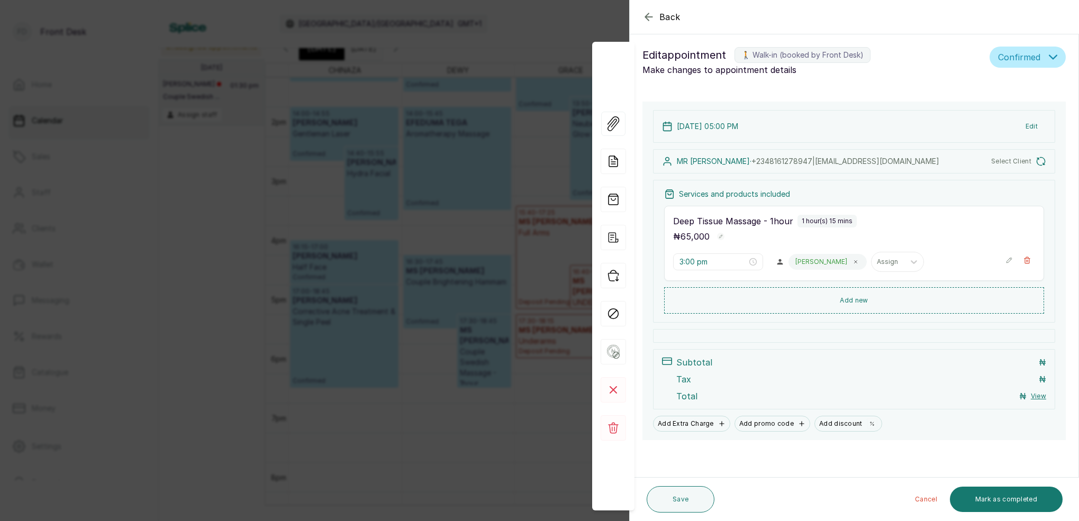
type input "5:00 pm"
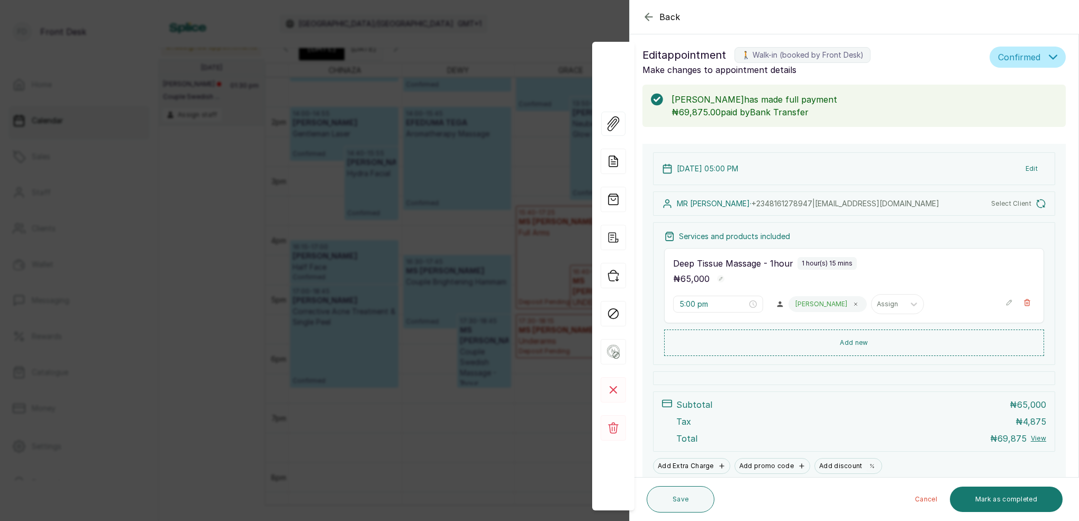
click at [518, 64] on div "Back Appointment Details Edit appointment 🚶 Walk-in (booked by Front Desk) Make…" at bounding box center [539, 260] width 1079 height 521
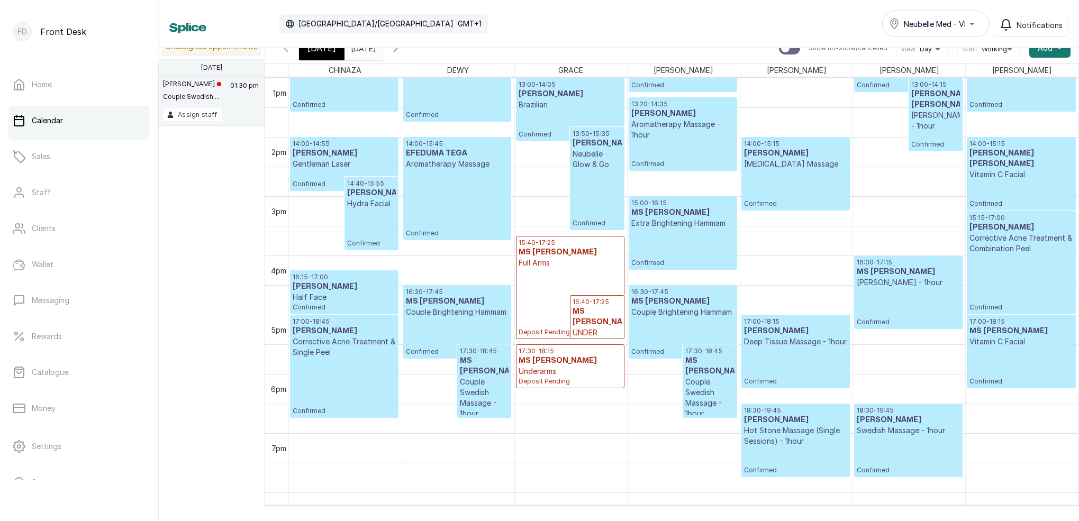
scroll to position [771, 0]
click at [720, 376] on p "Couple Swedish Massage - 1hour" at bounding box center [709, 397] width 49 height 42
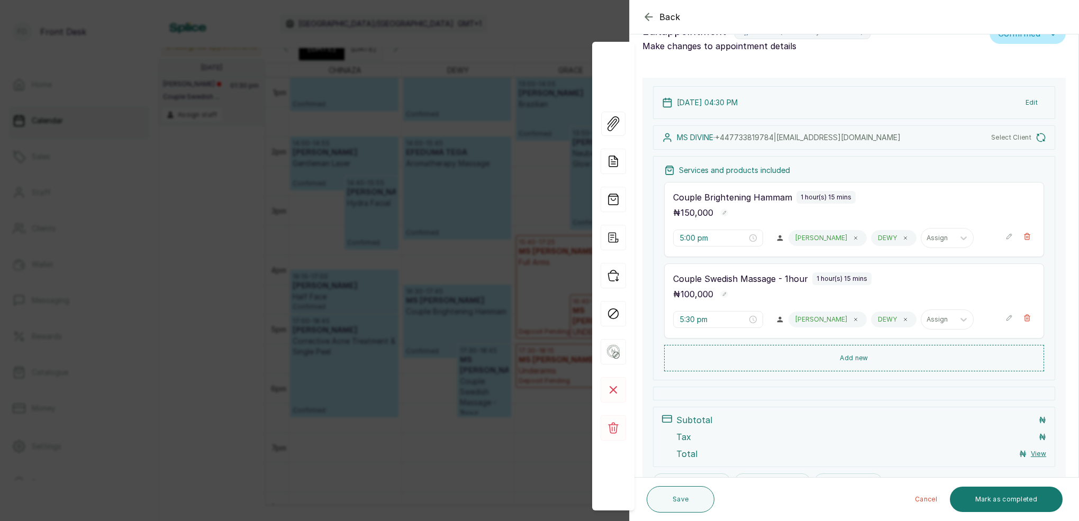
type input "4:30 pm"
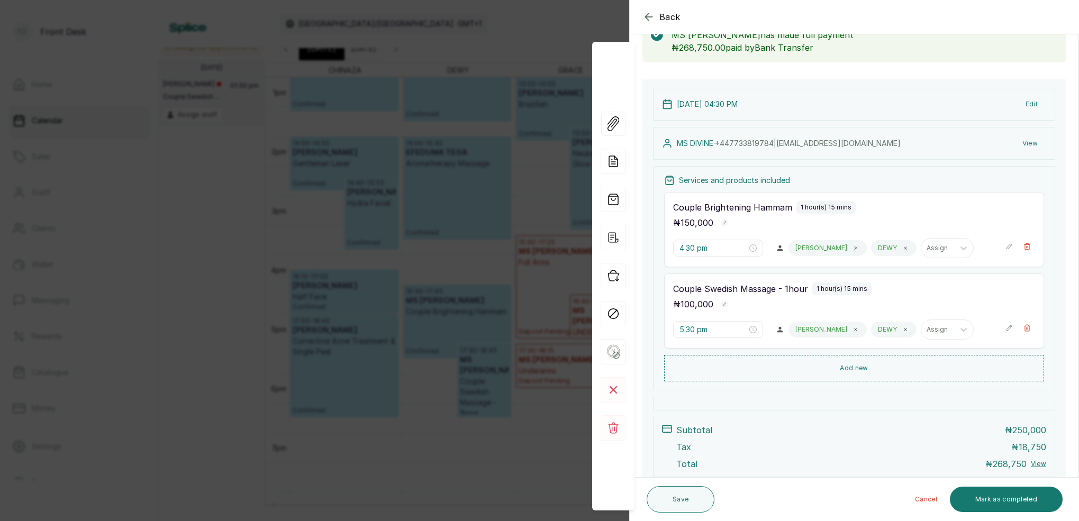
scroll to position [76, 0]
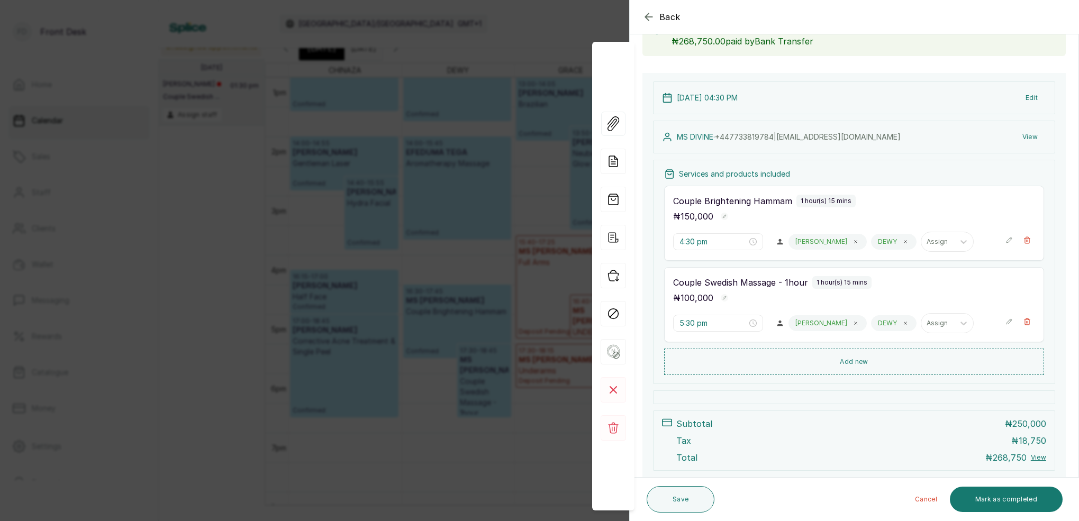
click at [458, 101] on div "Back Appointment Details Edit appointment 🚶 Walk-in (booked by Front Desk) Make…" at bounding box center [539, 260] width 1079 height 521
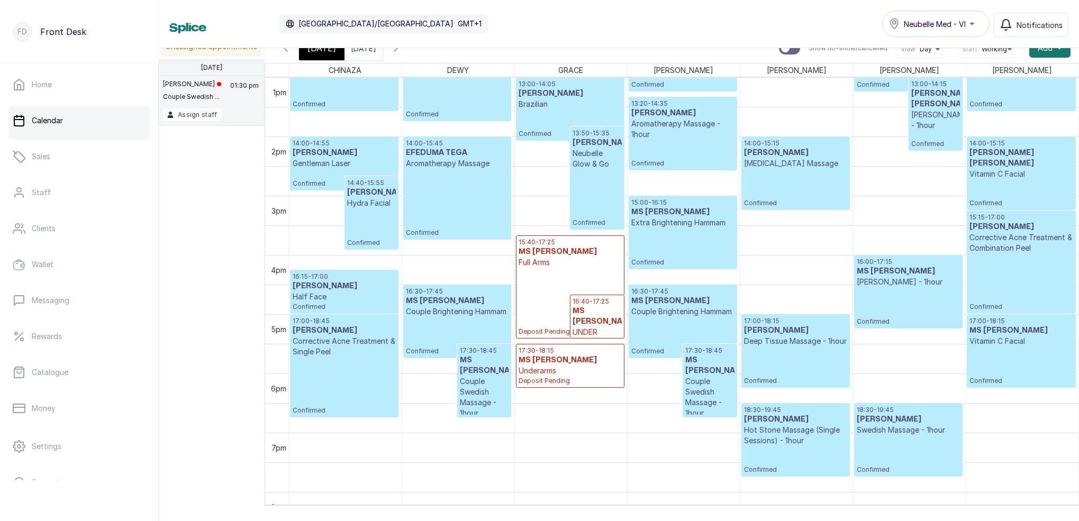
click at [789, 413] on p "18:30 - 19:45" at bounding box center [795, 410] width 103 height 8
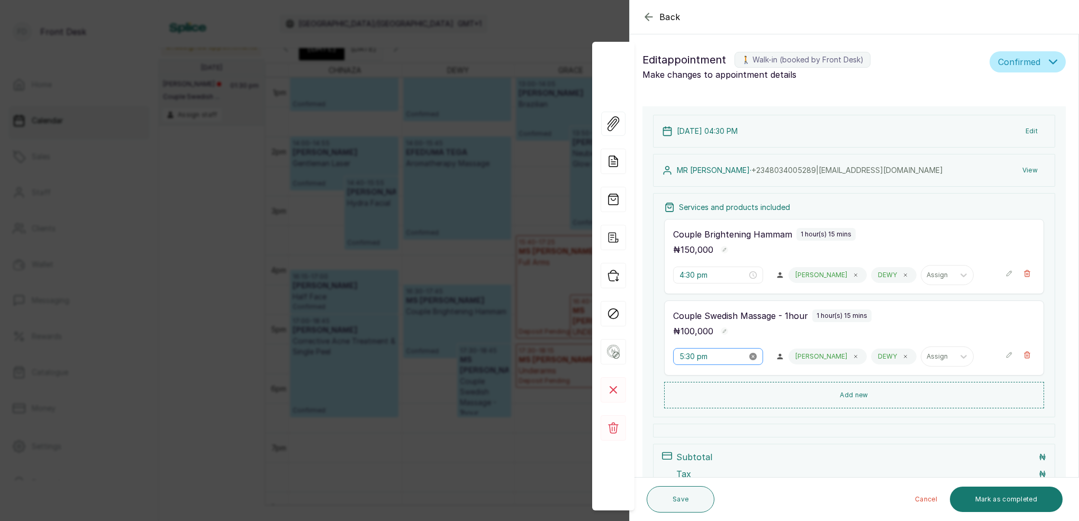
type input "6:30 pm"
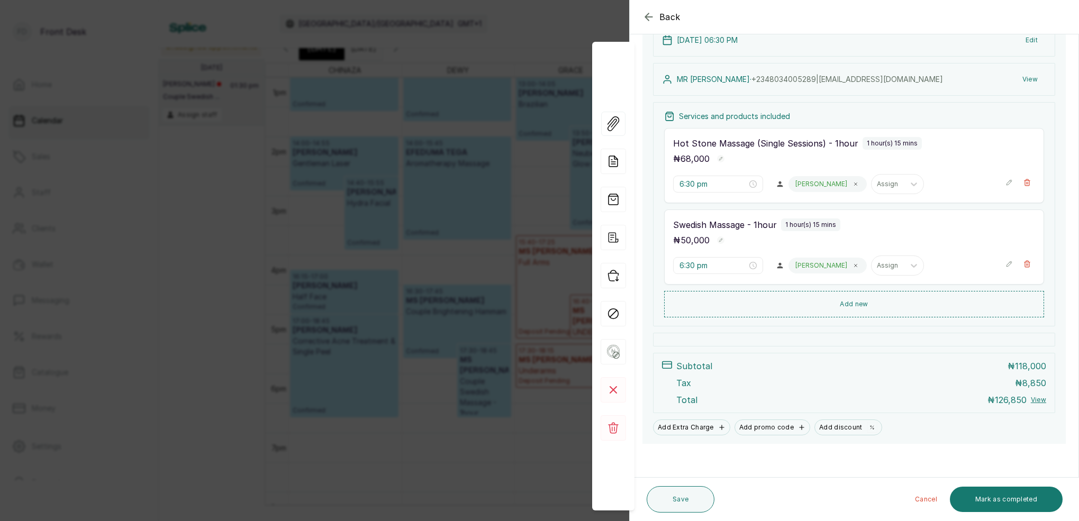
scroll to position [147, 0]
click at [507, 126] on div "Back Appointment Details Edit appointment 🚶 Walk-in (booked by Front Desk) Make…" at bounding box center [539, 260] width 1079 height 521
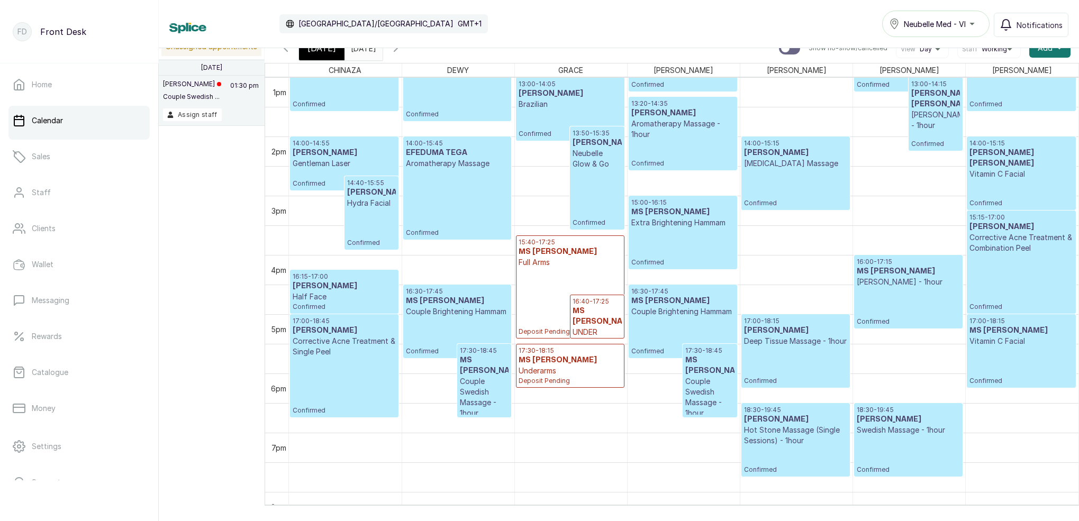
click at [397, 50] on icon "button" at bounding box center [395, 48] width 3 height 6
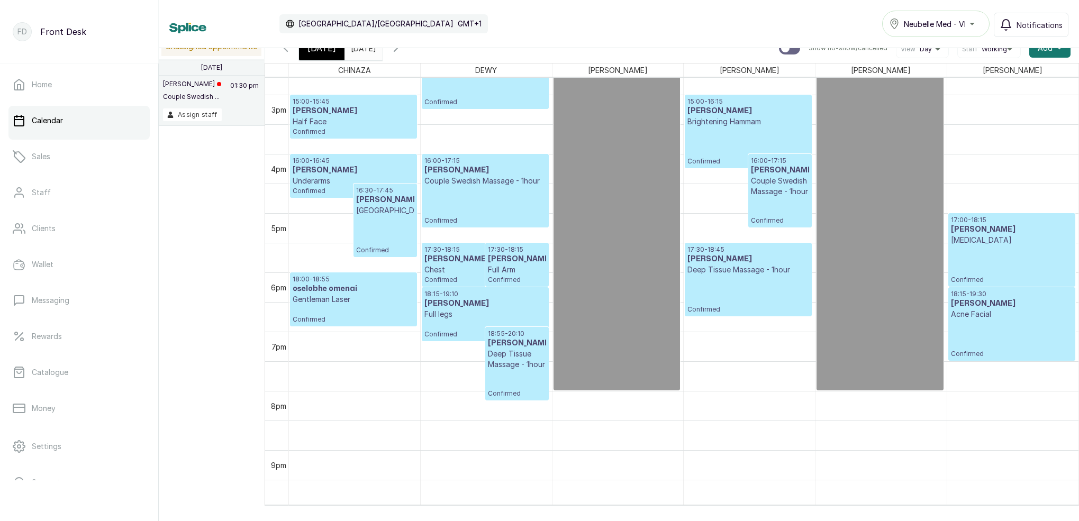
scroll to position [882, 0]
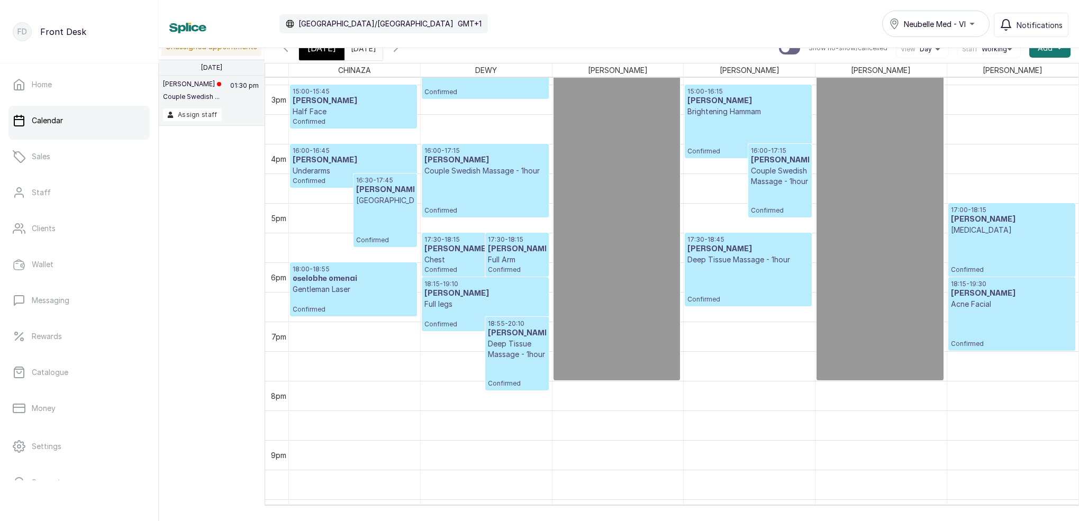
click at [479, 304] on p "Full legs" at bounding box center [484, 304] width 121 height 11
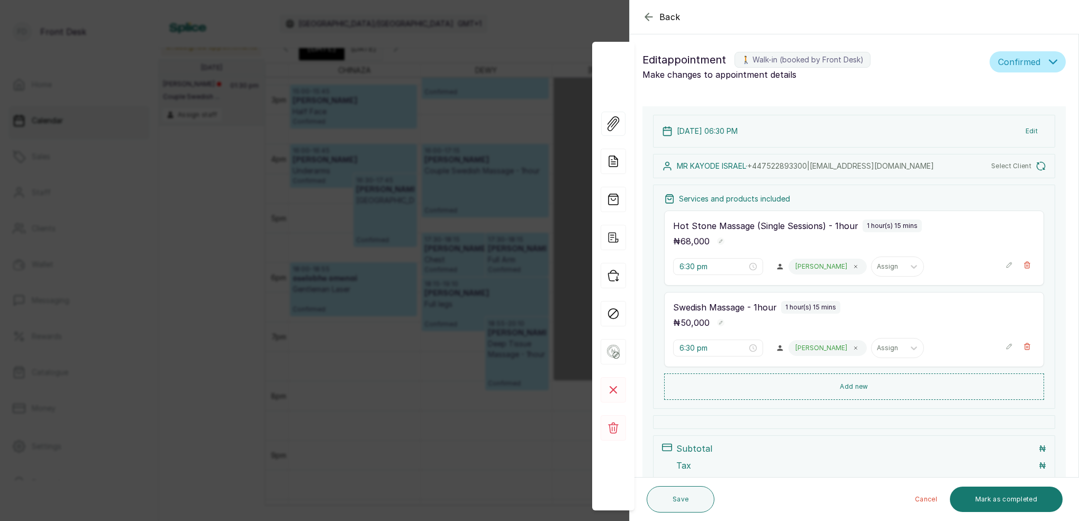
type input "5:30 pm"
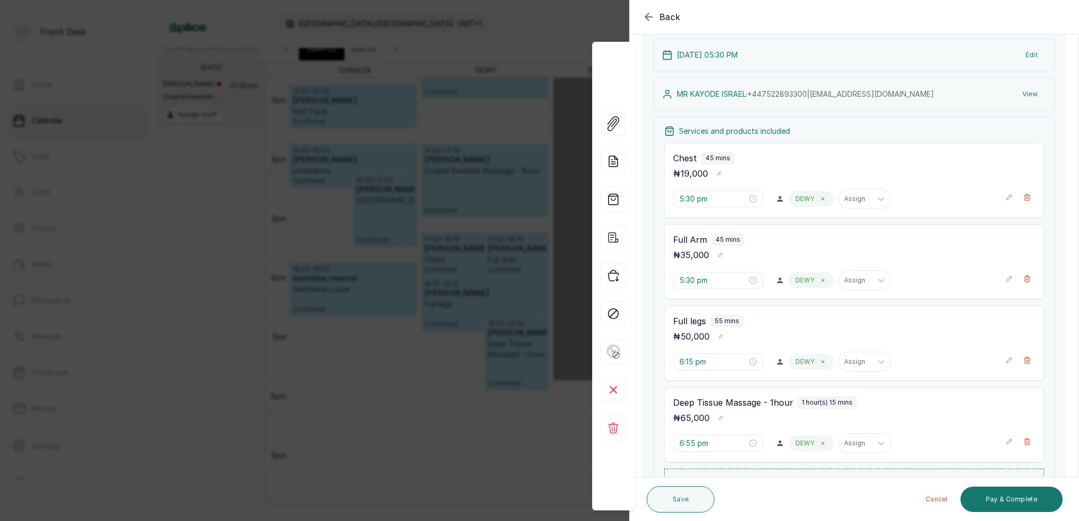
scroll to position [116, 0]
click at [472, 130] on div "Back Appointment Details Edit appointment 🚶 Walk-in (booked by Front Desk) Make…" at bounding box center [539, 260] width 1079 height 521
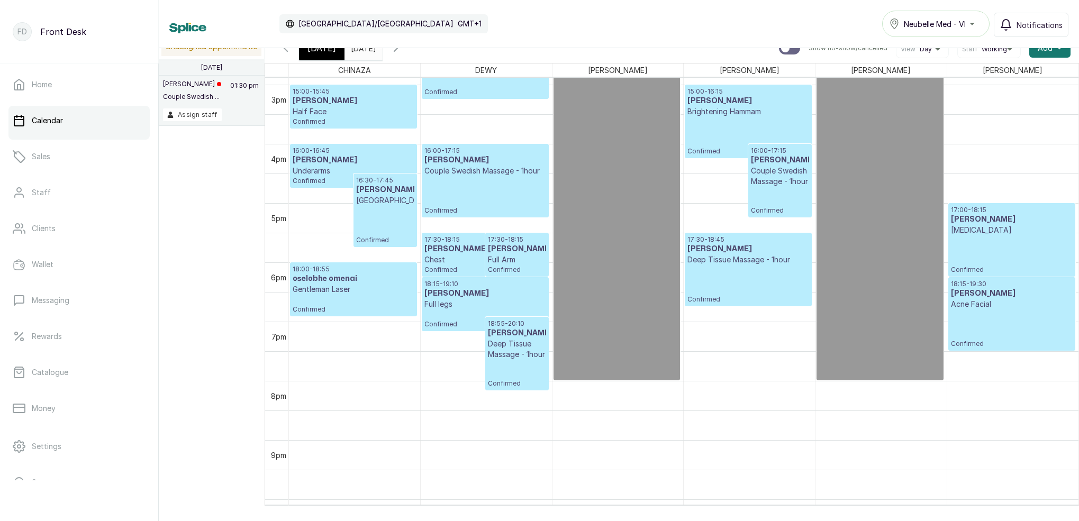
click at [333, 57] on div "[DATE]" at bounding box center [322, 48] width 46 height 24
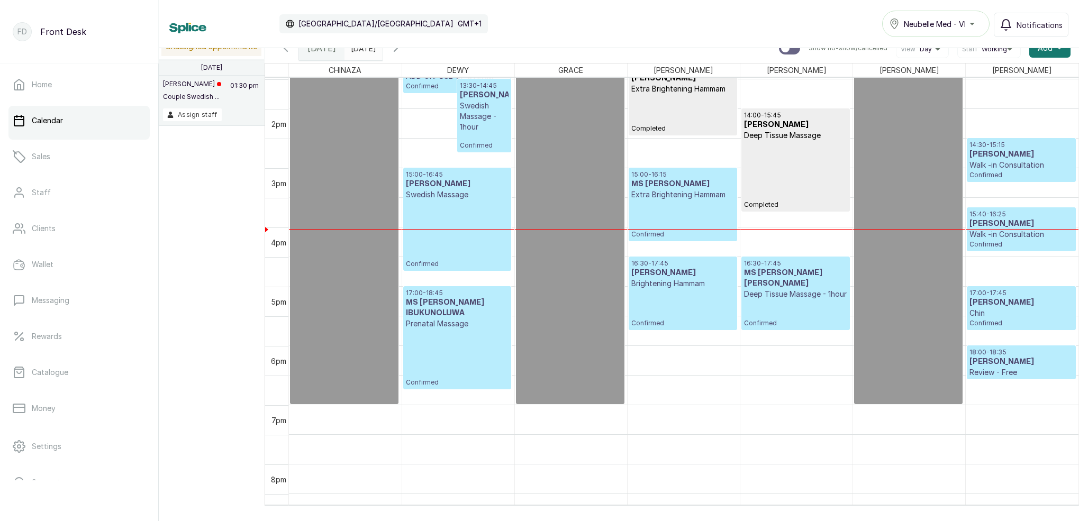
scroll to position [799, 0]
click at [1012, 160] on p "Walk -in Consultation" at bounding box center [1021, 165] width 103 height 11
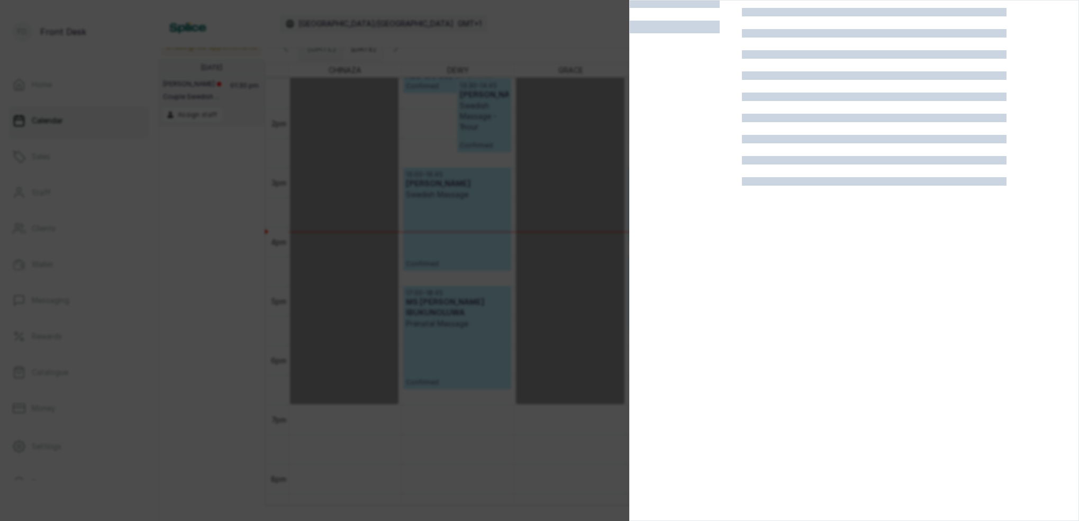
scroll to position [26, 0]
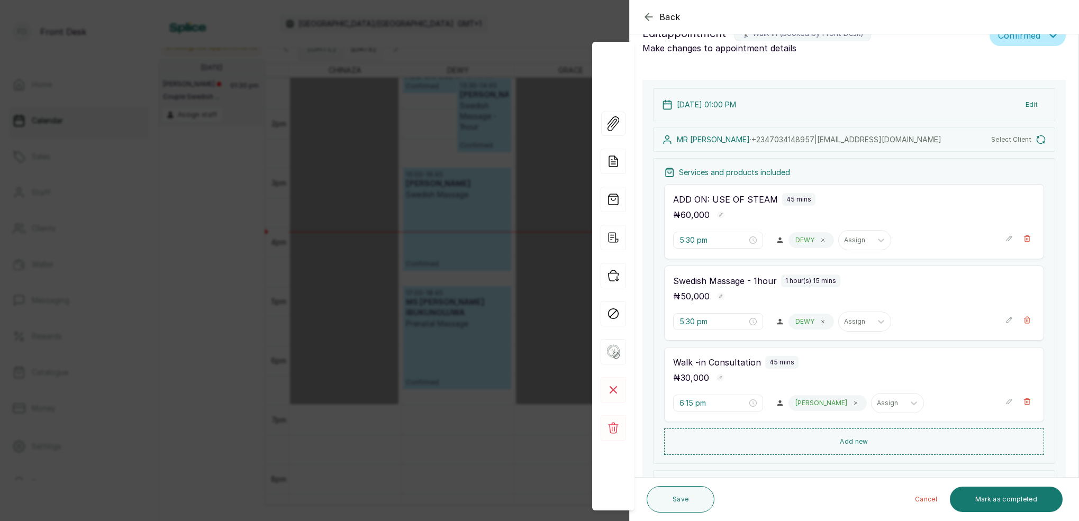
type input "1:00 pm"
type input "1:30 pm"
type input "2:30 pm"
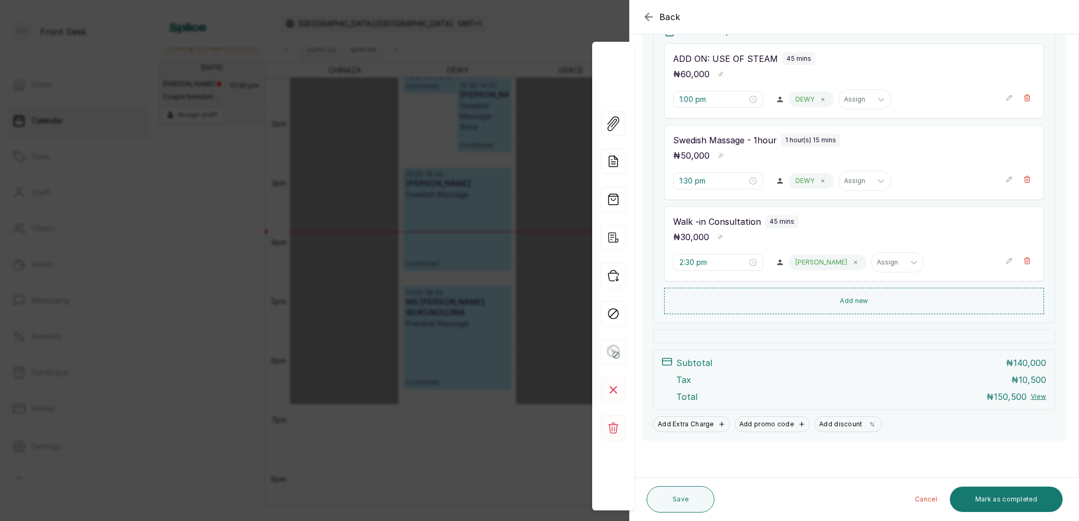
scroll to position [219, 0]
click at [1028, 261] on icon "button" at bounding box center [1027, 260] width 7 height 7
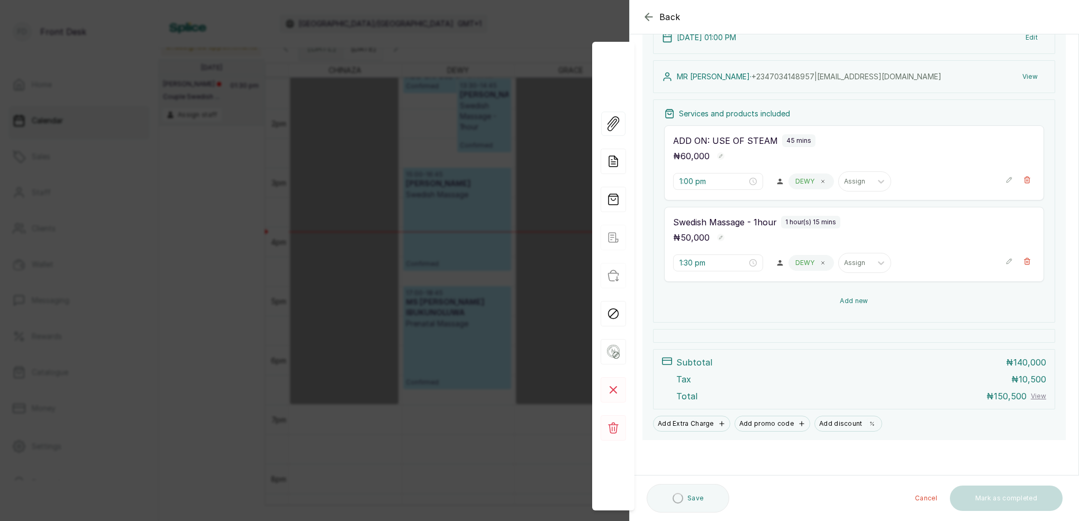
click at [863, 298] on button "Add new" at bounding box center [854, 300] width 380 height 25
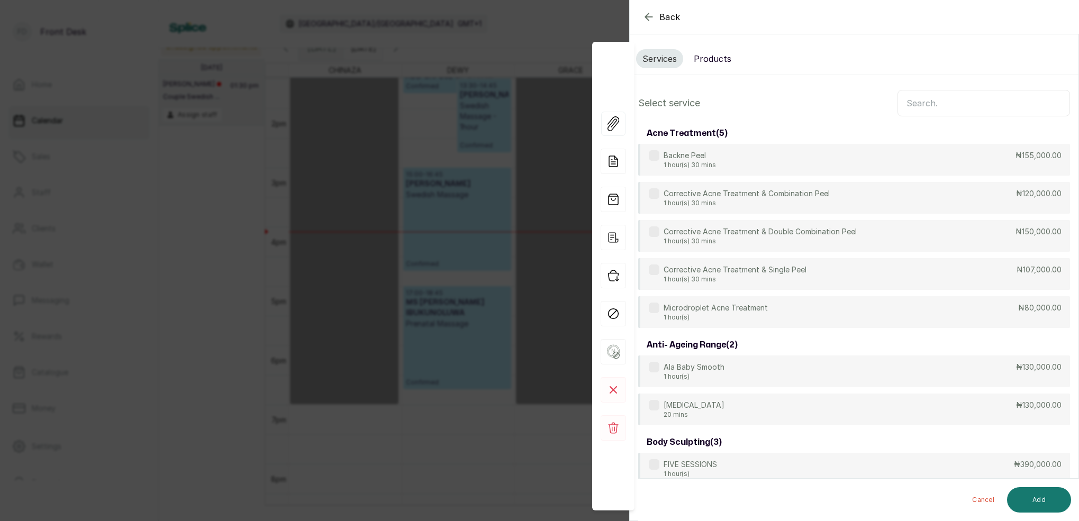
scroll to position [0, 0]
click at [942, 99] on input "text" at bounding box center [984, 103] width 173 height 26
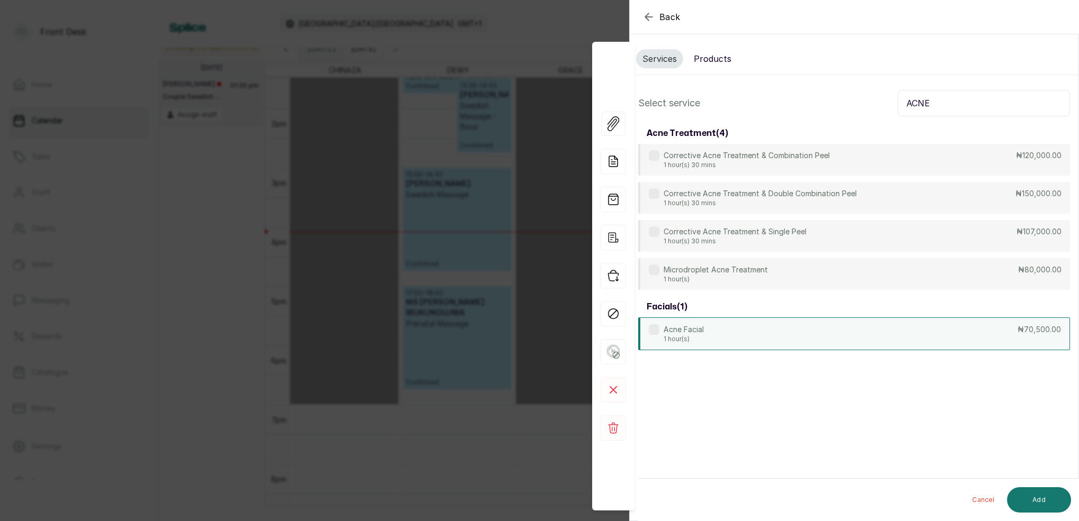
type input "ACNE"
click at [696, 335] on p "1 hour(s)" at bounding box center [684, 339] width 40 height 8
click at [1043, 502] on button "Add" at bounding box center [1039, 499] width 64 height 25
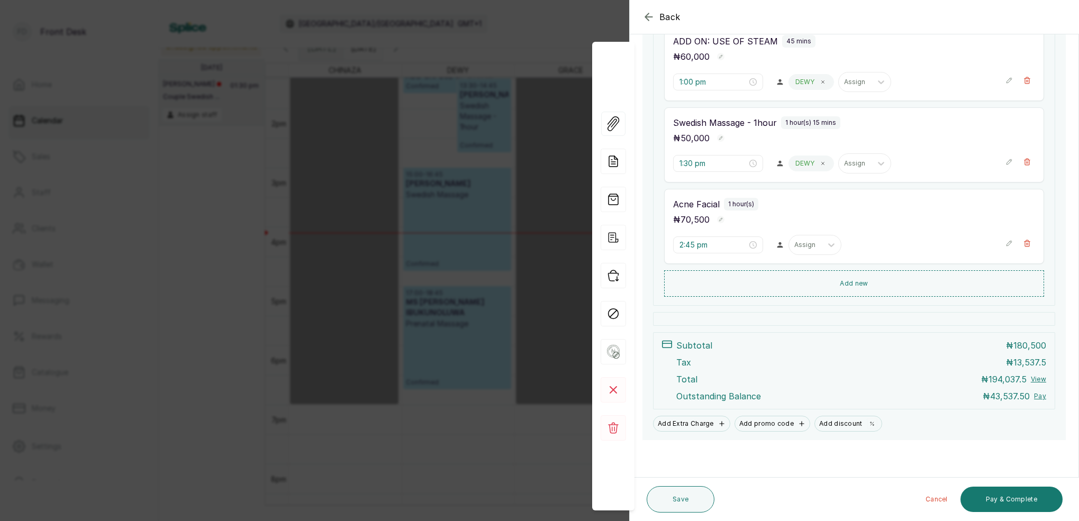
scroll to position [236, 0]
click at [685, 493] on button "Save" at bounding box center [681, 499] width 68 height 26
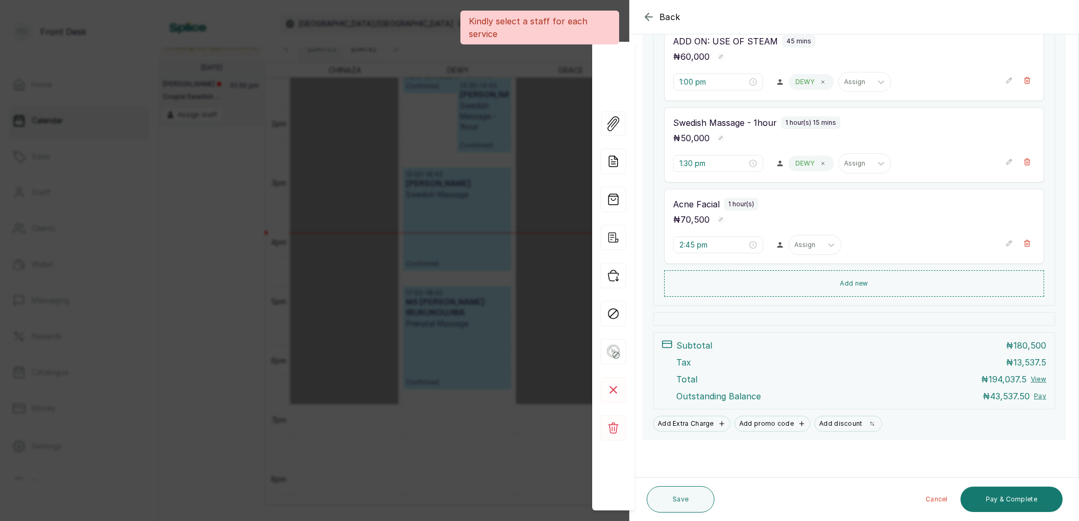
scroll to position [234, 0]
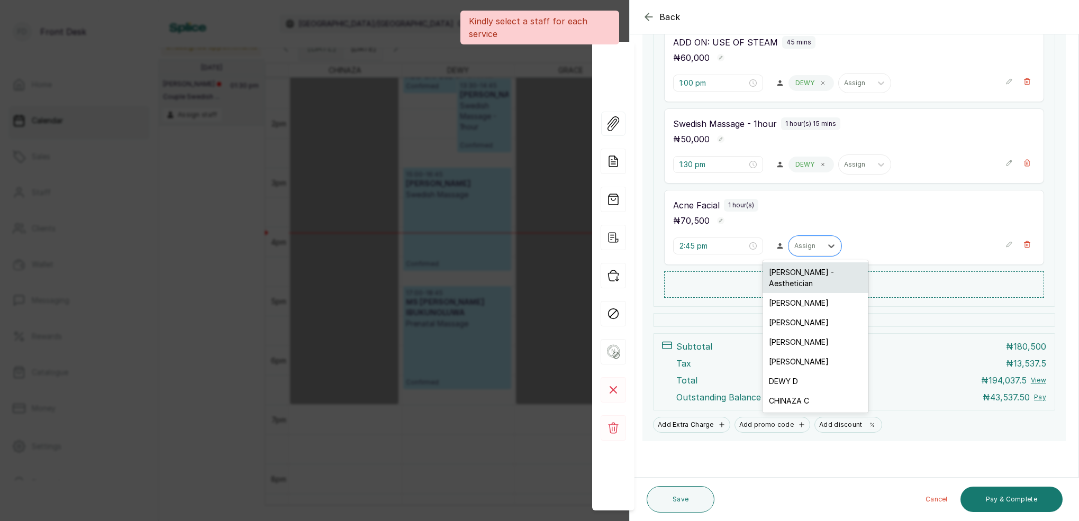
drag, startPoint x: 813, startPoint y: 244, endPoint x: 807, endPoint y: 271, distance: 28.2
click at [813, 244] on div "Assign" at bounding box center [805, 245] width 22 height 7
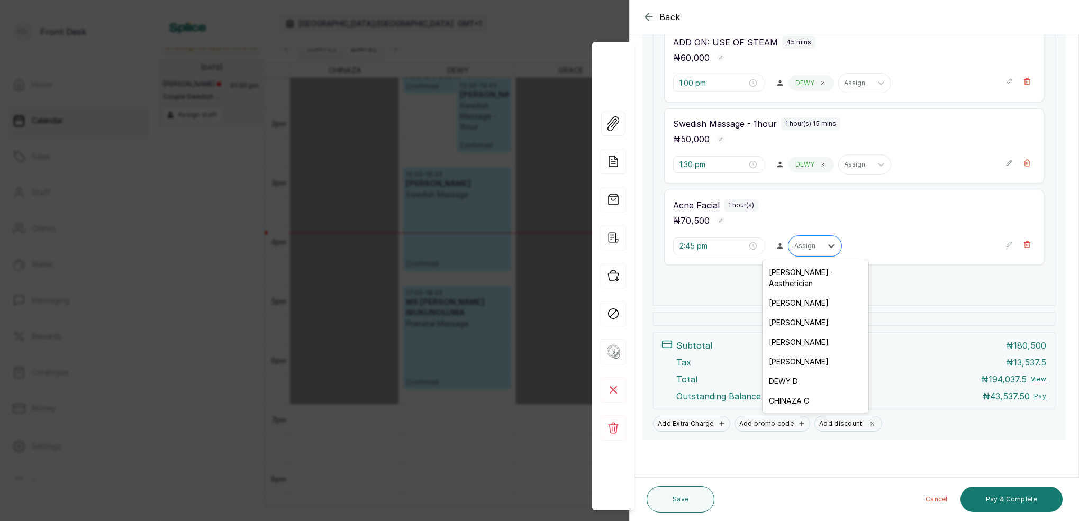
click at [800, 276] on div "[PERSON_NAME] - Aesthetician" at bounding box center [816, 277] width 106 height 31
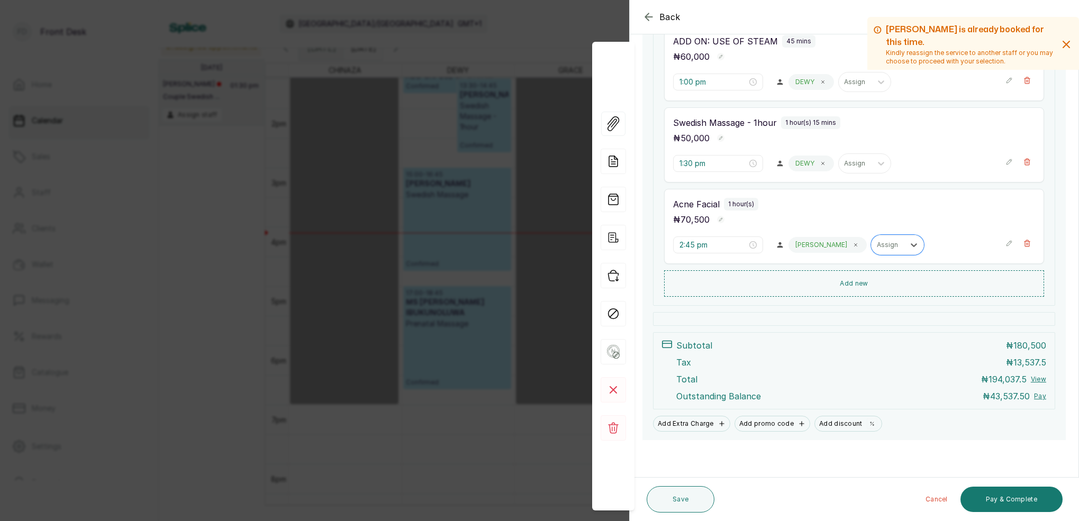
scroll to position [236, 0]
click at [685, 499] on button "Save" at bounding box center [681, 499] width 68 height 26
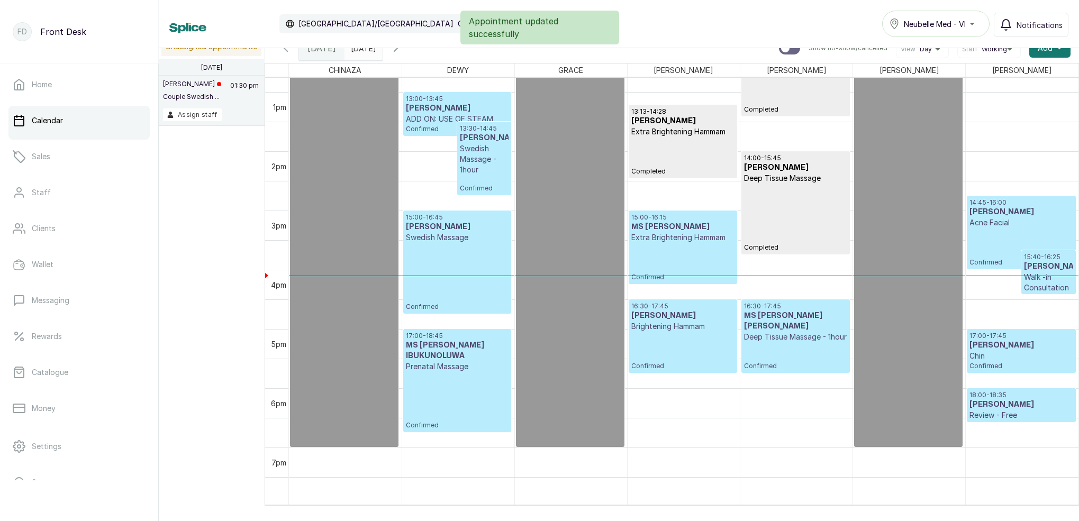
scroll to position [764, 0]
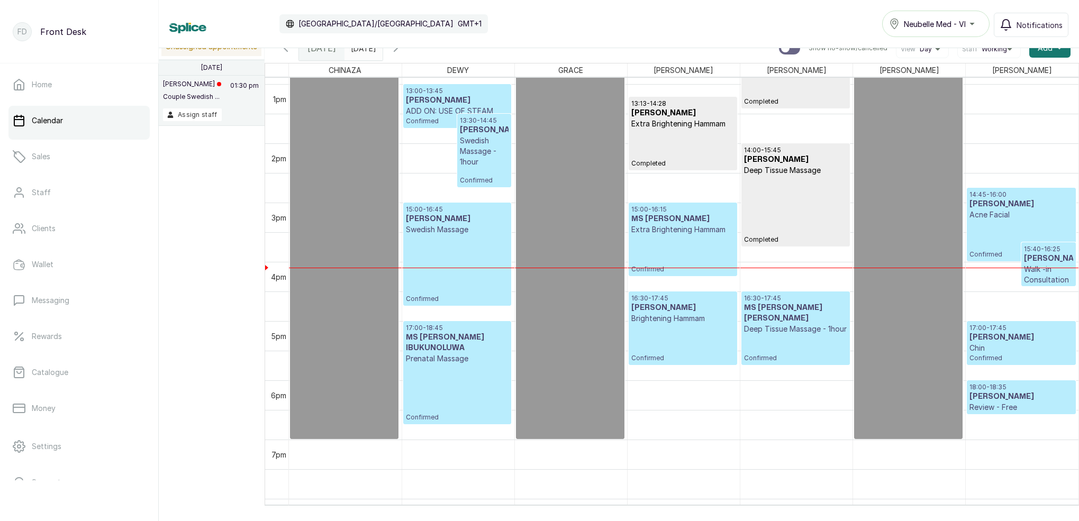
click at [1010, 209] on h3 "[PERSON_NAME]" at bounding box center [1021, 204] width 103 height 11
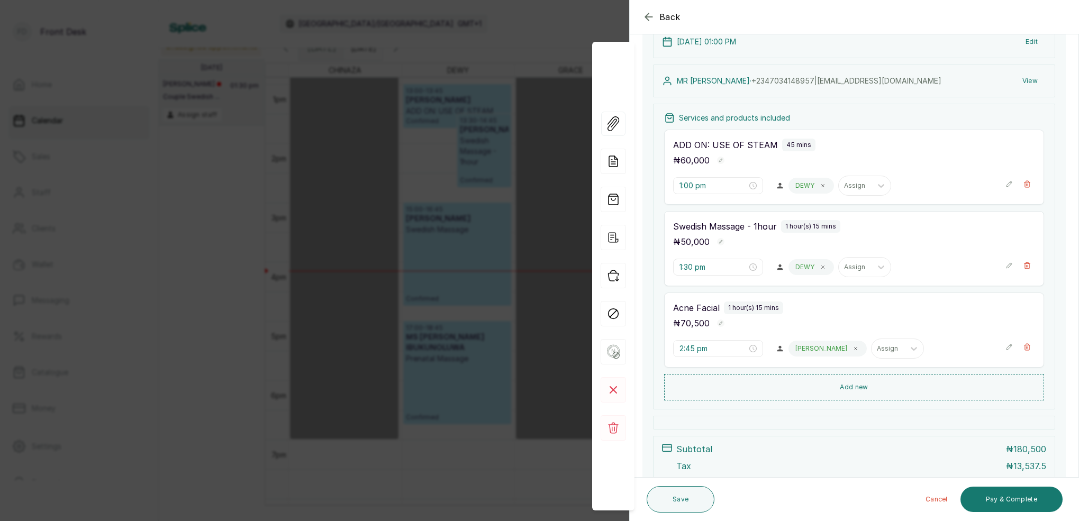
scroll to position [129, 0]
click at [463, 135] on div "Back Appointment Details Edit appointment 🚶 Walk-in (booked by Front Desk) Make…" at bounding box center [539, 260] width 1079 height 521
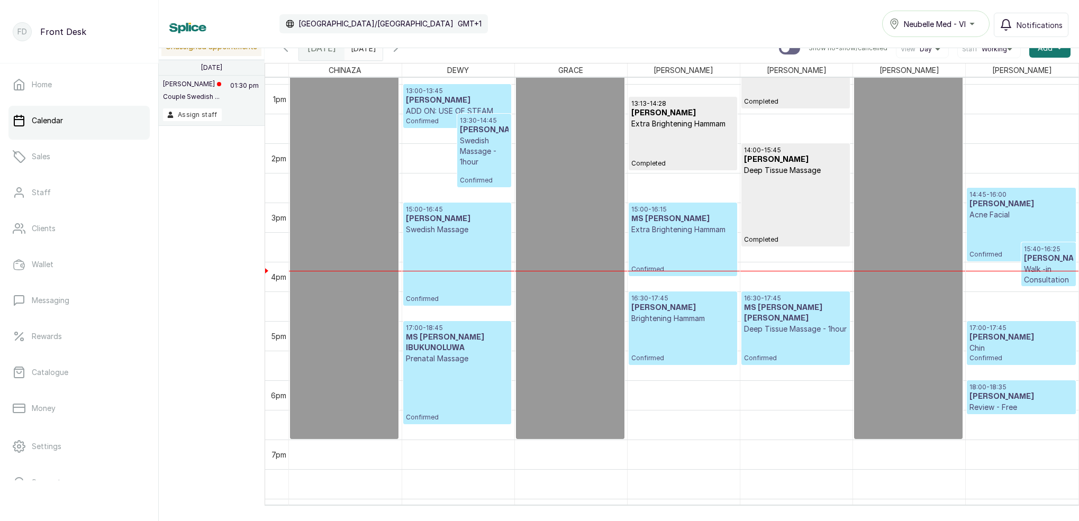
click at [1010, 218] on p "Acne Facial" at bounding box center [1021, 215] width 103 height 11
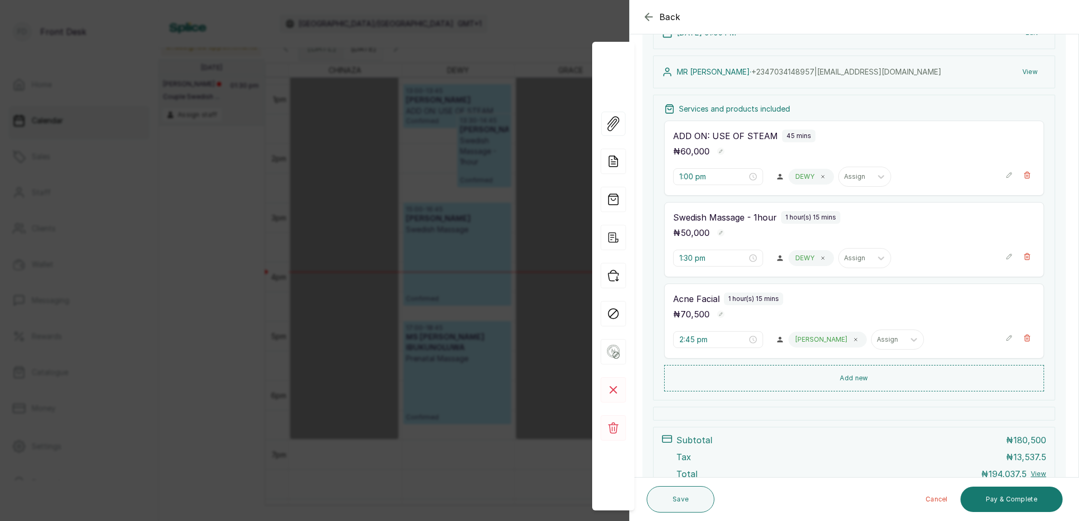
scroll to position [141, 0]
click at [550, 124] on div "Back Appointment Details Edit appointment 🚶 Walk-in (booked by Front Desk) Make…" at bounding box center [539, 260] width 1079 height 521
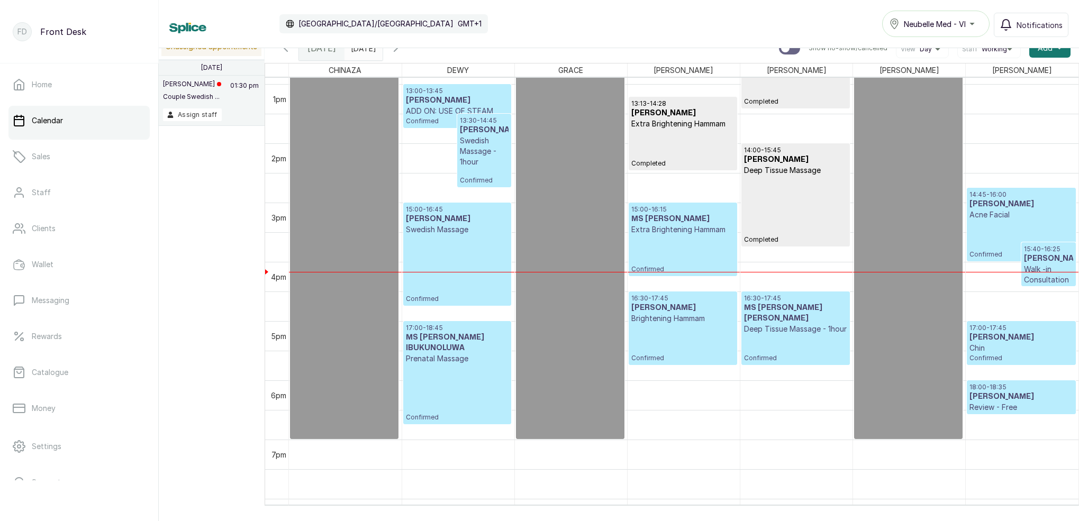
click at [287, 50] on icon "button" at bounding box center [285, 48] width 13 height 13
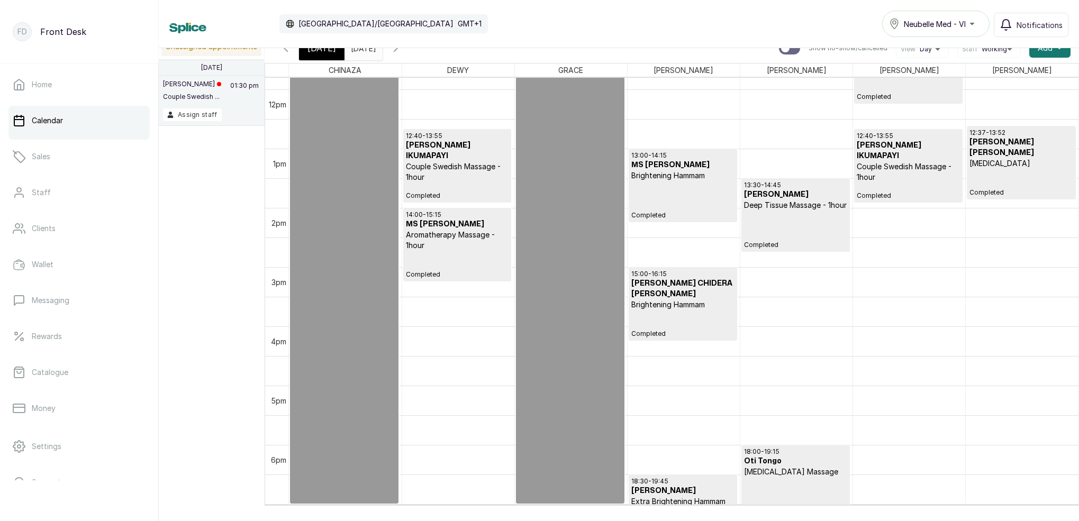
scroll to position [700, 0]
click at [1007, 158] on p "[MEDICAL_DATA]" at bounding box center [1021, 163] width 103 height 11
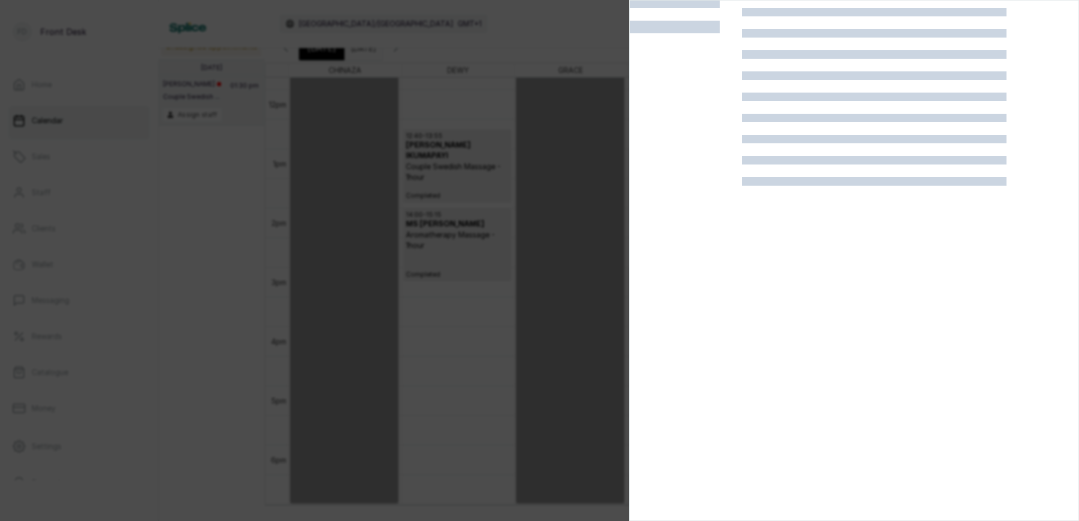
scroll to position [26, 0]
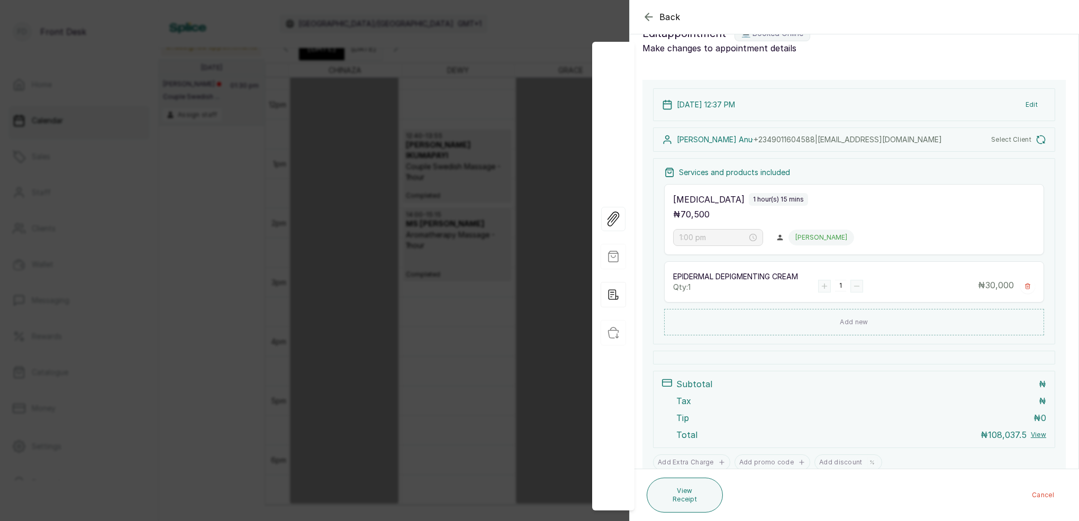
type input "12:37 pm"
click at [424, 34] on div "Back Appointment Details Edit appointment 💻 Booked Online Make changes to appoi…" at bounding box center [539, 260] width 1079 height 521
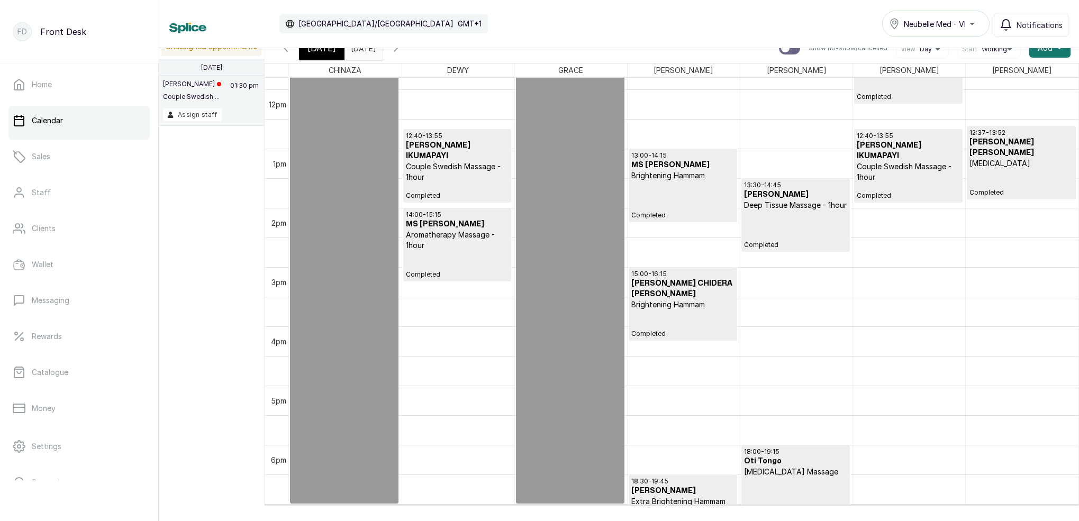
click at [997, 158] on p "[MEDICAL_DATA]" at bounding box center [1021, 163] width 103 height 11
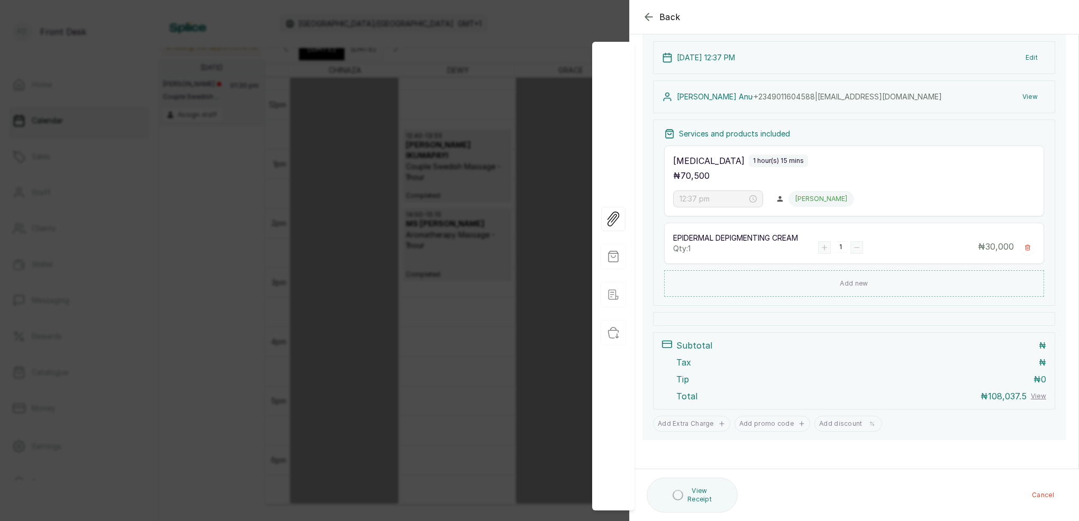
scroll to position [74, 0]
drag, startPoint x: 469, startPoint y: 112, endPoint x: 440, endPoint y: 91, distance: 35.3
click at [469, 111] on div "Back Appointment Details Edit appointment 💻 Booked Online Make changes to appoi…" at bounding box center [539, 260] width 1079 height 521
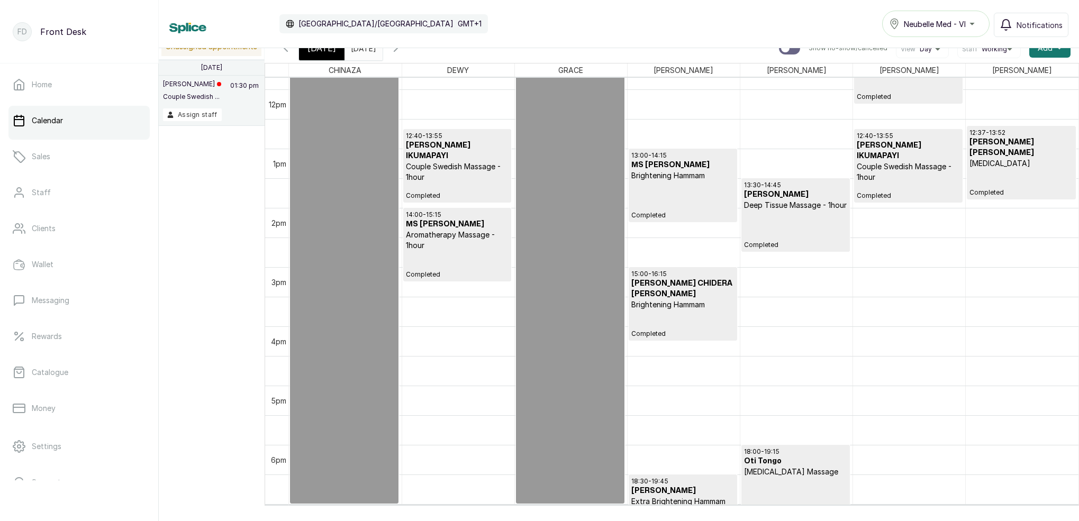
click at [402, 50] on icon "button" at bounding box center [396, 48] width 13 height 13
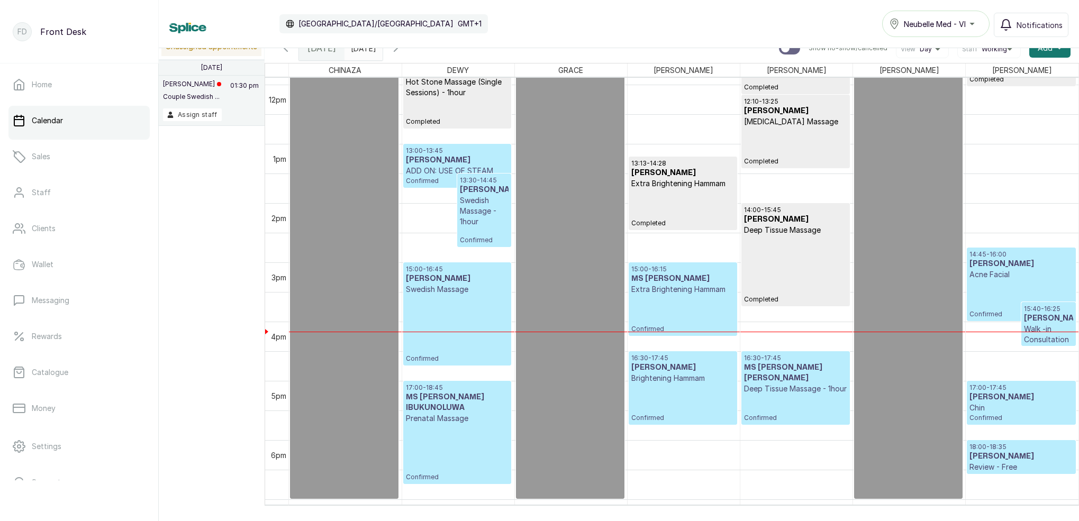
scroll to position [715, 0]
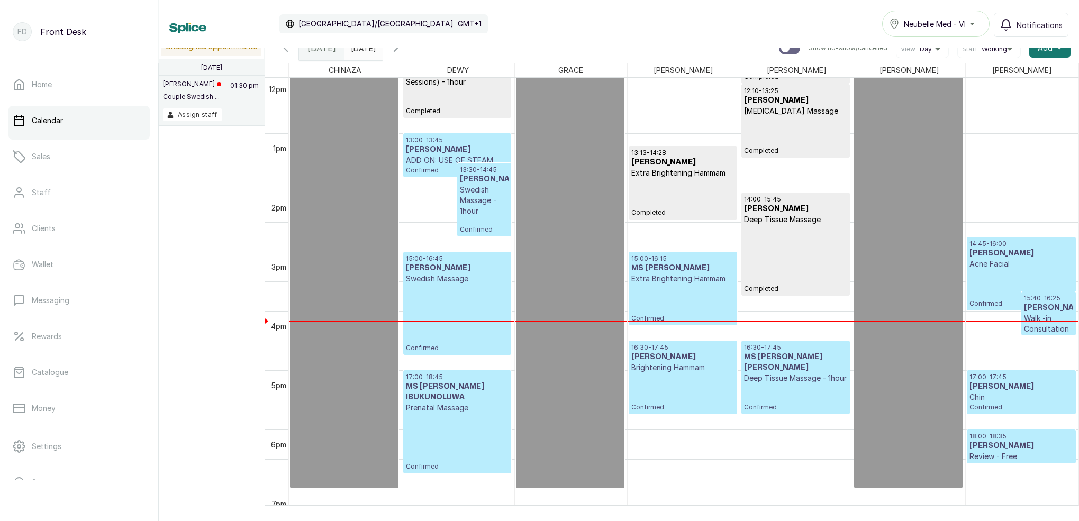
click at [485, 202] on p "Swedish Massage - 1hour" at bounding box center [484, 201] width 49 height 32
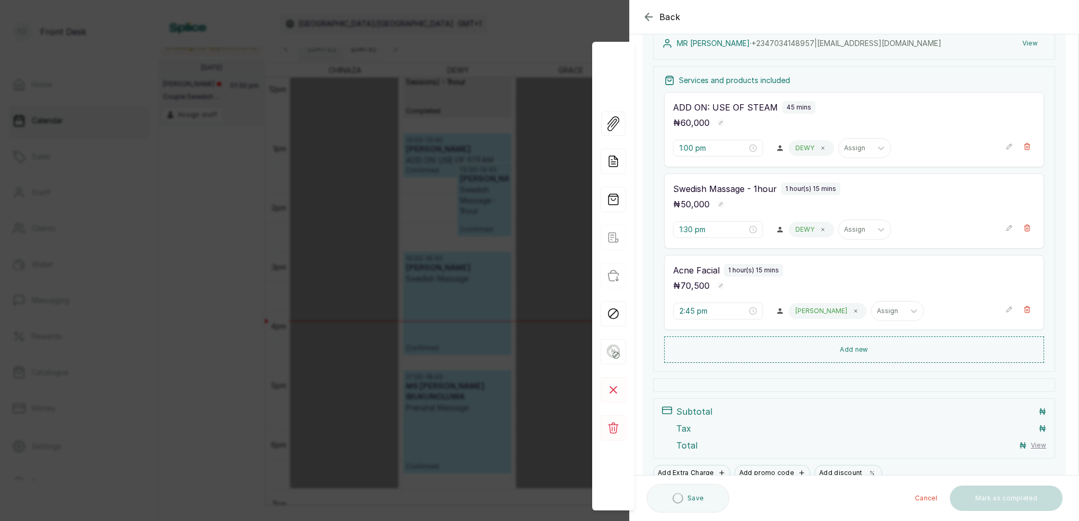
scroll to position [95, 0]
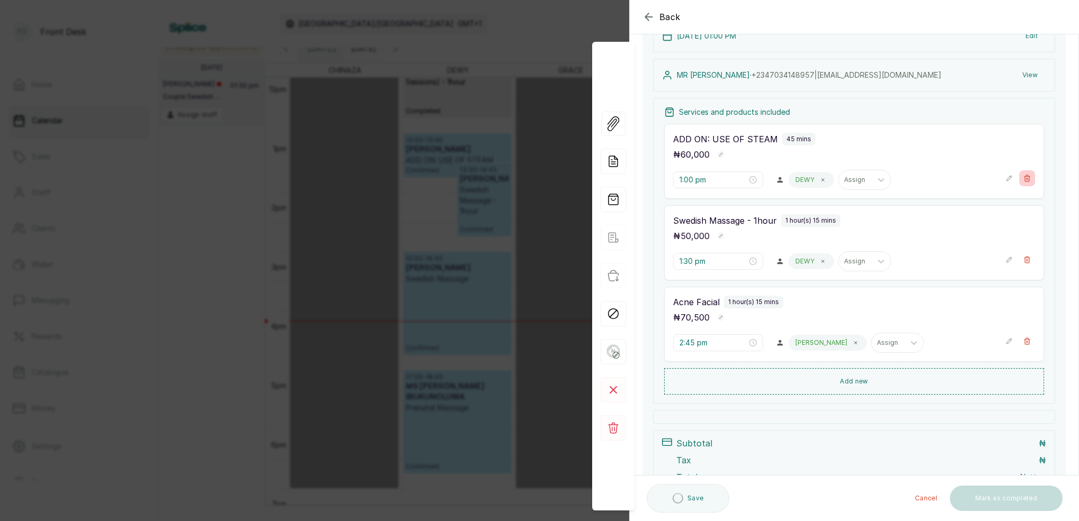
click at [1027, 180] on icon "button" at bounding box center [1027, 178] width 7 height 7
type input "1:30 pm"
type input "2:45 pm"
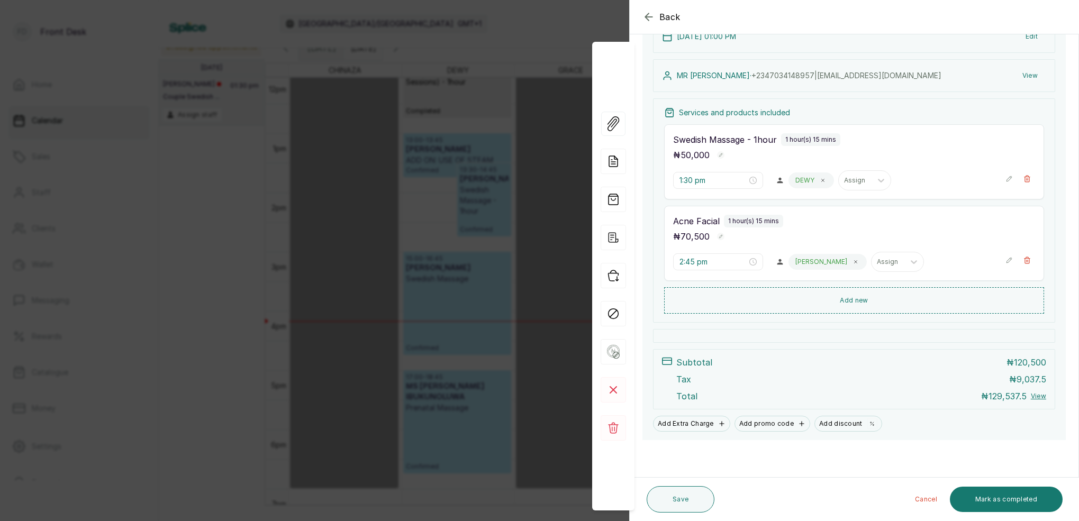
scroll to position [137, 0]
click at [577, 37] on div "Back Appointment Details Edit appointment 🚶 Walk-in (booked by Front Desk) Make…" at bounding box center [539, 260] width 1079 height 521
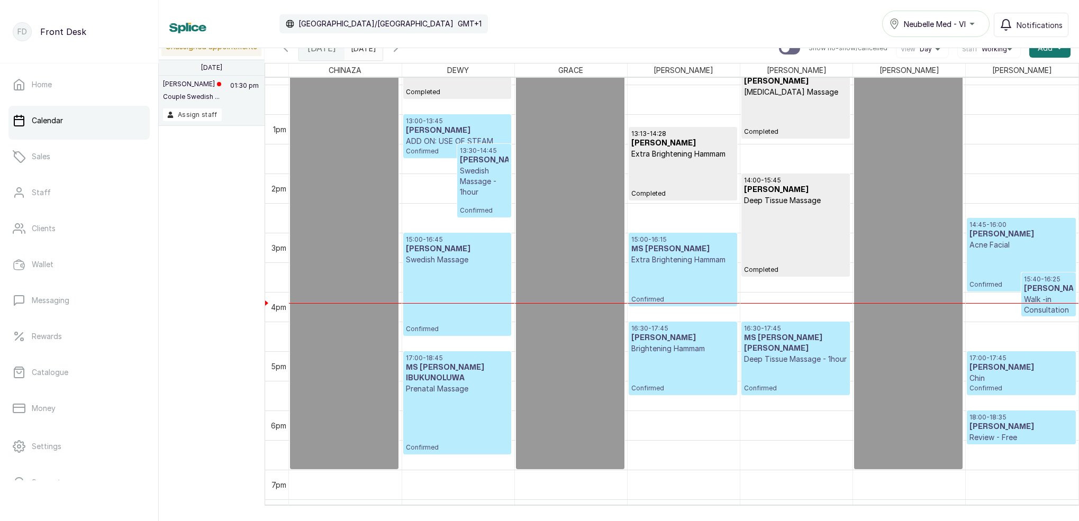
click at [1035, 241] on p "Acne Facial" at bounding box center [1021, 245] width 103 height 11
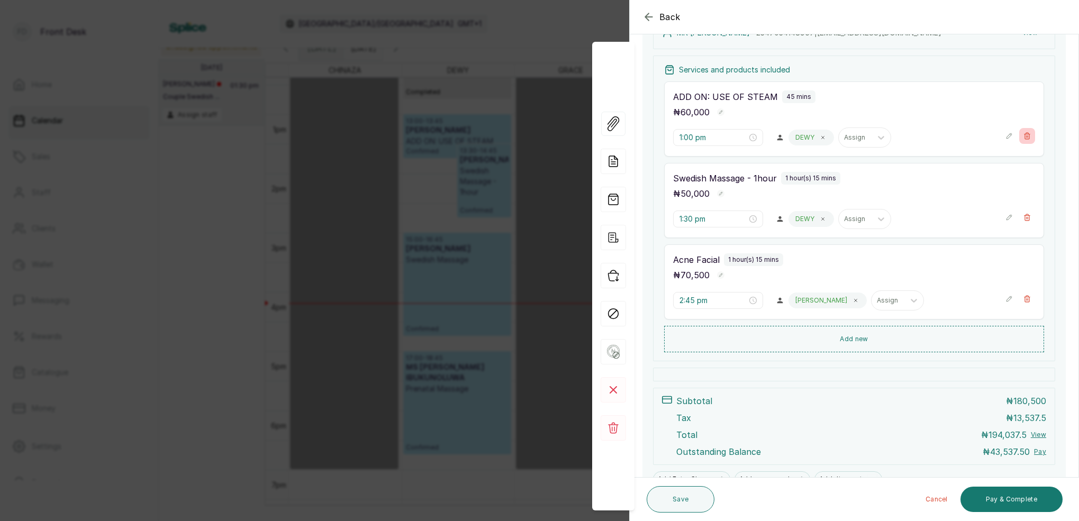
click at [1028, 138] on icon "button" at bounding box center [1027, 135] width 7 height 7
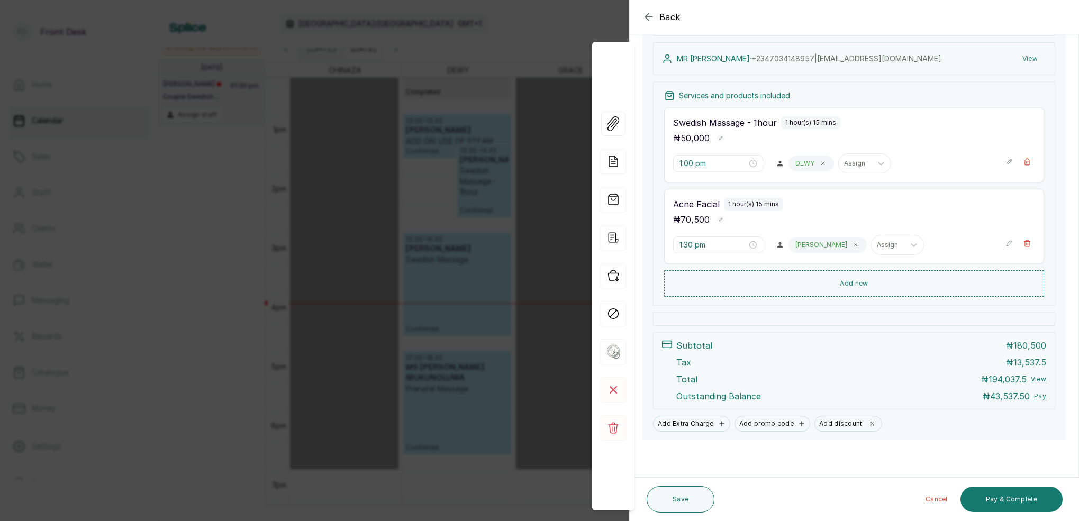
type input "1:30 pm"
type input "2:45 pm"
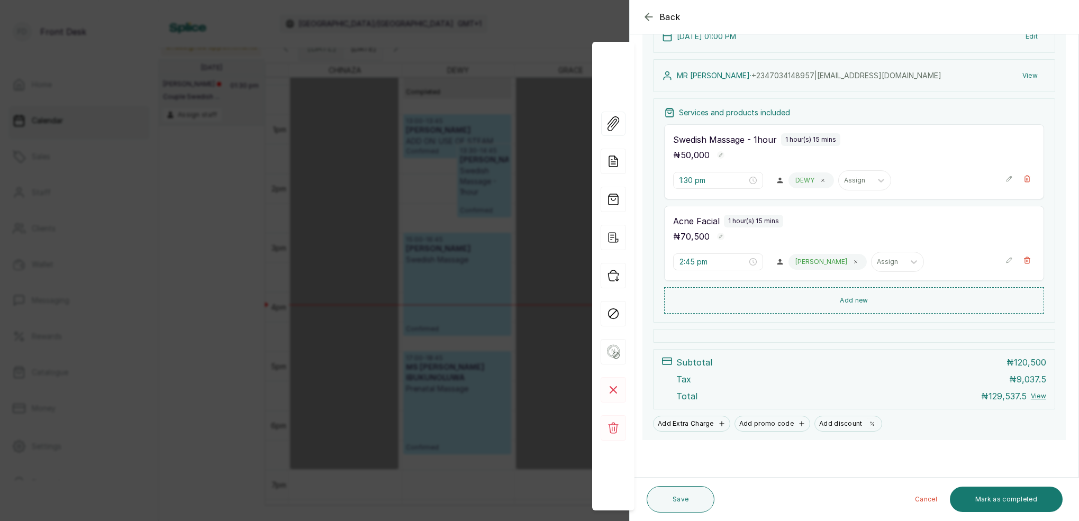
click at [560, 147] on div "Back Appointment Details Edit appointment 🚶 Walk-in (booked by Front Desk) Make…" at bounding box center [539, 260] width 1079 height 521
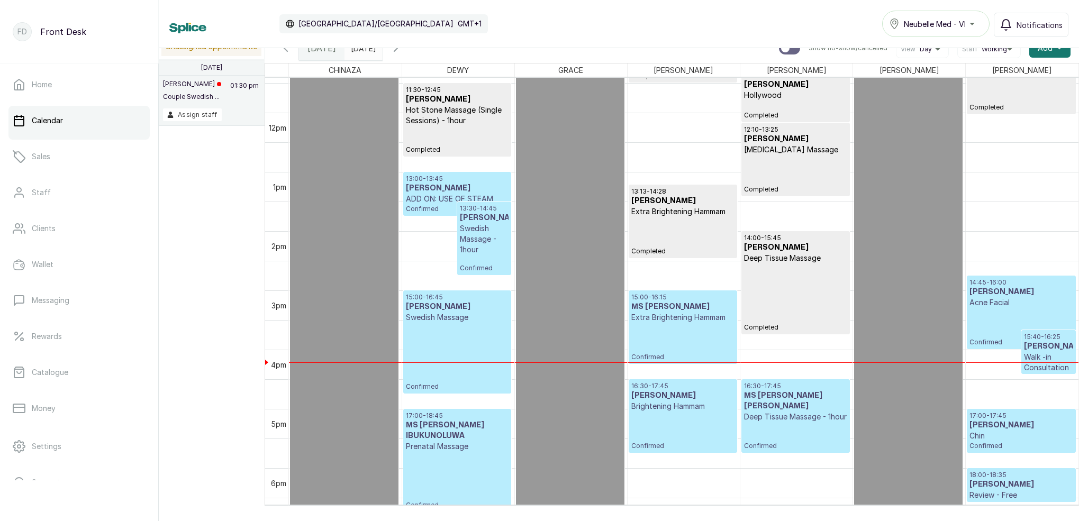
scroll to position [0, 0]
click at [672, 319] on p "Extra Brightening Hammam" at bounding box center [682, 317] width 103 height 11
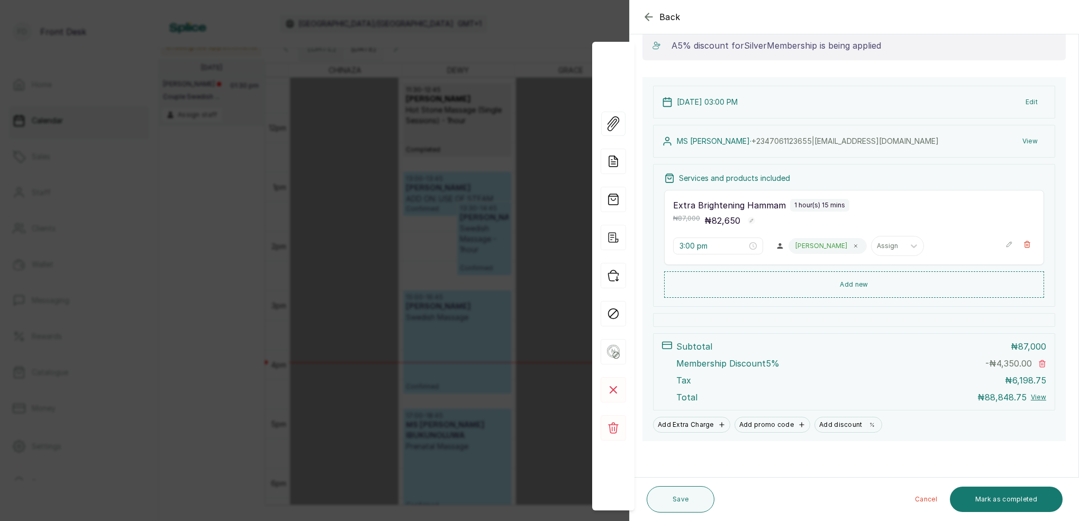
scroll to position [111, 0]
click at [1027, 494] on button "Mark as completed" at bounding box center [1006, 499] width 113 height 25
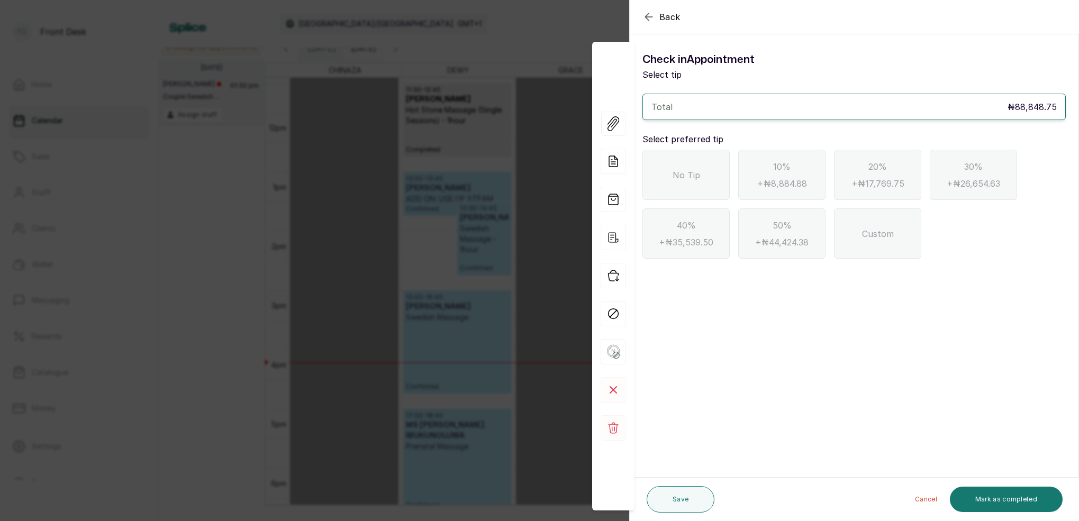
scroll to position [0, 0]
click at [697, 158] on div "No Tip" at bounding box center [685, 175] width 87 height 50
click at [1002, 510] on button "Mark as completed" at bounding box center [1006, 499] width 113 height 25
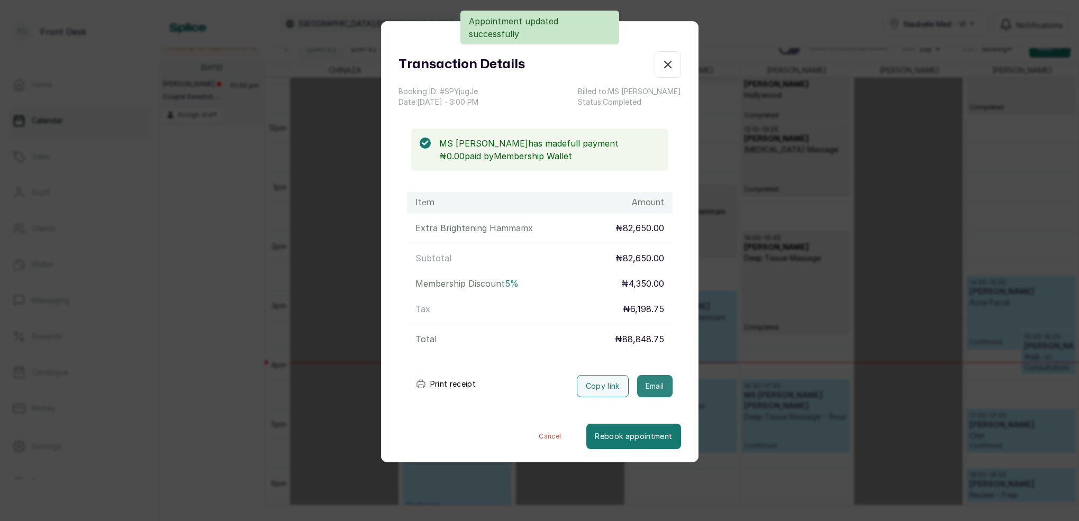
click at [651, 383] on button "Email" at bounding box center [654, 386] width 35 height 22
click at [671, 67] on icon "button" at bounding box center [668, 64] width 13 height 13
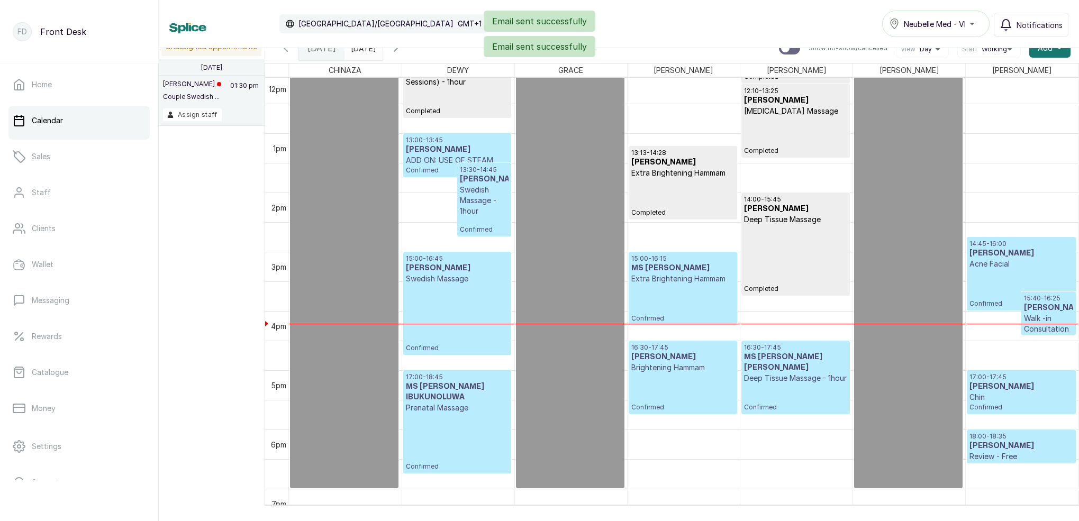
scroll to position [723, 0]
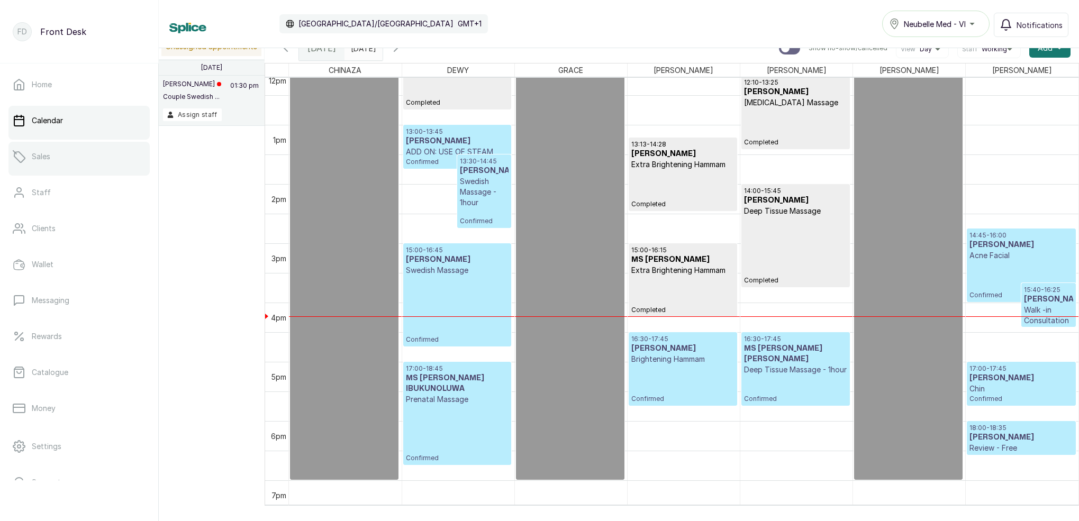
click at [92, 167] on link "Sales" at bounding box center [78, 157] width 141 height 30
